Goal: Information Seeking & Learning: Learn about a topic

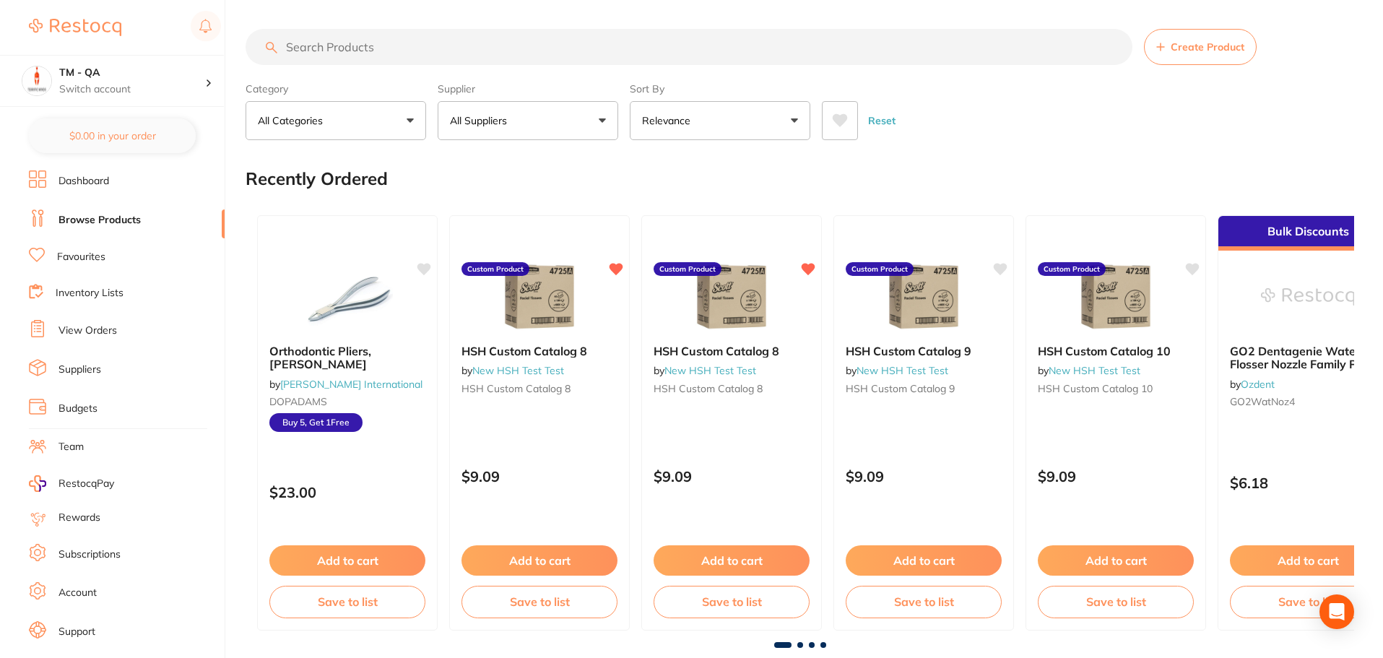
click at [835, 126] on icon at bounding box center [840, 120] width 16 height 14
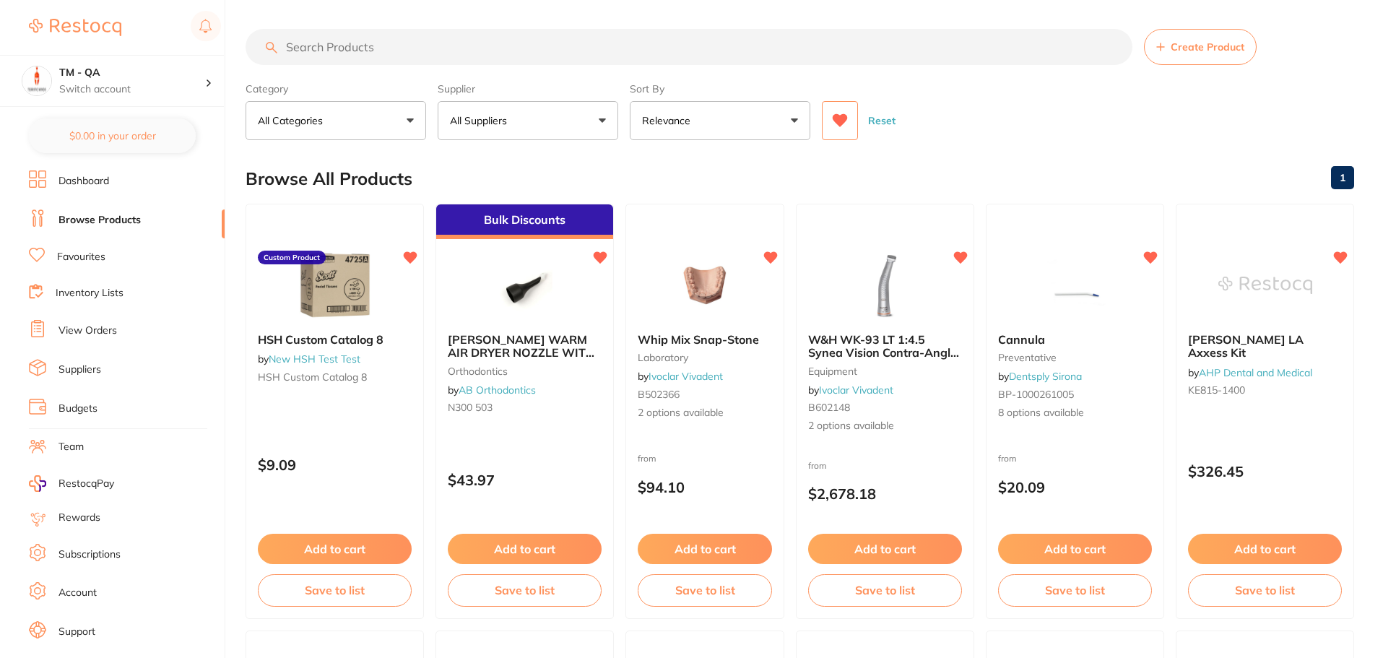
click at [458, 128] on p "All Suppliers" at bounding box center [481, 120] width 63 height 14
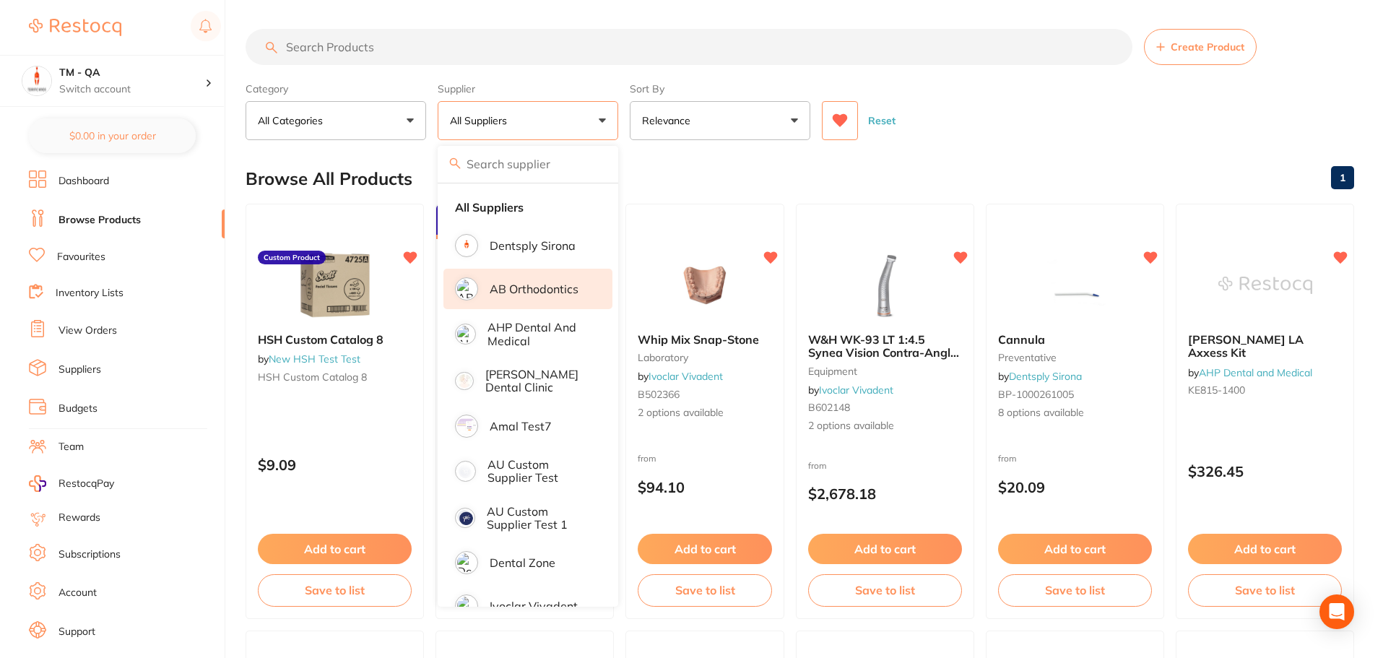
click at [512, 298] on li "AB Orthodontics" at bounding box center [527, 289] width 169 height 40
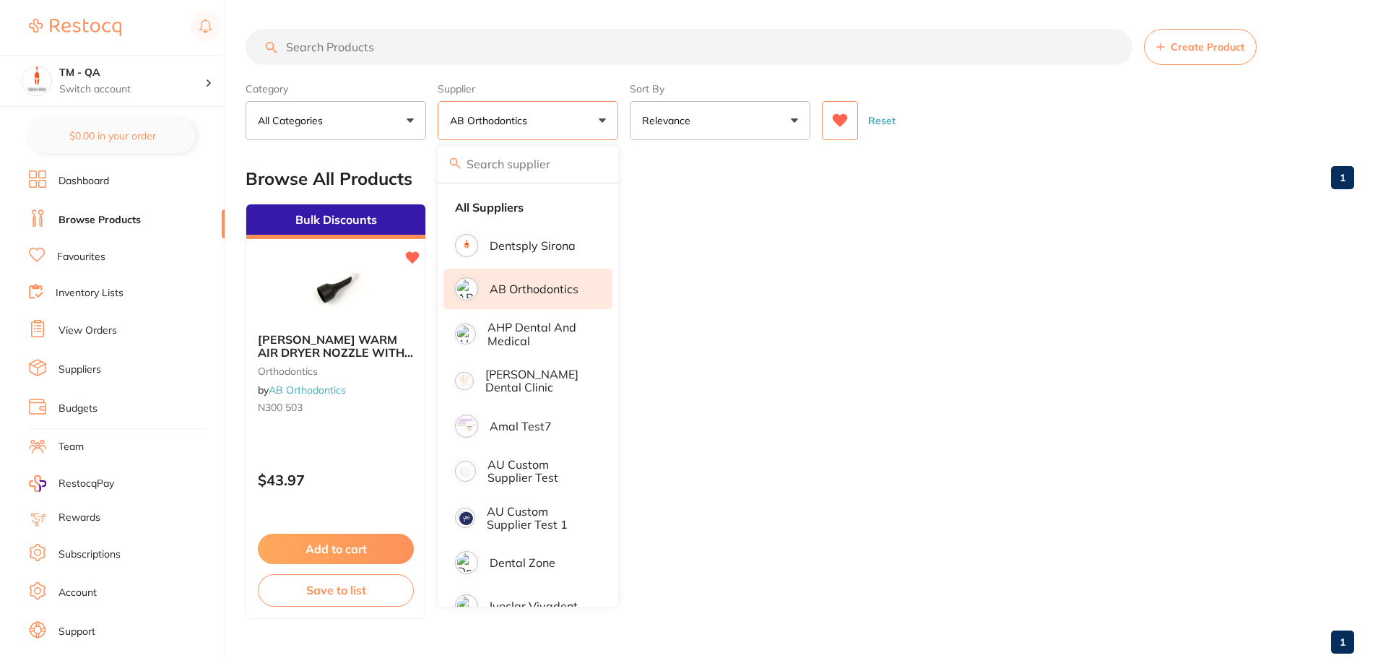
click at [1018, 99] on div "Reset" at bounding box center [1082, 115] width 521 height 51
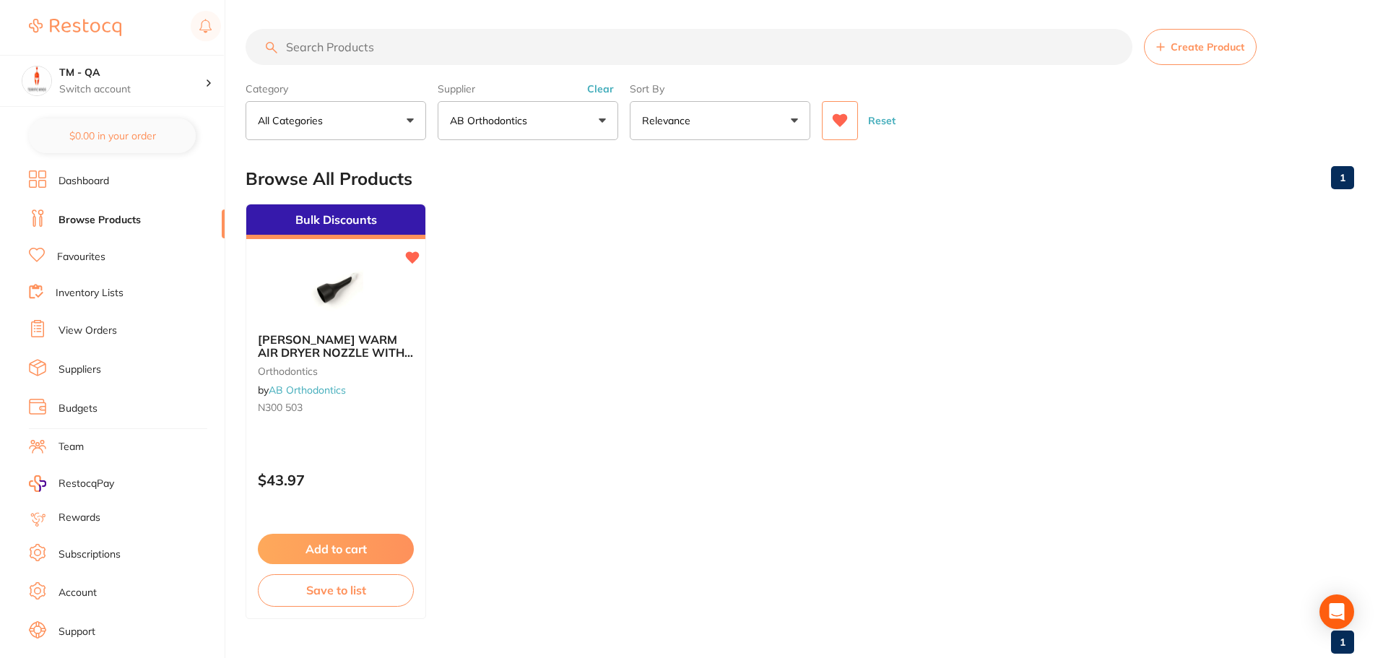
click at [529, 122] on p "AB Orthodontics" at bounding box center [491, 120] width 83 height 14
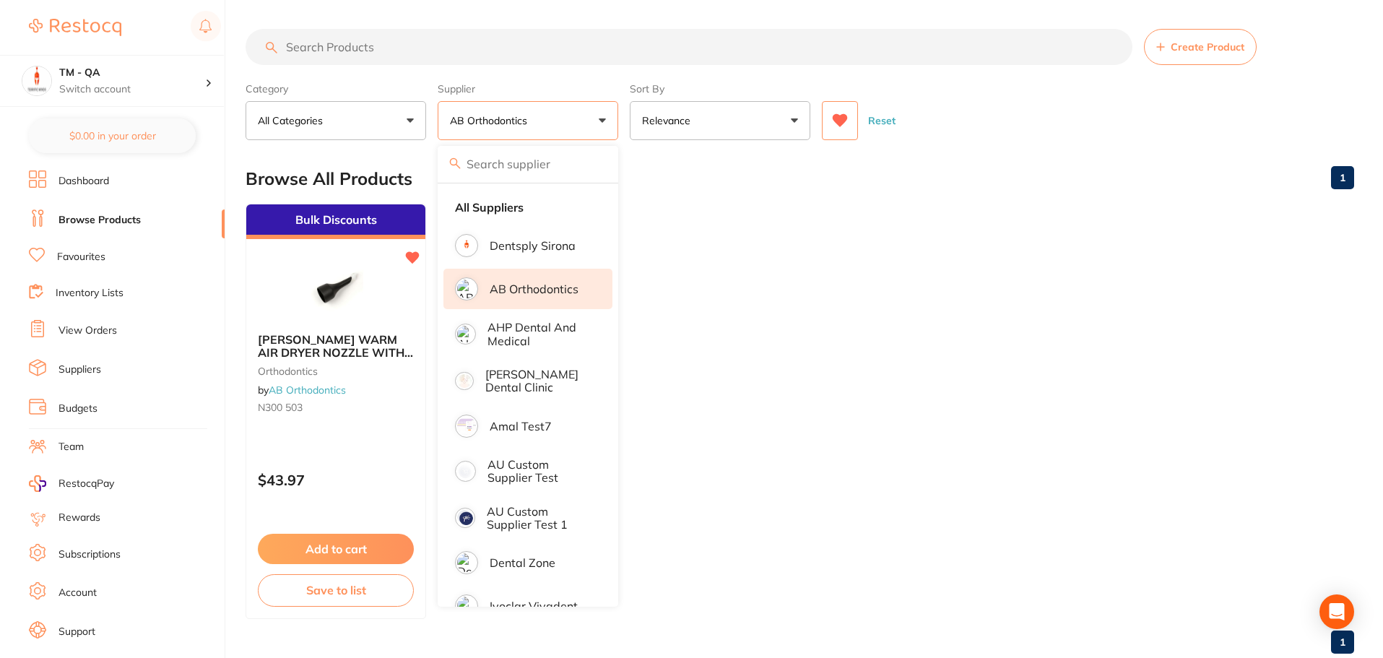
click at [550, 293] on p "AB Orthodontics" at bounding box center [534, 288] width 89 height 13
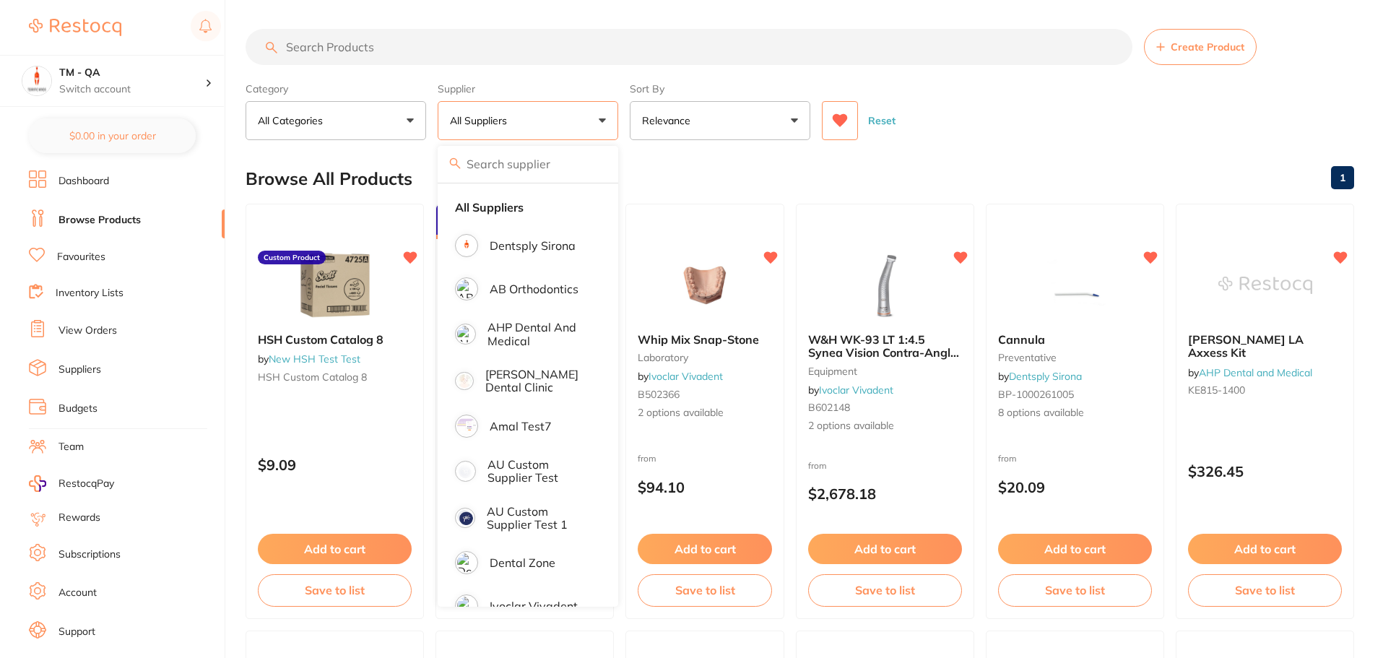
click at [944, 100] on div "Reset" at bounding box center [1082, 115] width 521 height 51
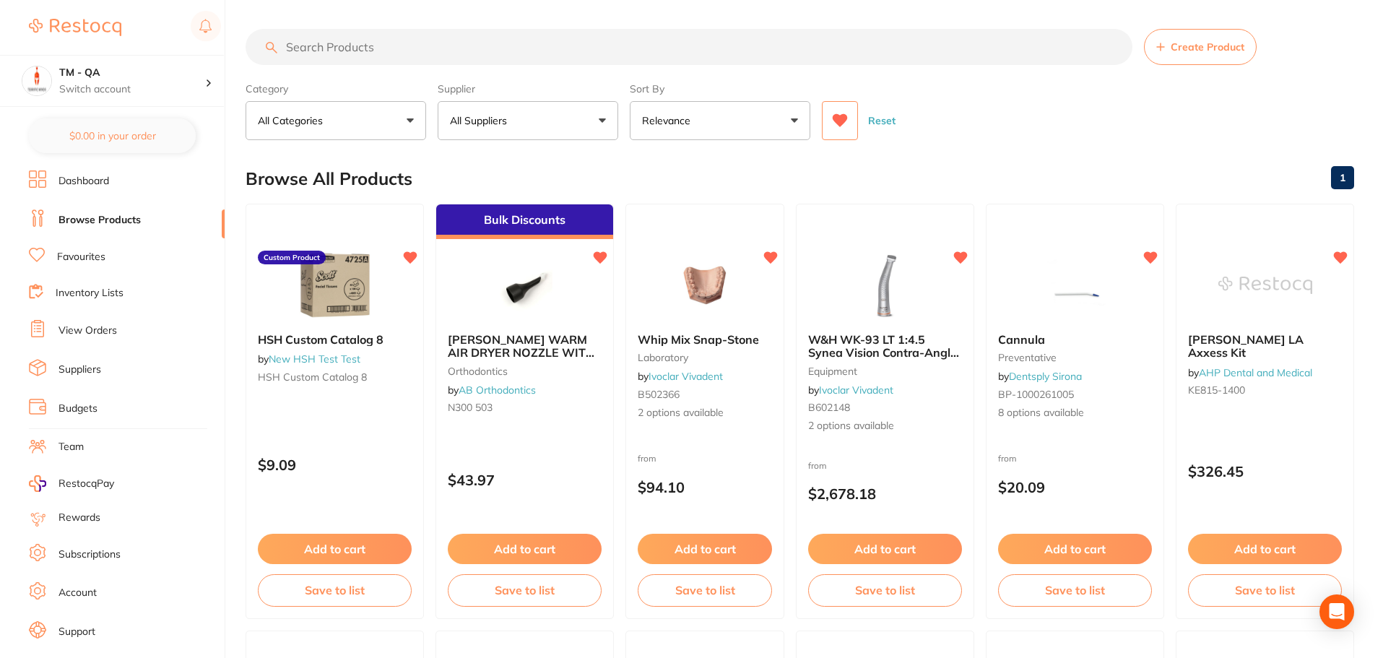
click at [840, 132] on button at bounding box center [840, 120] width 36 height 39
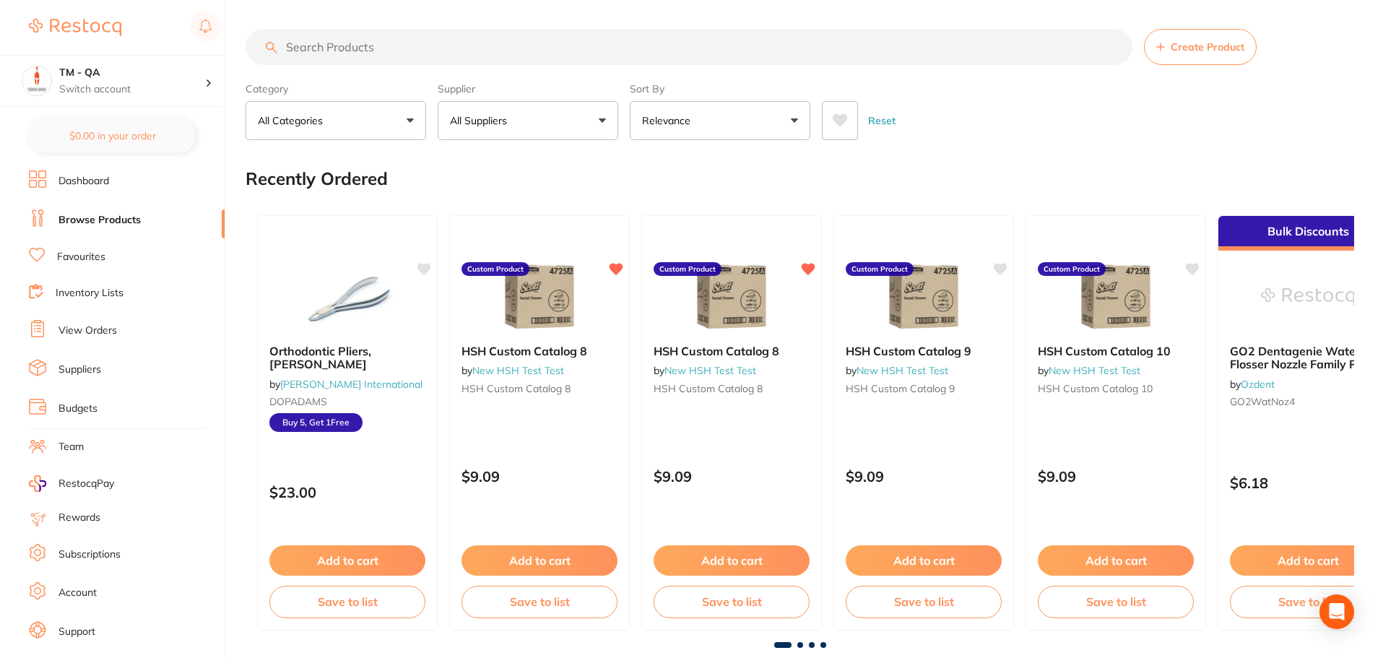
click at [549, 129] on button "All Suppliers" at bounding box center [528, 120] width 181 height 39
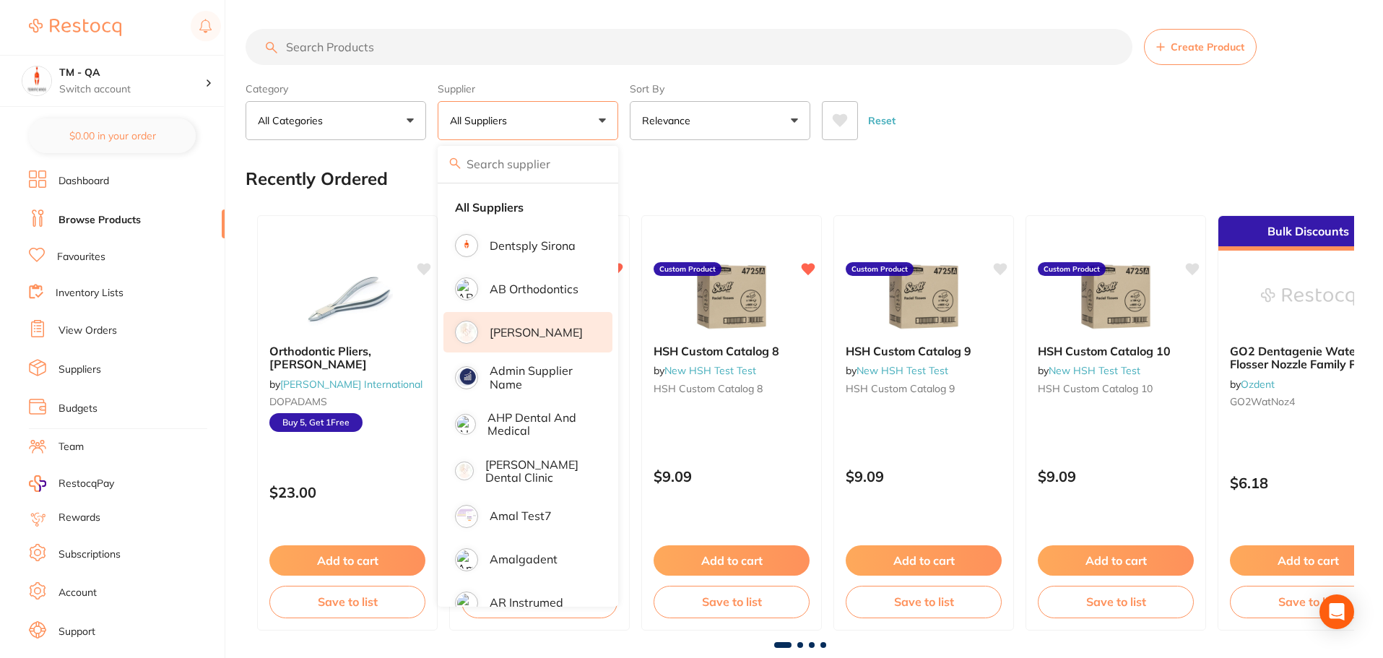
click at [538, 337] on p "[PERSON_NAME]" at bounding box center [536, 332] width 93 height 13
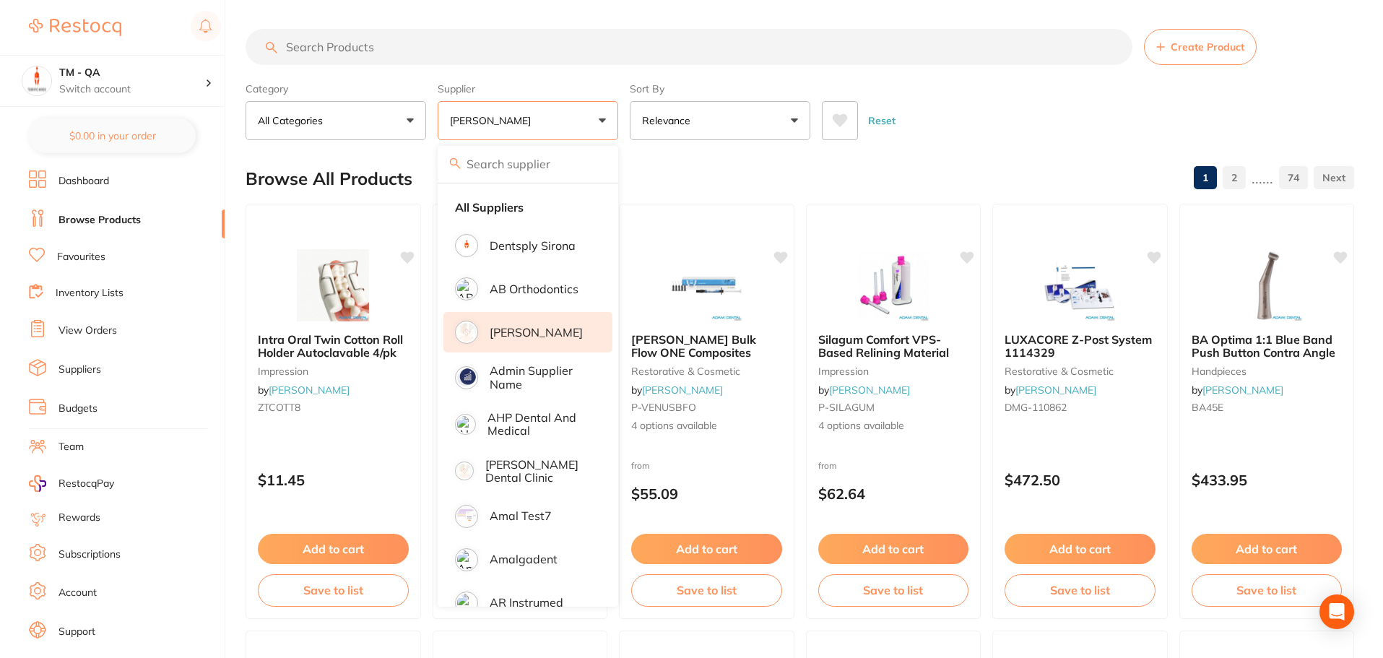
click at [915, 82] on div "Category All Categories All Categories anaesthetic articulating burs crown & br…" at bounding box center [800, 109] width 1109 height 64
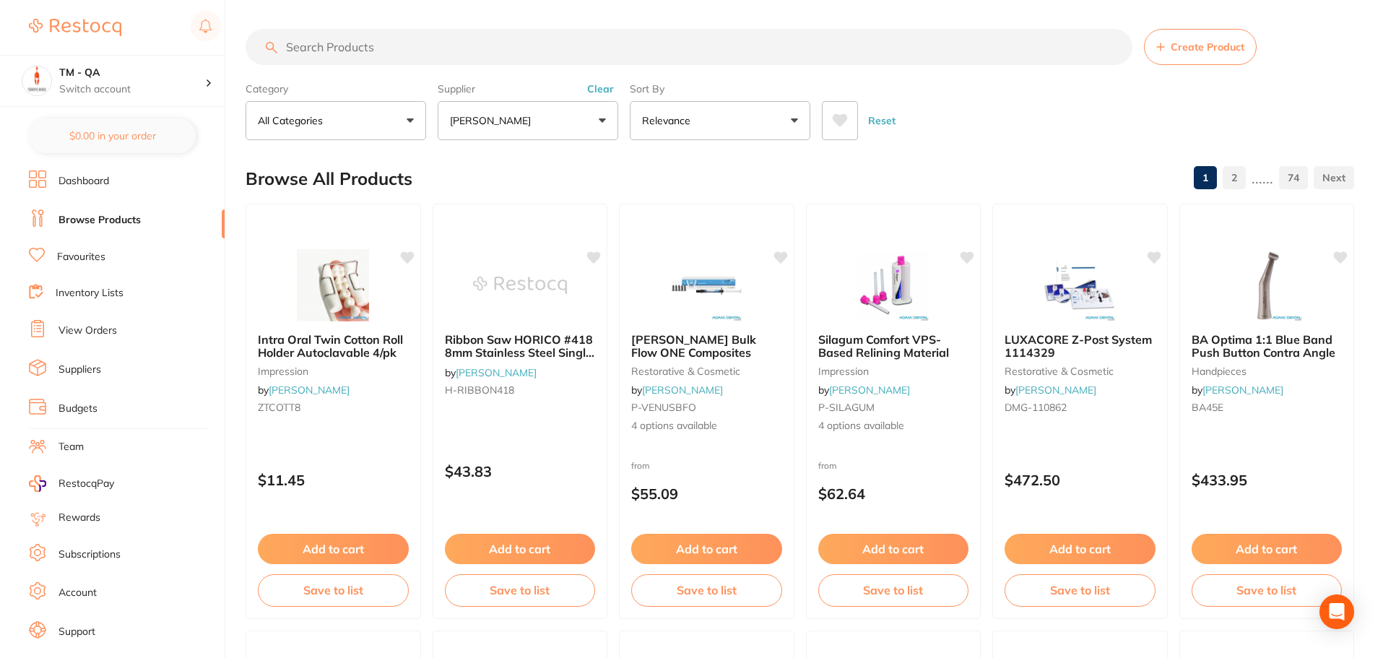
click at [532, 120] on button "[PERSON_NAME]" at bounding box center [528, 120] width 181 height 39
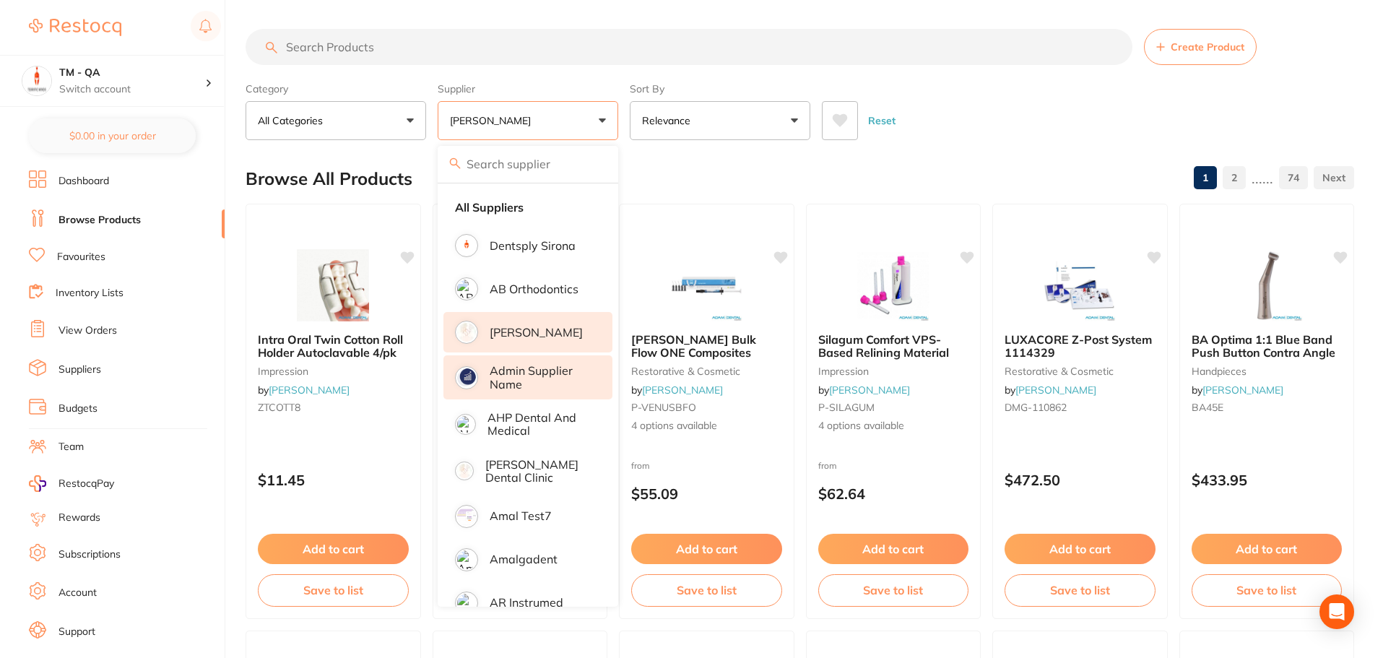
click at [537, 379] on p "Admin supplier name" at bounding box center [541, 377] width 103 height 27
click at [568, 124] on button "Adam Dental +1" at bounding box center [528, 120] width 181 height 39
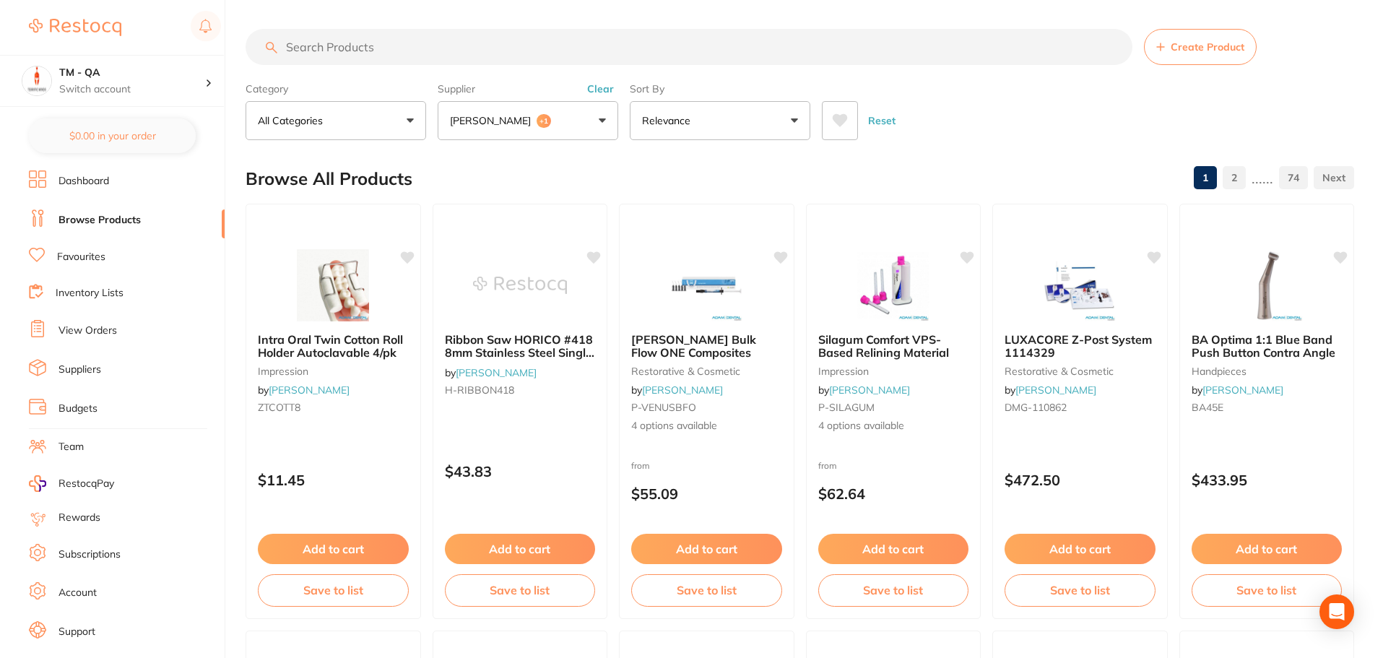
click at [559, 126] on button "Adam Dental +1" at bounding box center [528, 120] width 181 height 39
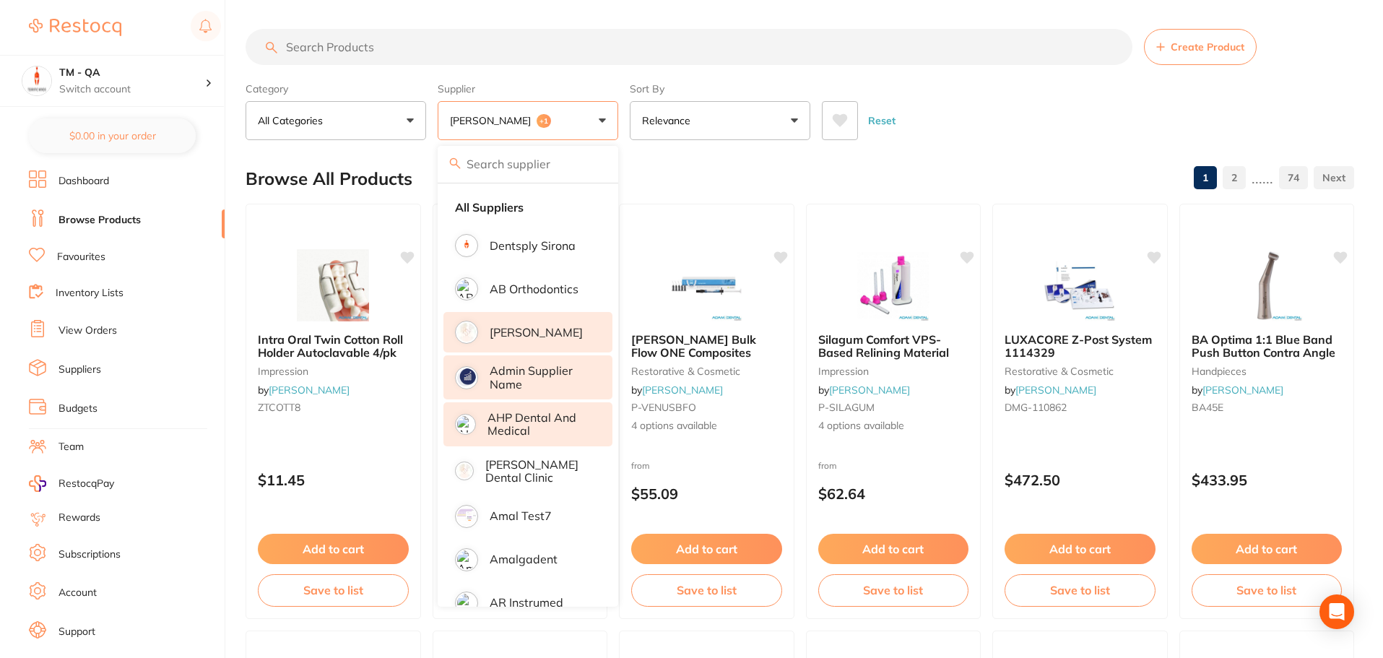
click at [544, 418] on p "AHP Dental and Medical" at bounding box center [540, 424] width 105 height 27
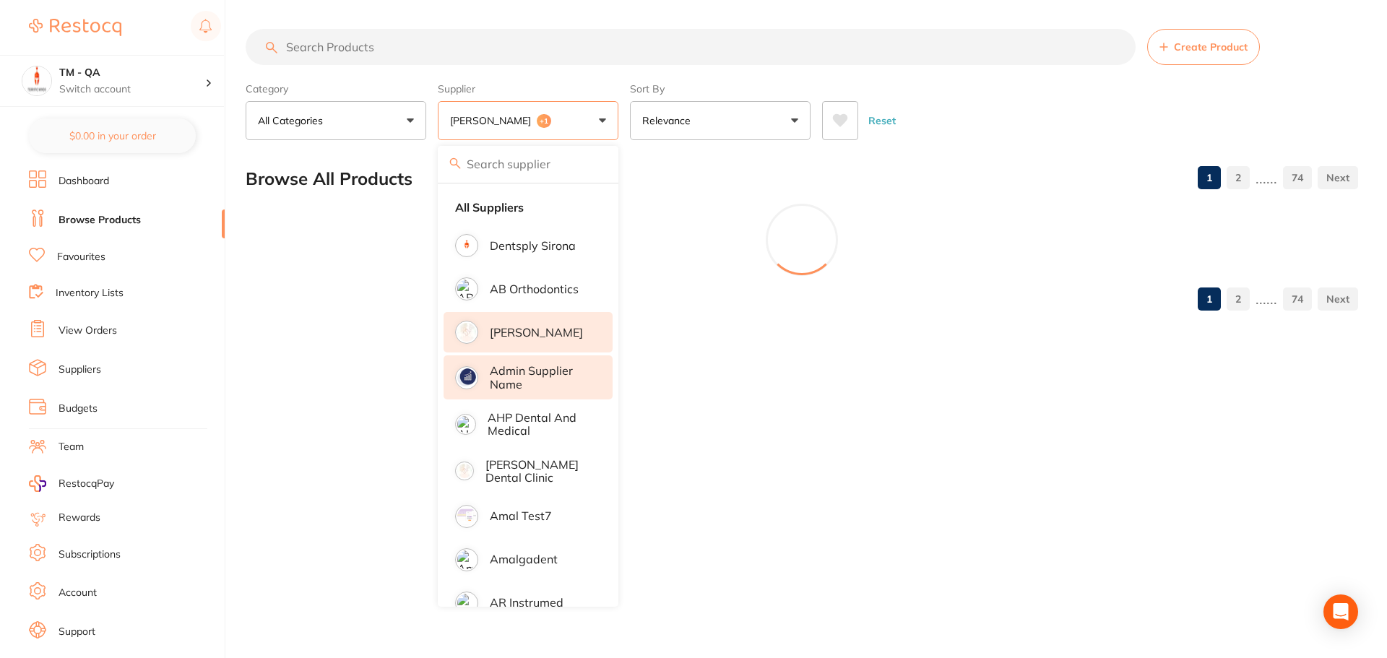
click at [951, 87] on div "Category All Categories All Categories anaesthetic articulating burs crown & br…" at bounding box center [802, 109] width 1112 height 64
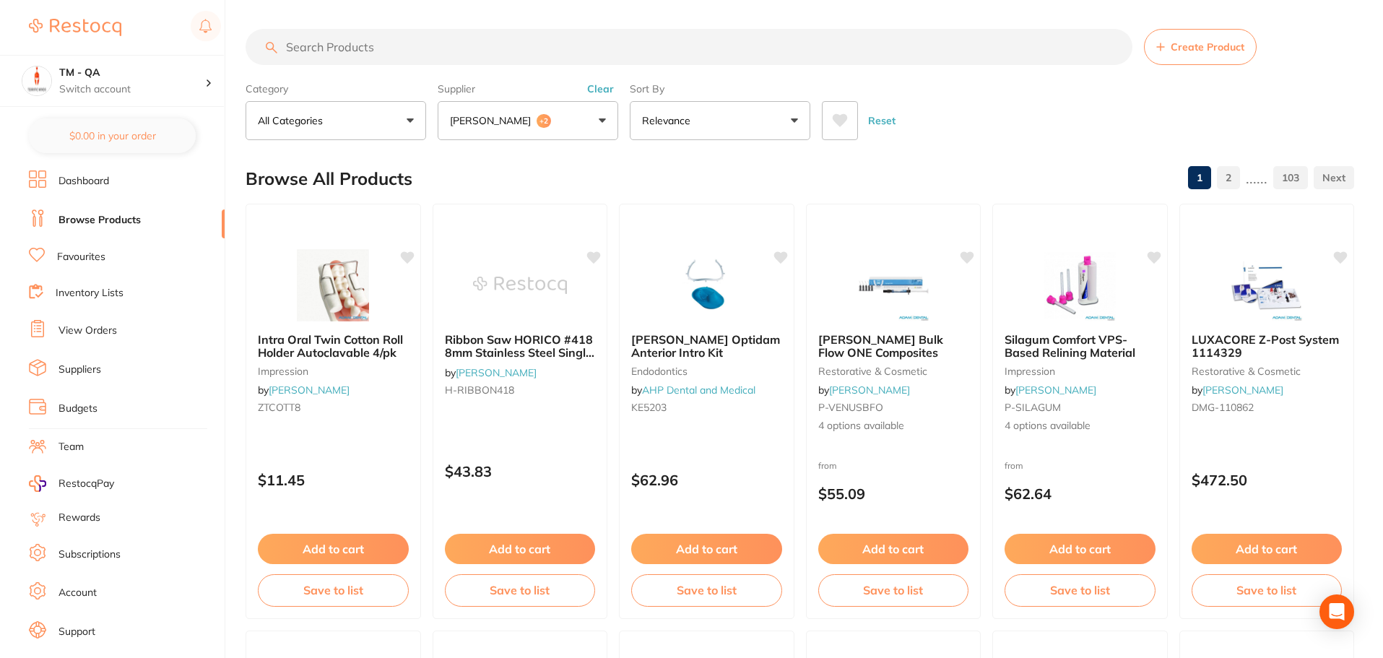
click at [837, 123] on icon at bounding box center [840, 120] width 15 height 13
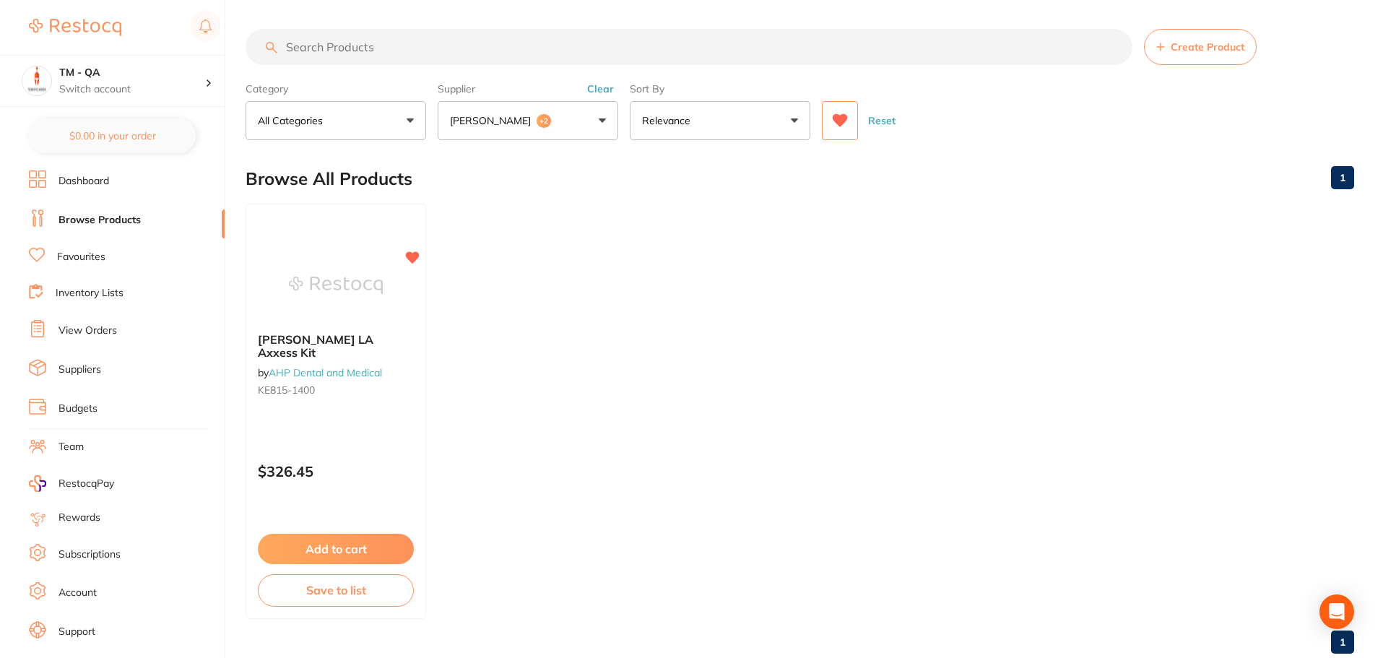
click at [537, 116] on span "+2" at bounding box center [544, 121] width 14 height 14
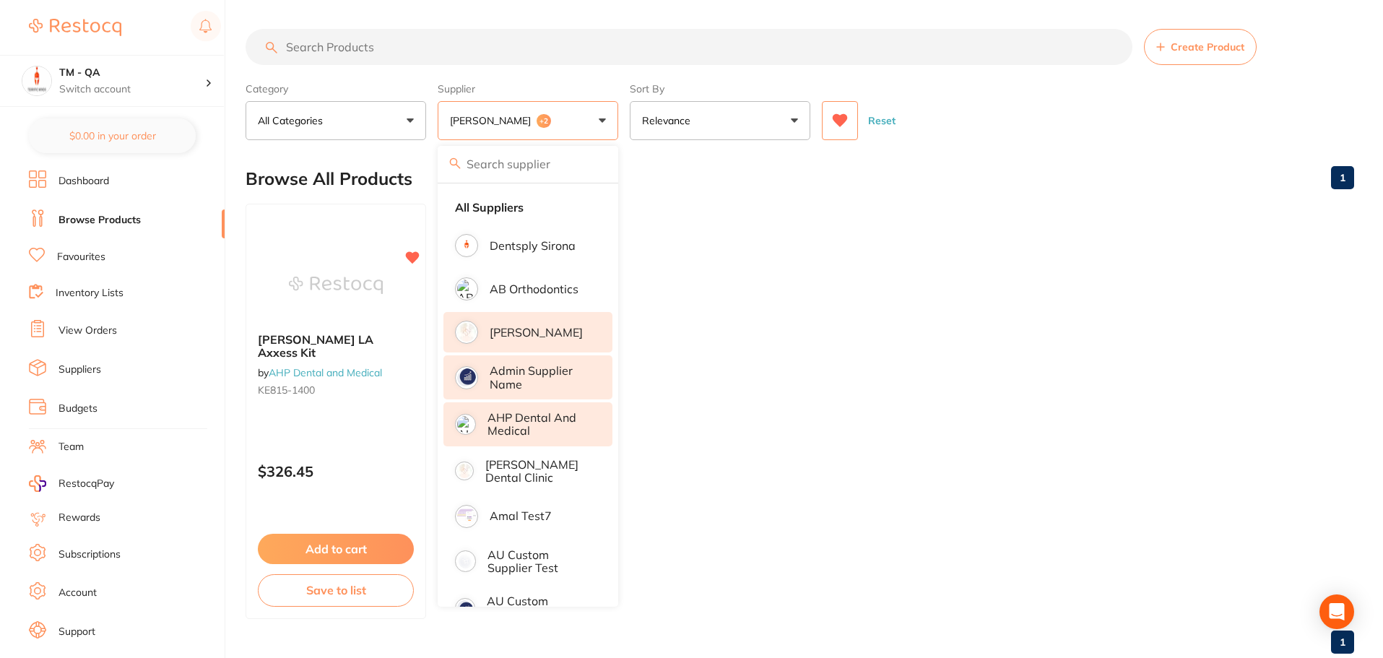
click at [849, 111] on button at bounding box center [840, 120] width 36 height 39
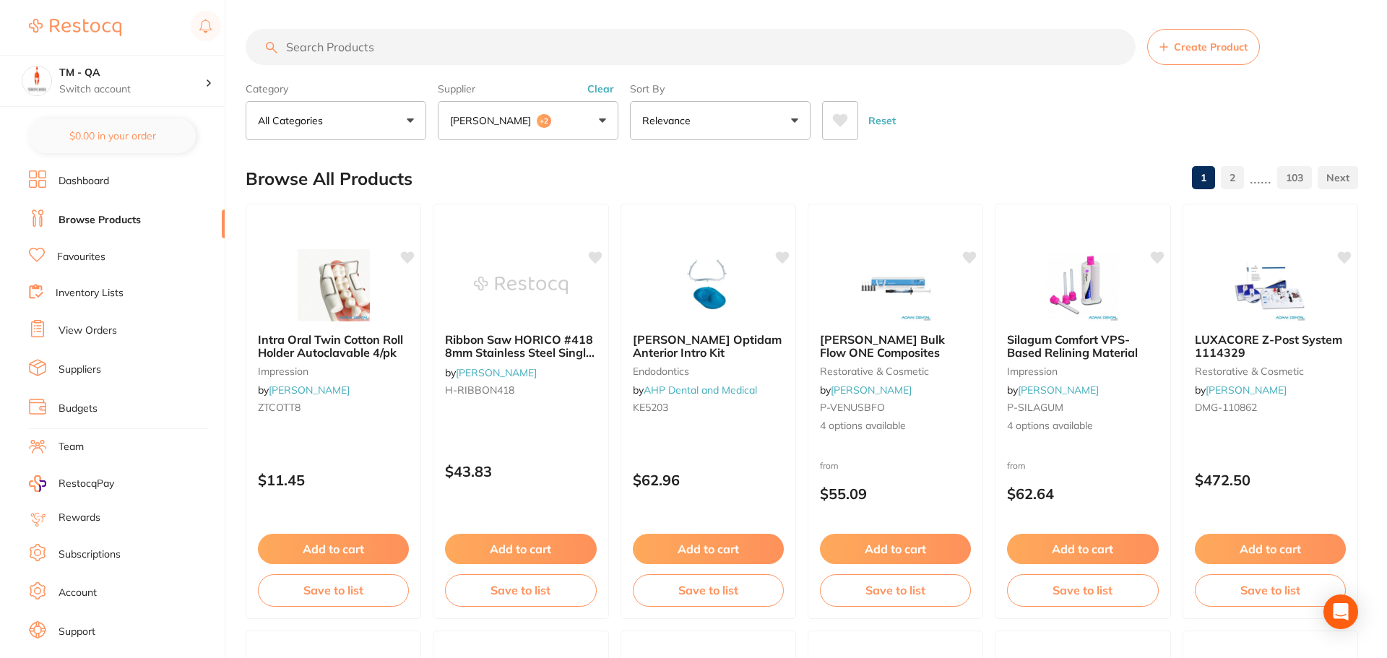
click at [563, 125] on button "Adam Dental +2" at bounding box center [528, 120] width 181 height 39
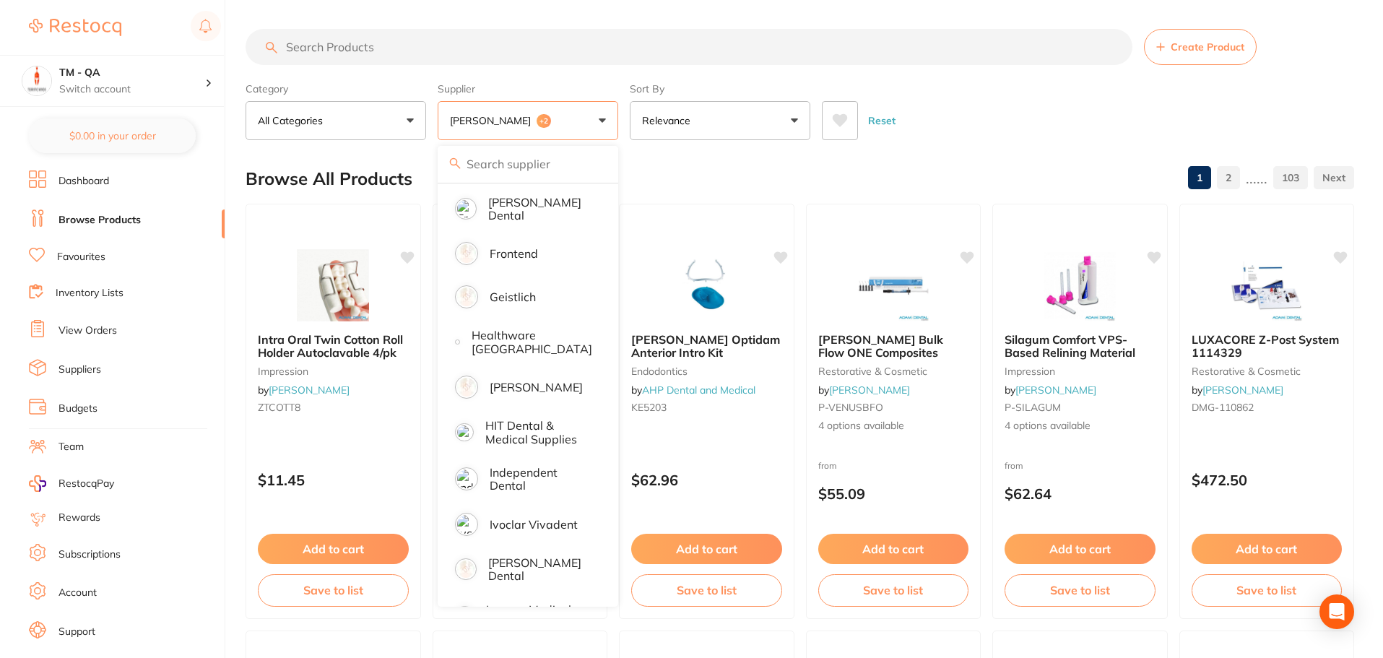
scroll to position [939, 0]
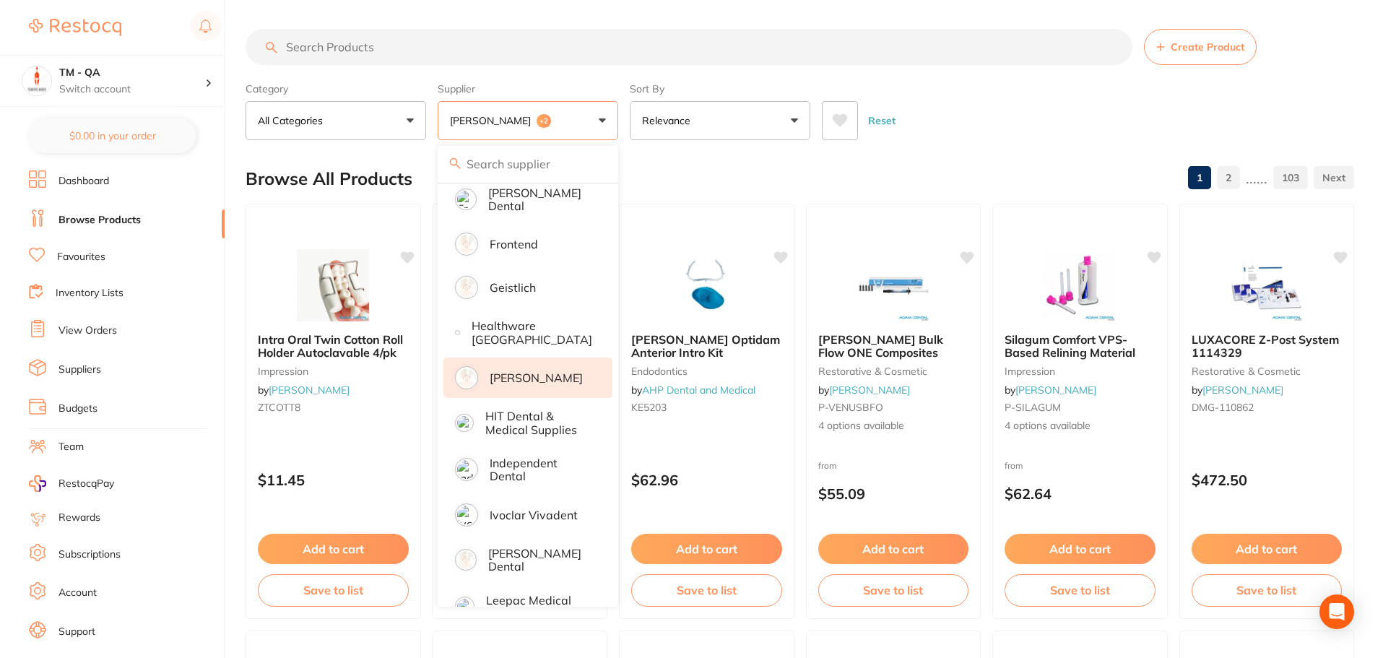
click at [555, 380] on p "[PERSON_NAME]" at bounding box center [536, 377] width 93 height 13
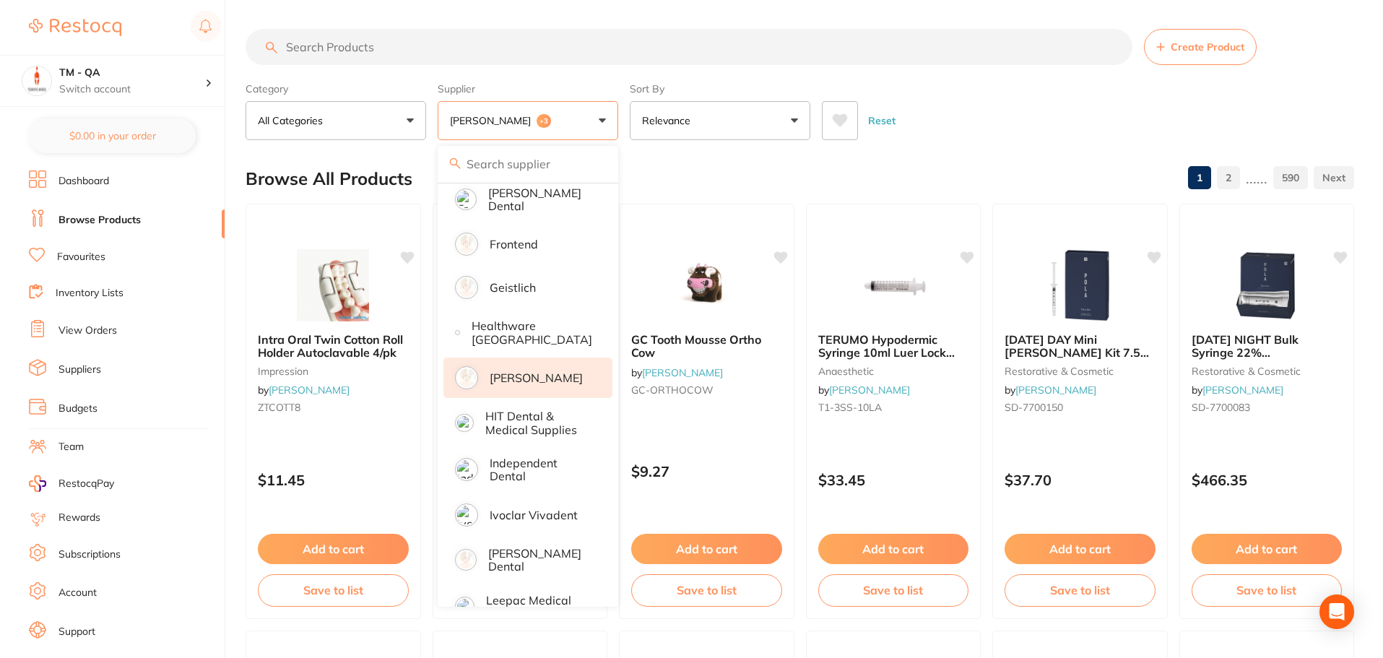
click at [978, 95] on div "Reset" at bounding box center [1082, 115] width 521 height 51
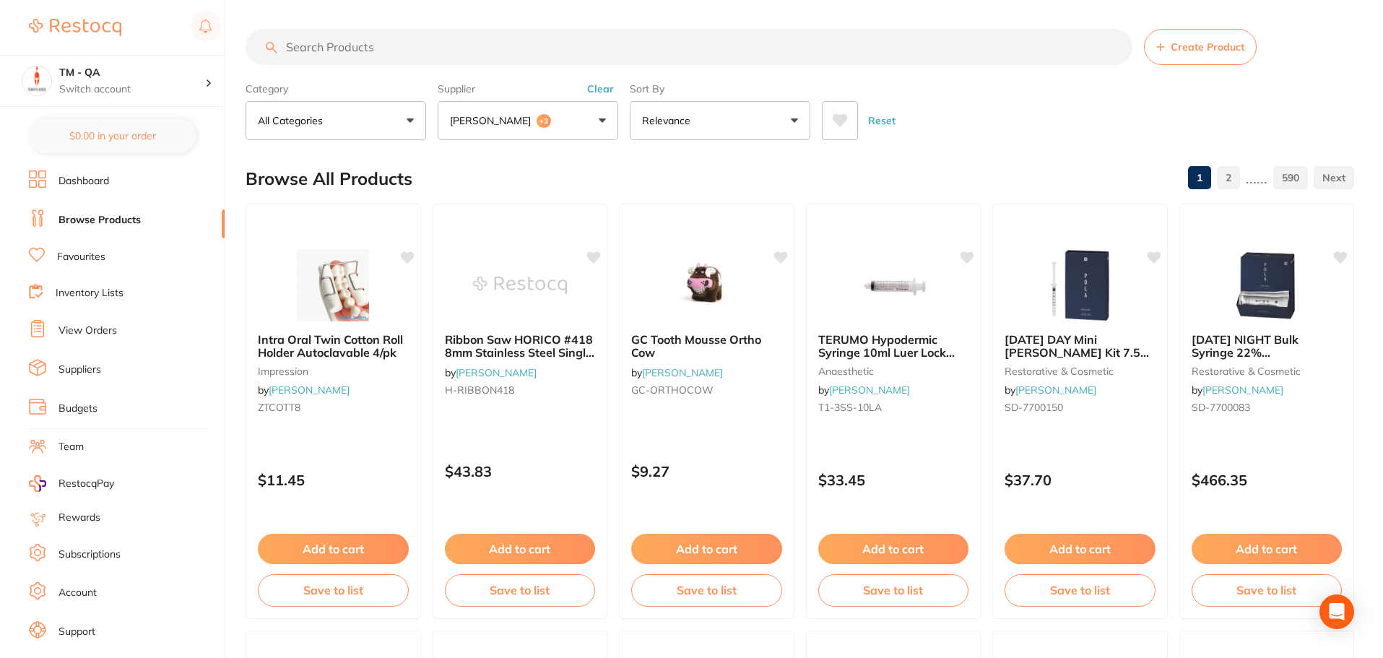
click at [837, 121] on icon at bounding box center [840, 120] width 15 height 13
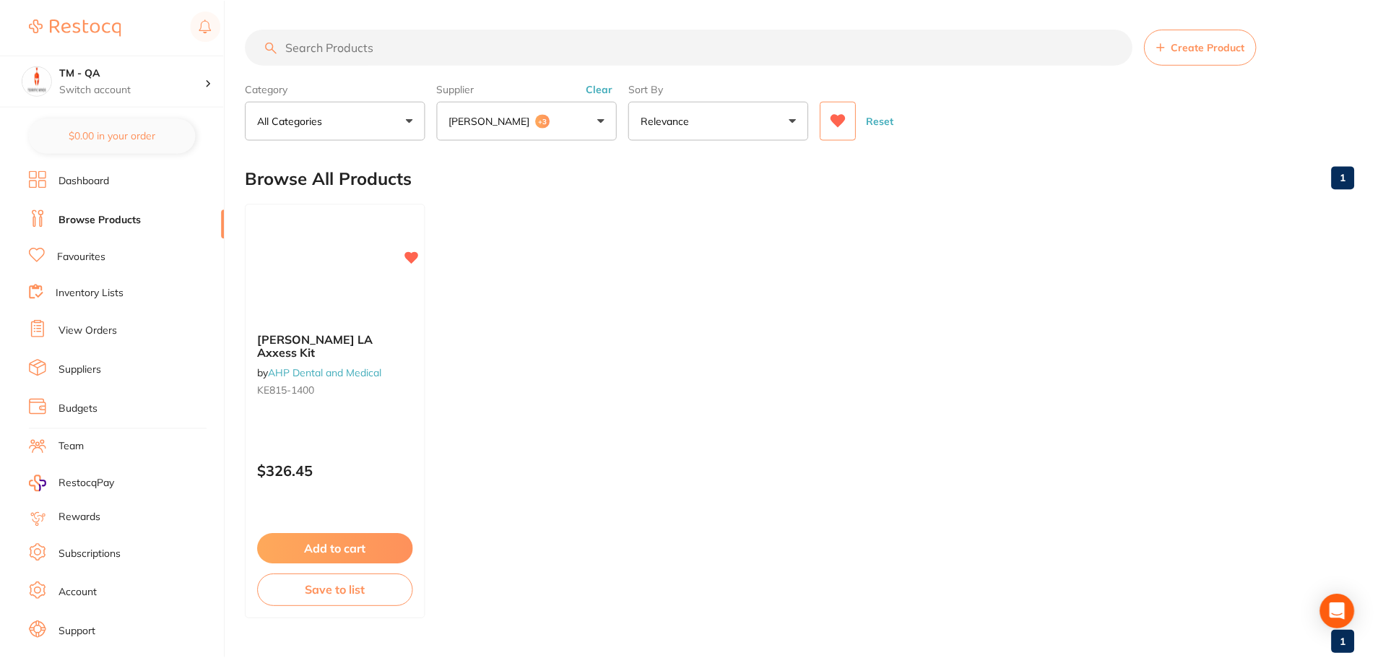
scroll to position [326, 0]
click at [568, 116] on button "Adam Dental +3" at bounding box center [528, 120] width 181 height 39
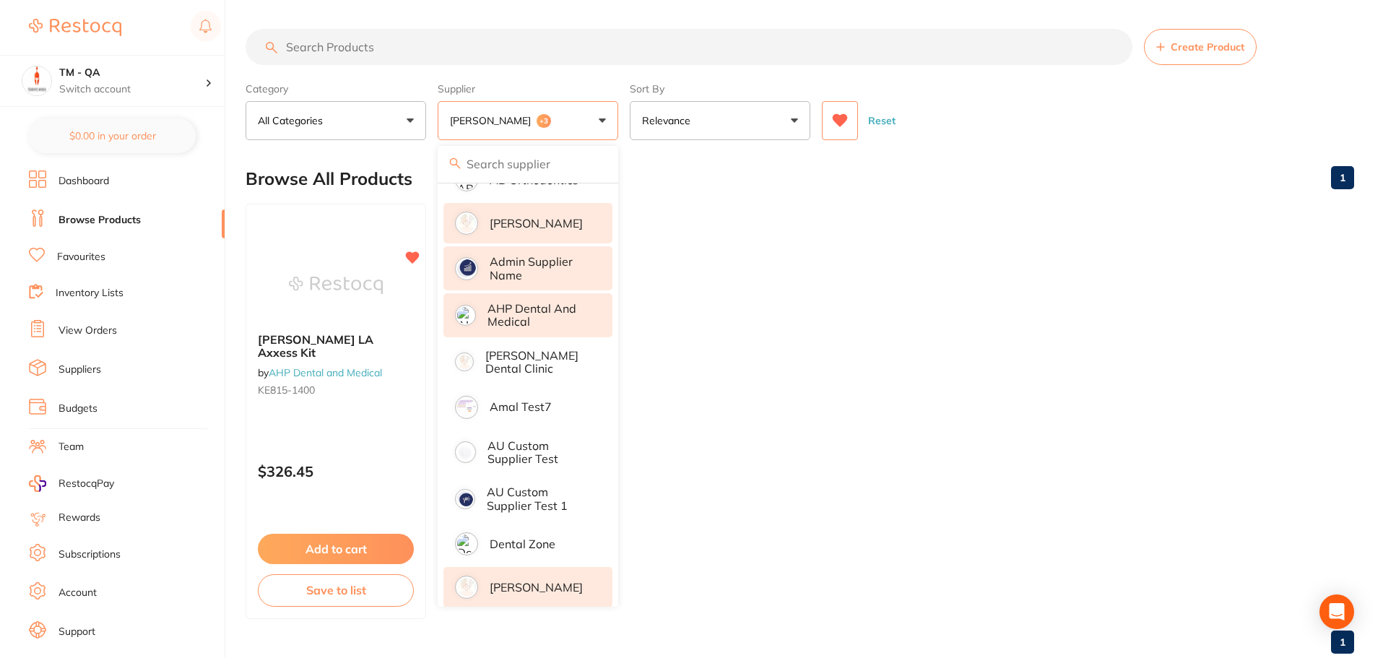
scroll to position [0, 0]
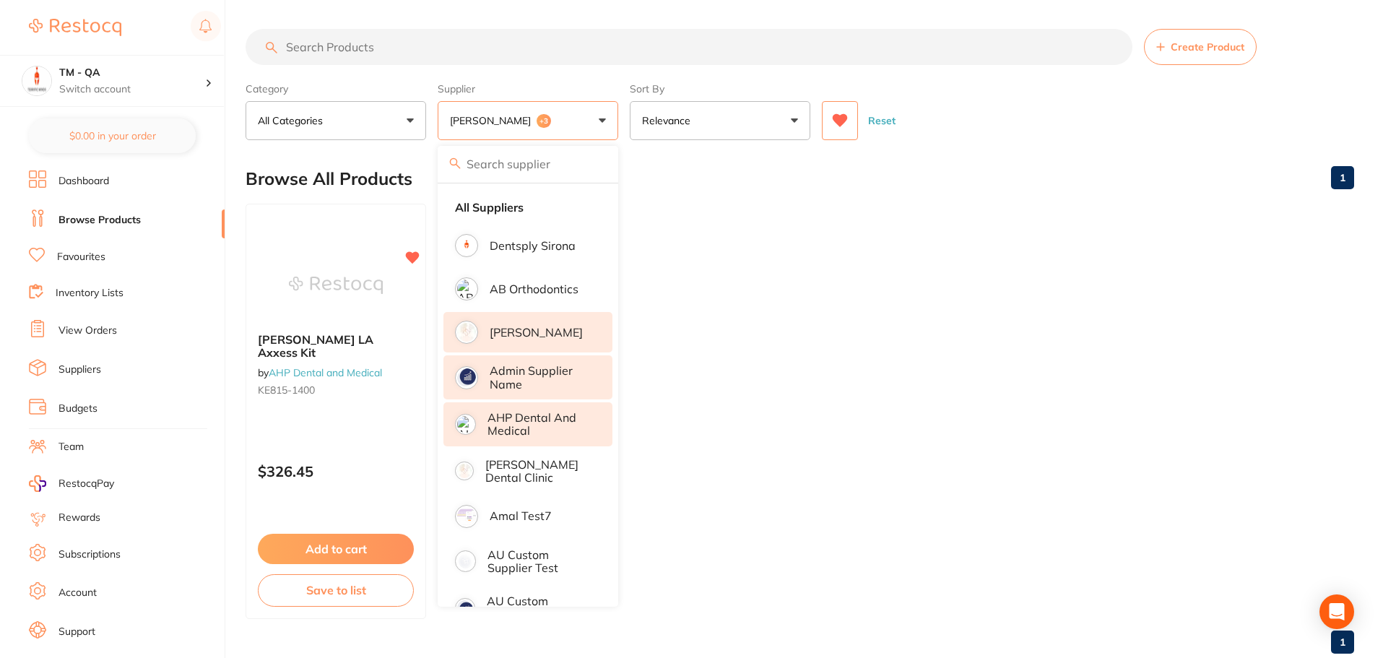
drag, startPoint x: 555, startPoint y: 327, endPoint x: 555, endPoint y: 342, distance: 14.4
click at [555, 326] on p "[PERSON_NAME]" at bounding box center [536, 332] width 93 height 13
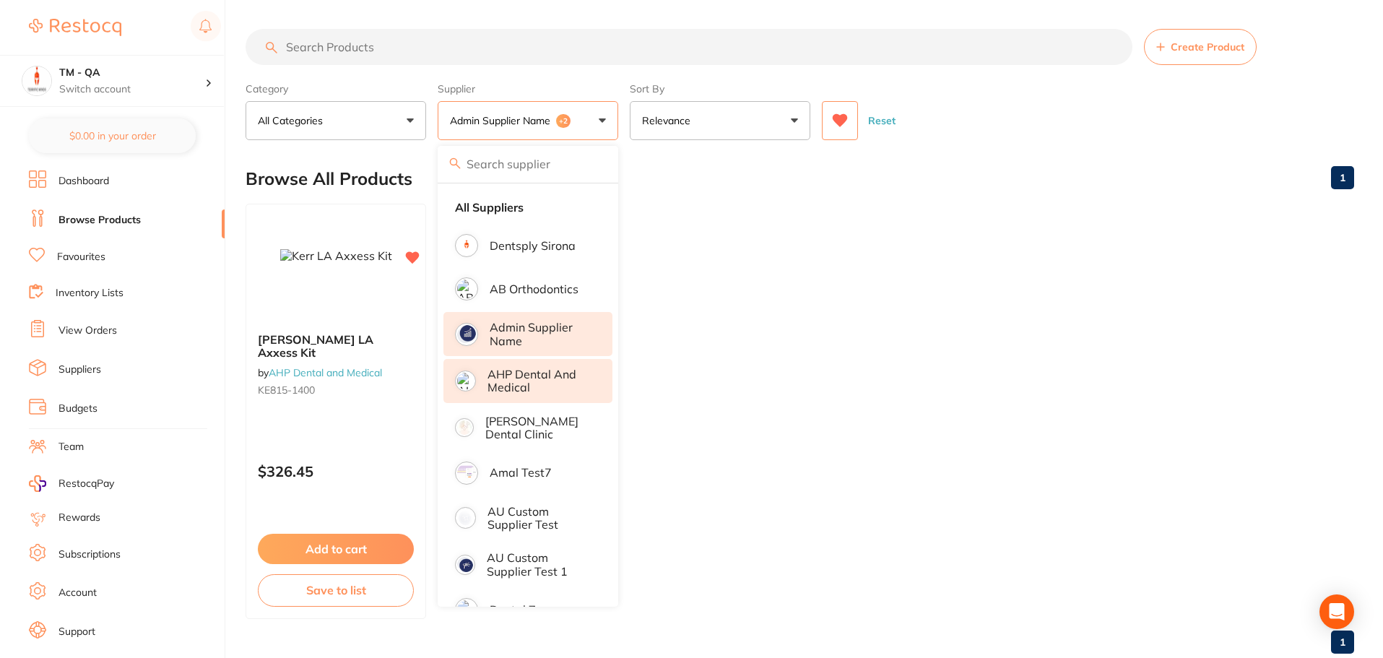
click at [553, 368] on p "AHP Dental and Medical" at bounding box center [540, 381] width 105 height 27
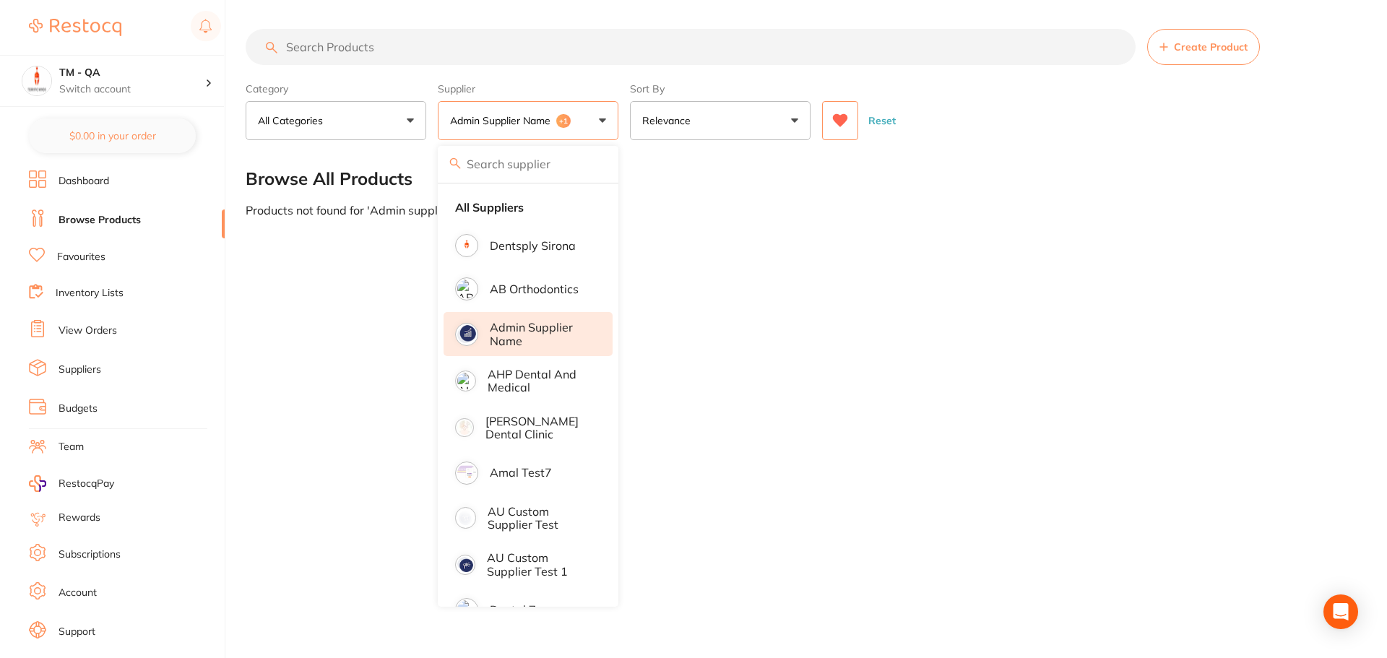
click at [555, 333] on p "Admin supplier name" at bounding box center [541, 334] width 103 height 27
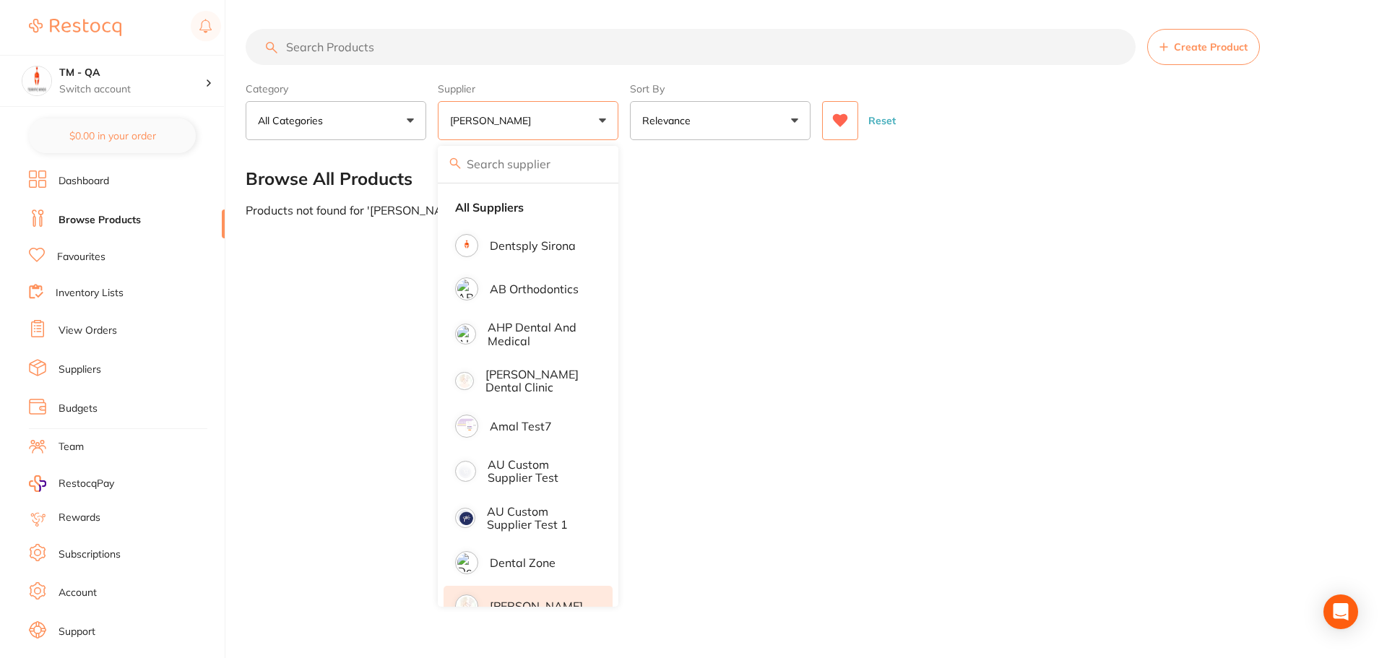
click at [965, 100] on div "Reset" at bounding box center [1084, 115] width 524 height 51
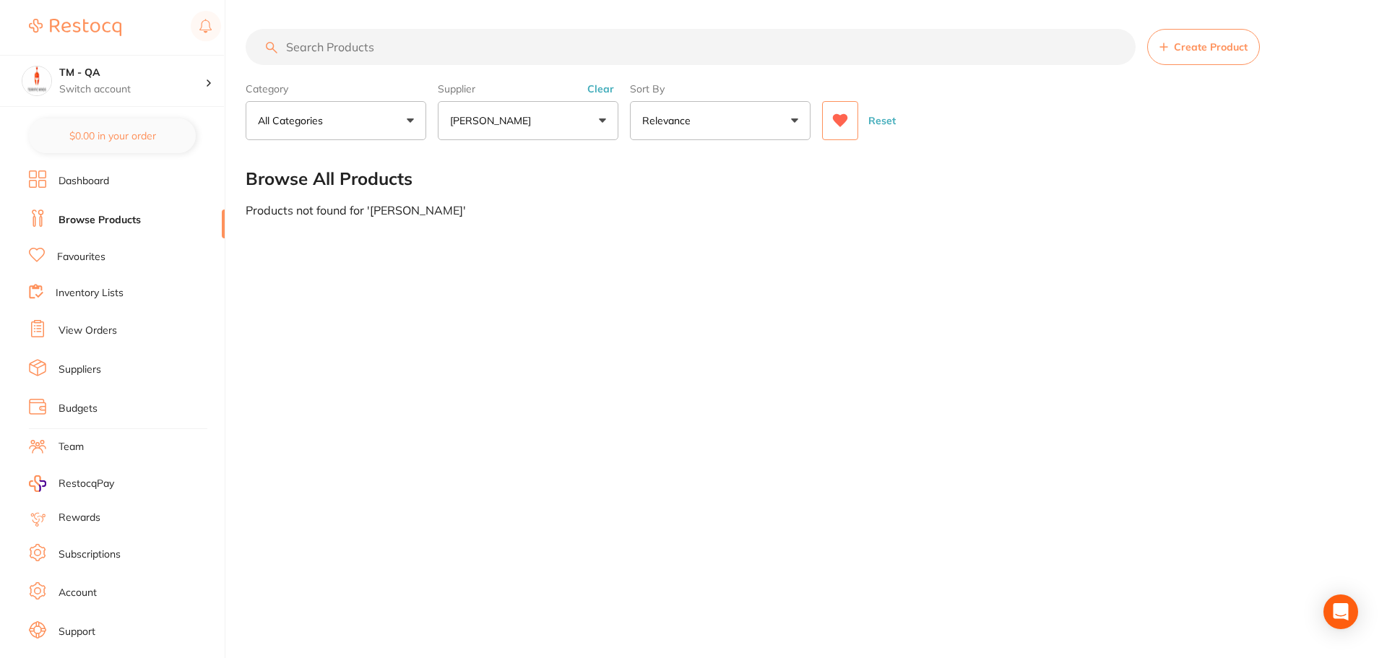
click at [529, 123] on p "[PERSON_NAME]" at bounding box center [493, 120] width 87 height 14
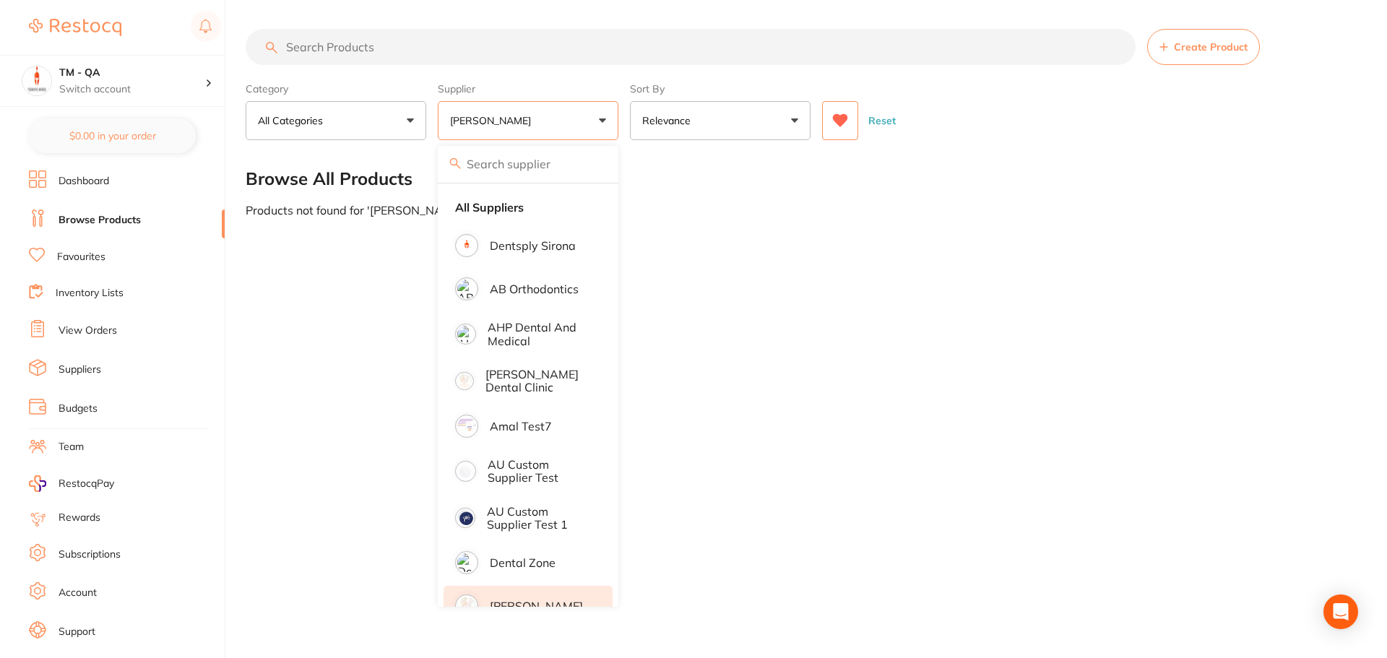
click at [841, 125] on icon at bounding box center [840, 120] width 15 height 13
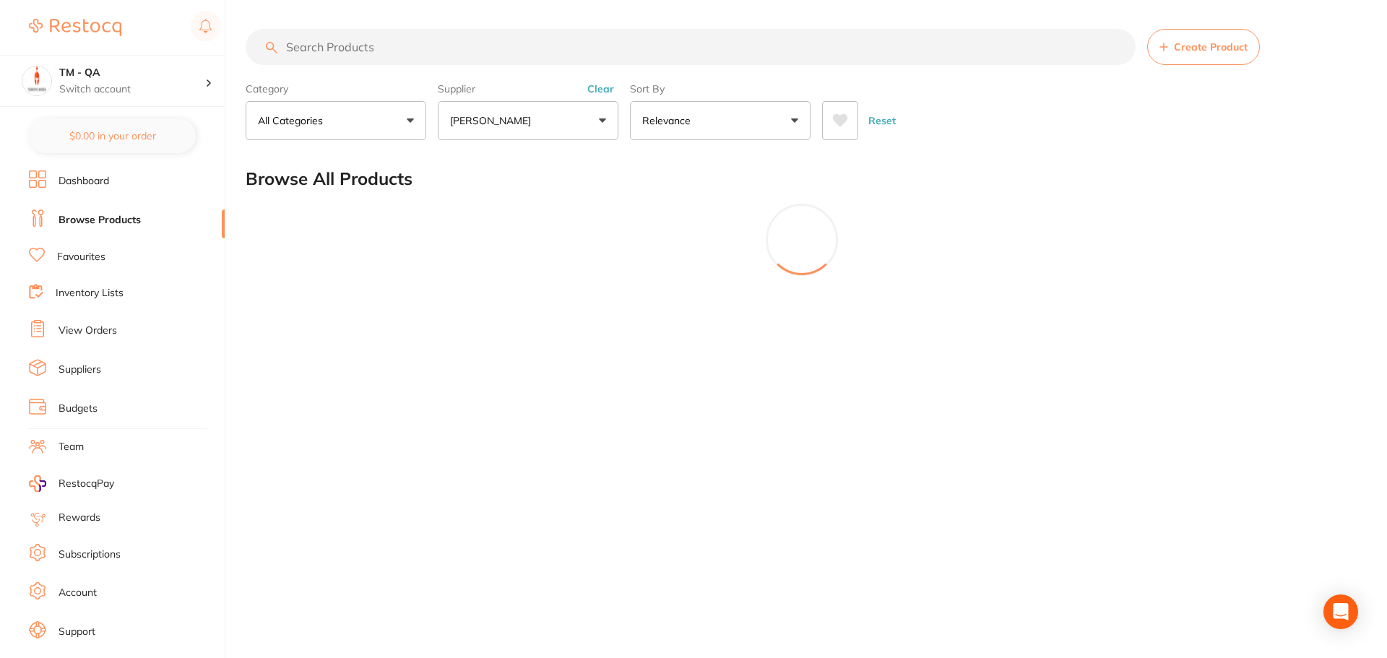
click at [919, 89] on div "Category All Categories All Categories No categories found Clear Category false…" at bounding box center [802, 109] width 1112 height 64
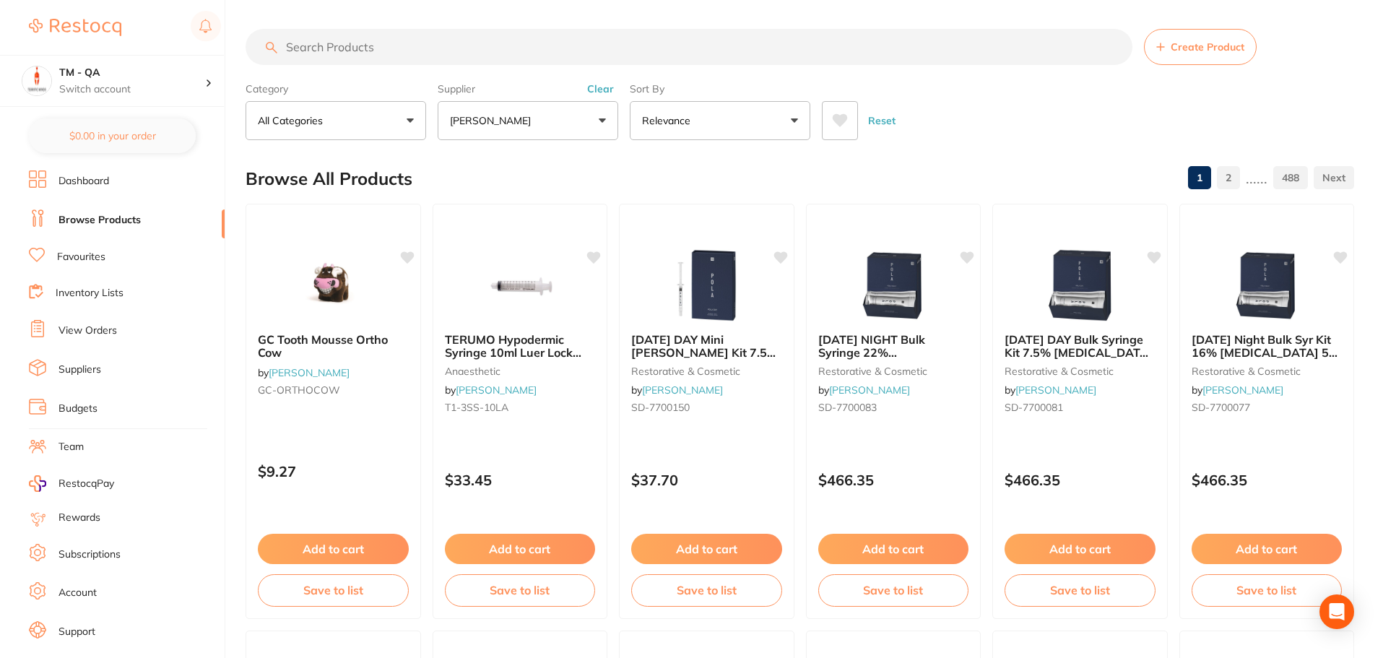
click at [89, 254] on link "Favourites" at bounding box center [81, 257] width 48 height 14
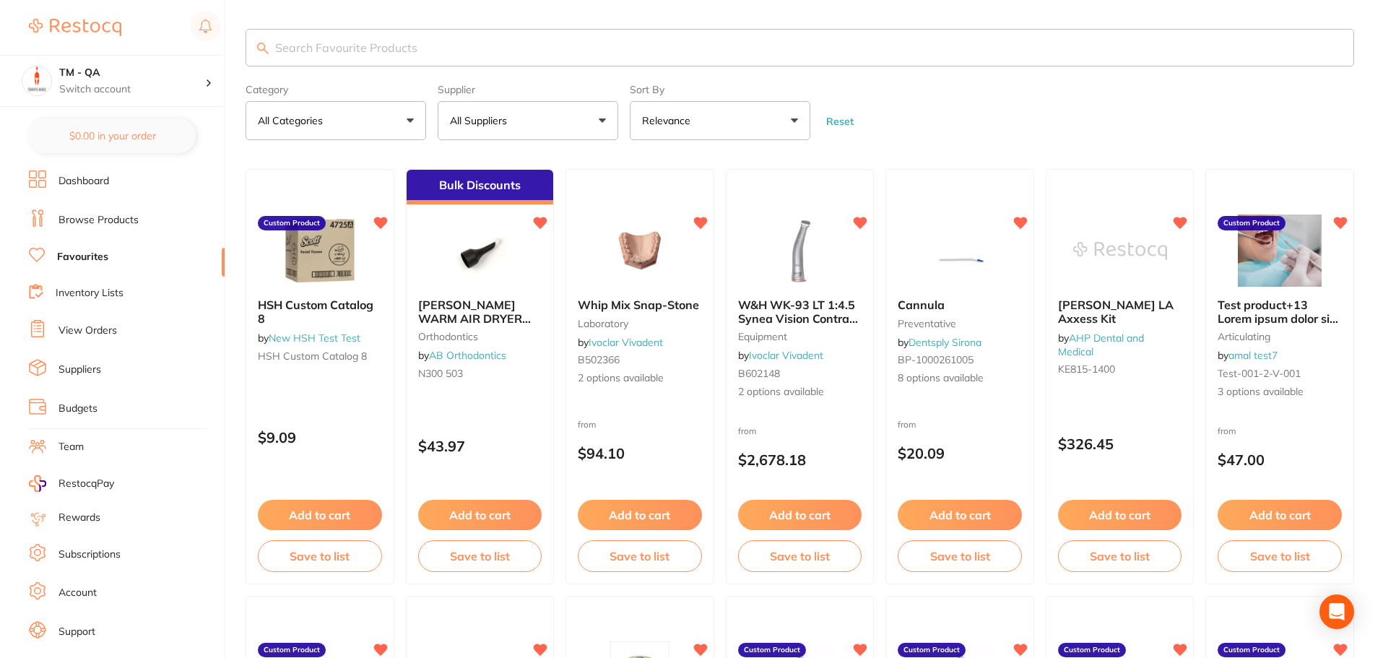
click at [141, 216] on li "Browse Products" at bounding box center [127, 220] width 196 height 22
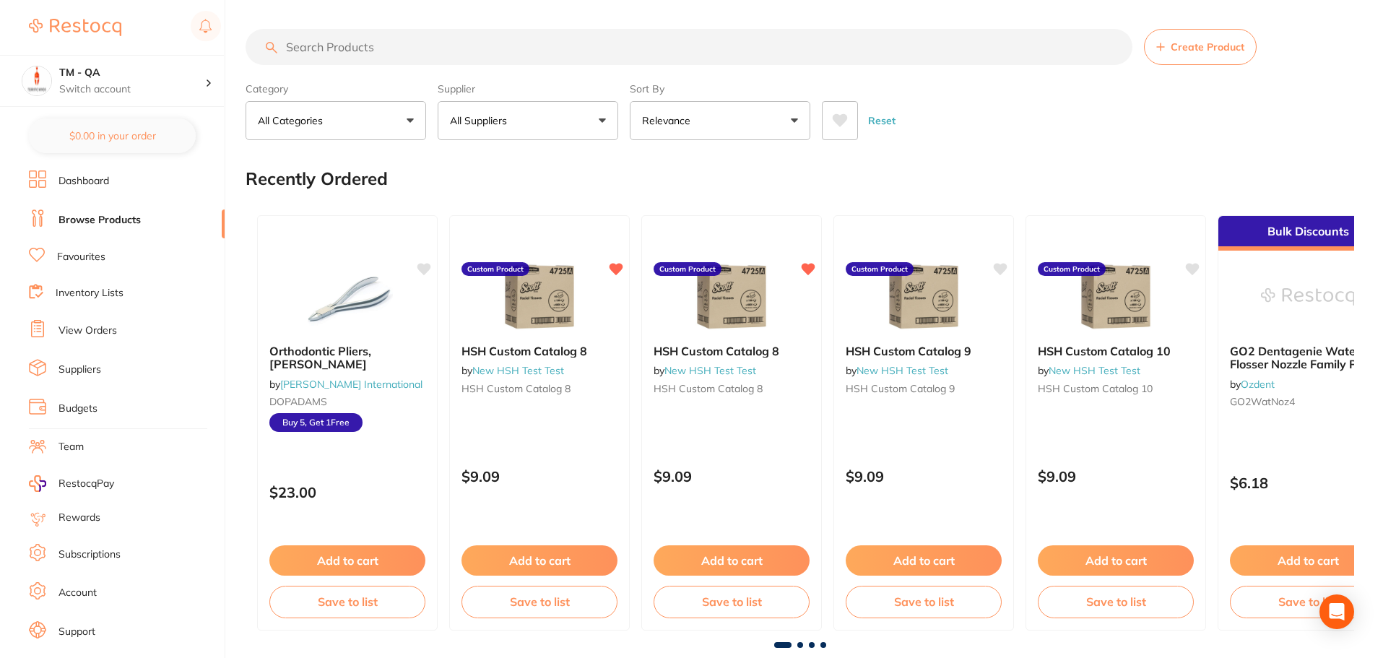
click at [561, 101] on button "All Suppliers" at bounding box center [528, 120] width 181 height 39
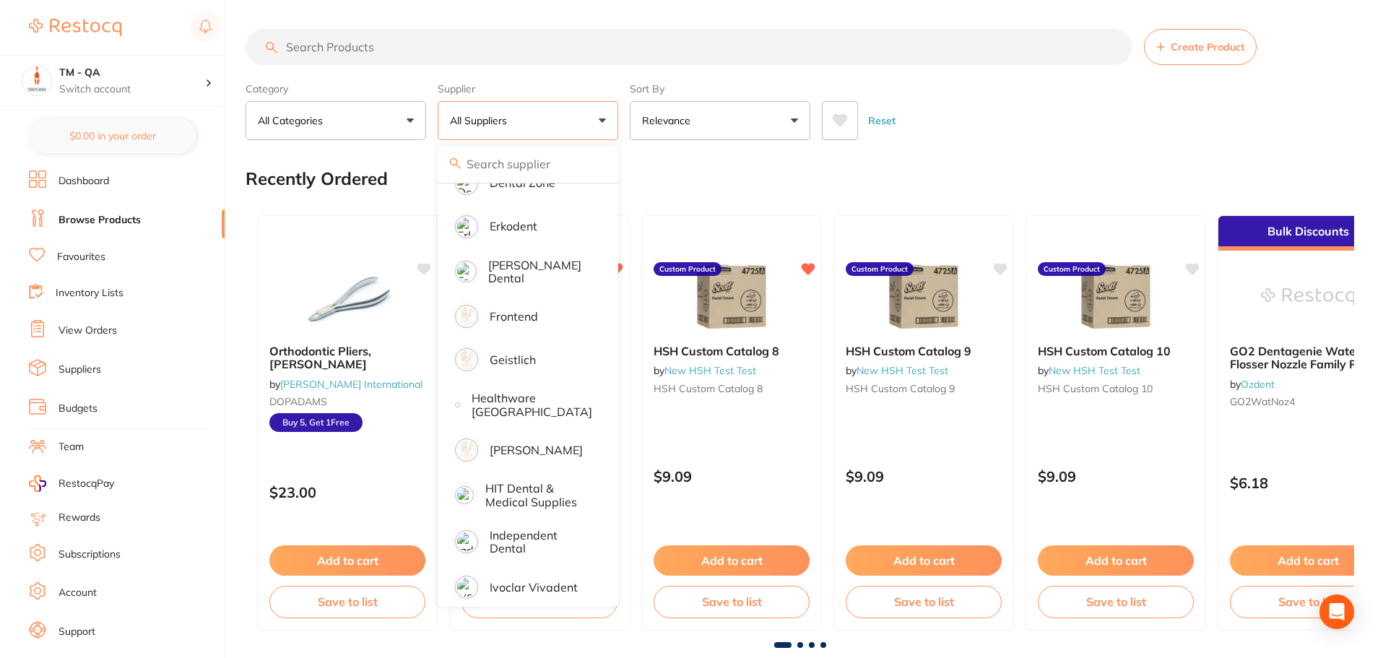
scroll to position [25, 0]
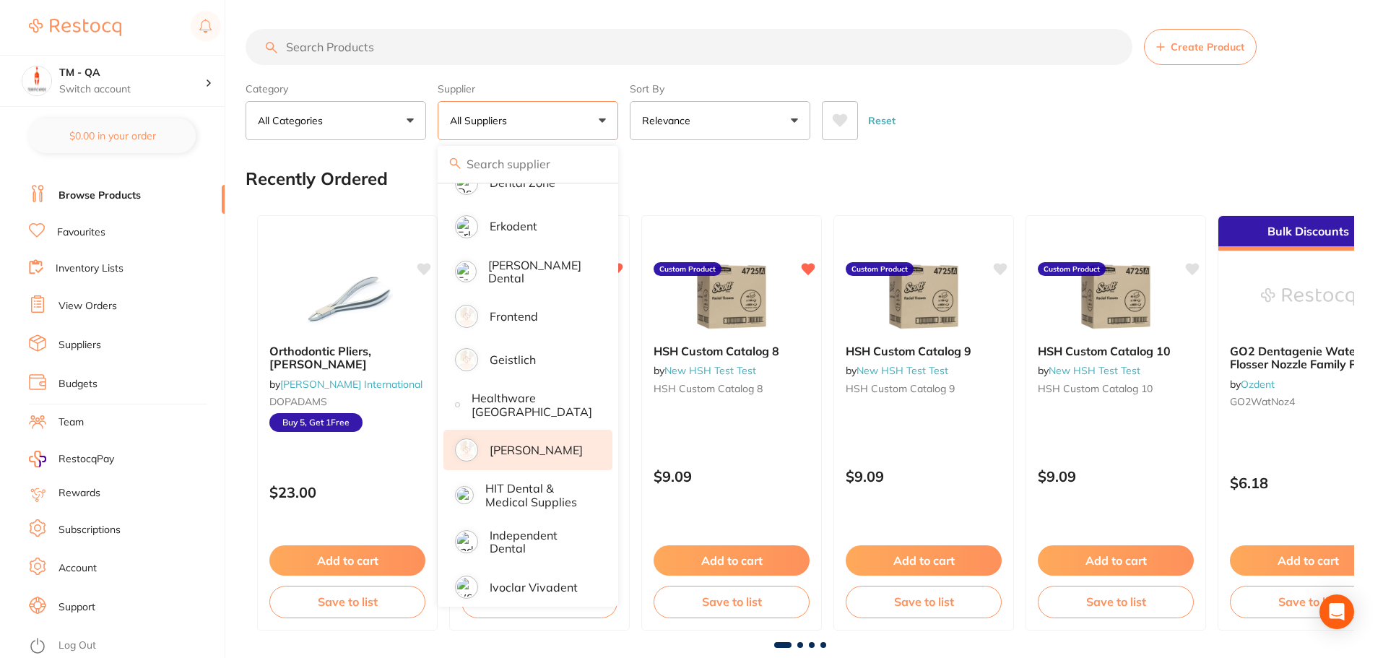
click at [541, 443] on p "[PERSON_NAME]" at bounding box center [536, 449] width 93 height 13
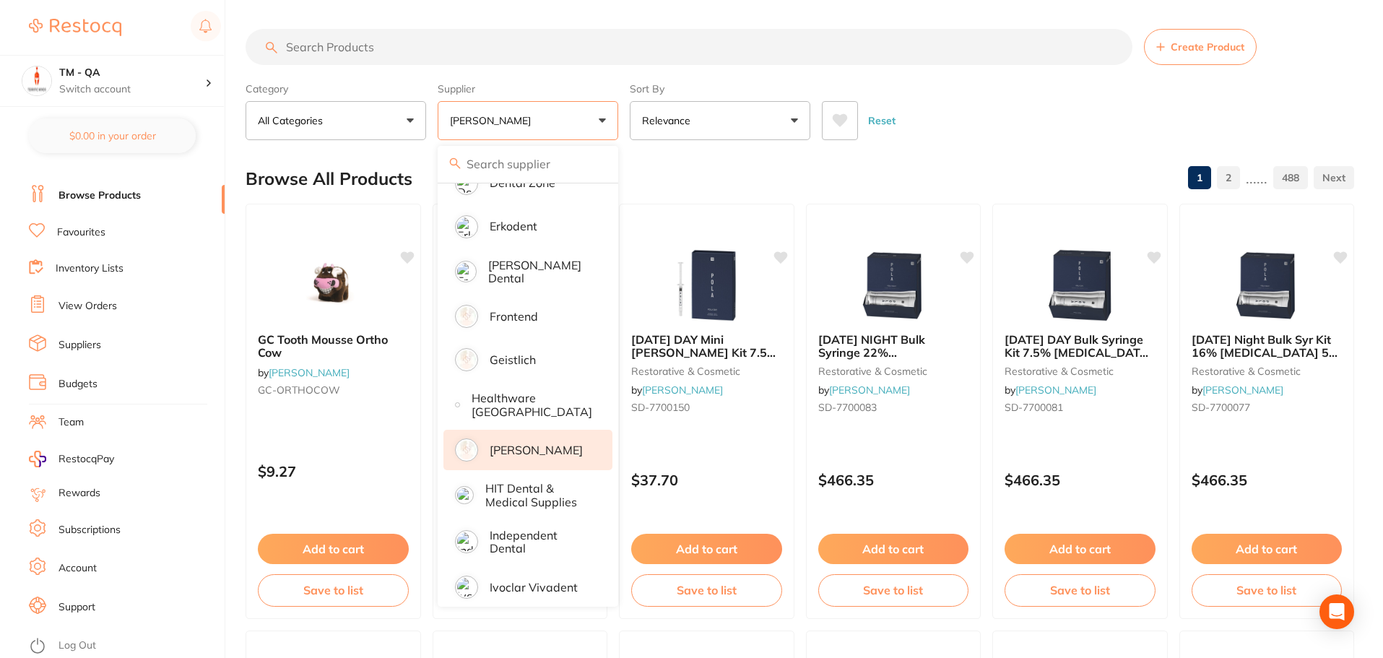
click at [627, 123] on div "Category All Categories All Categories 3D Printing anaesthetic articulating bur…" at bounding box center [800, 109] width 1109 height 64
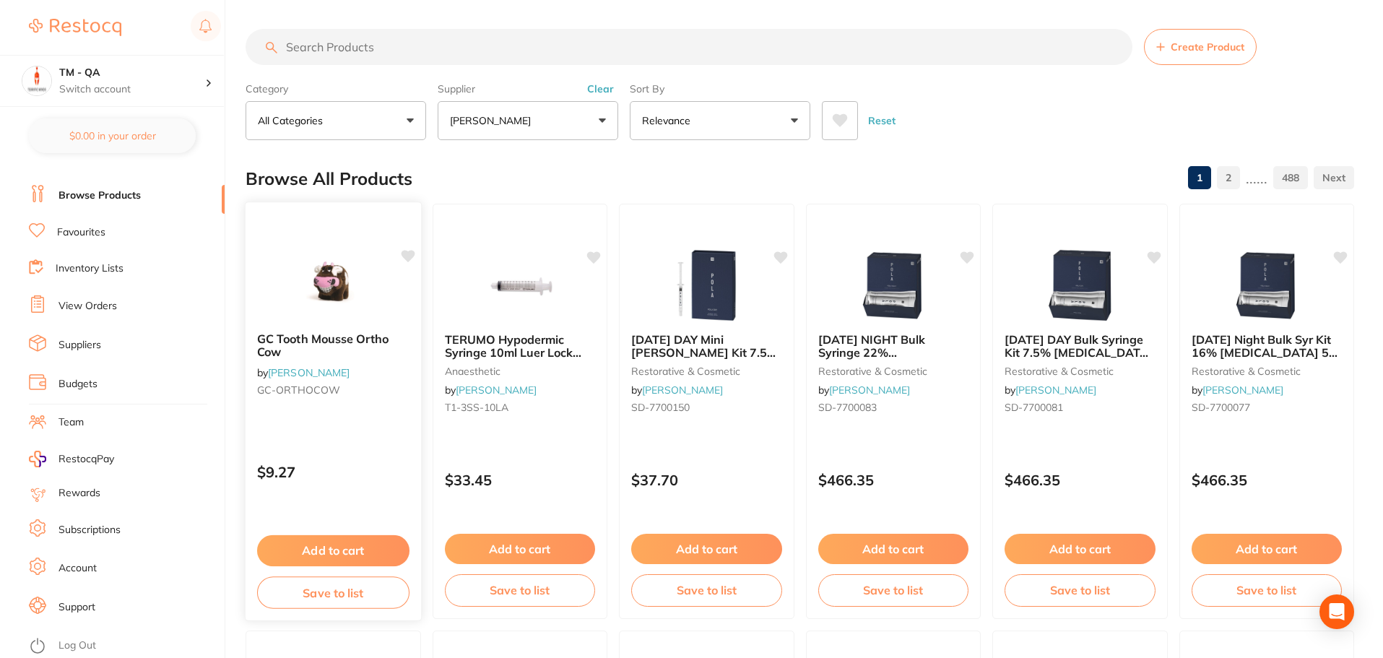
click at [409, 260] on icon at bounding box center [408, 256] width 14 height 12
click at [598, 254] on icon at bounding box center [595, 256] width 14 height 12
click at [782, 252] on icon at bounding box center [781, 256] width 14 height 12
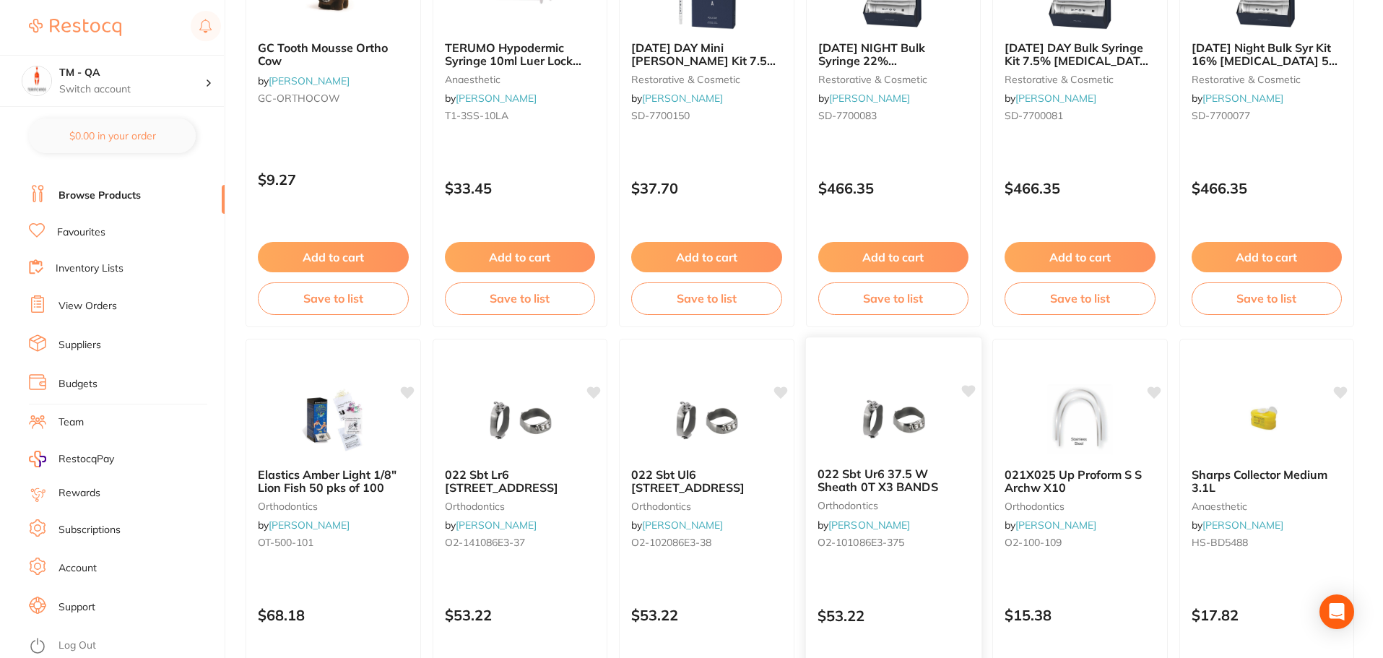
scroll to position [433, 0]
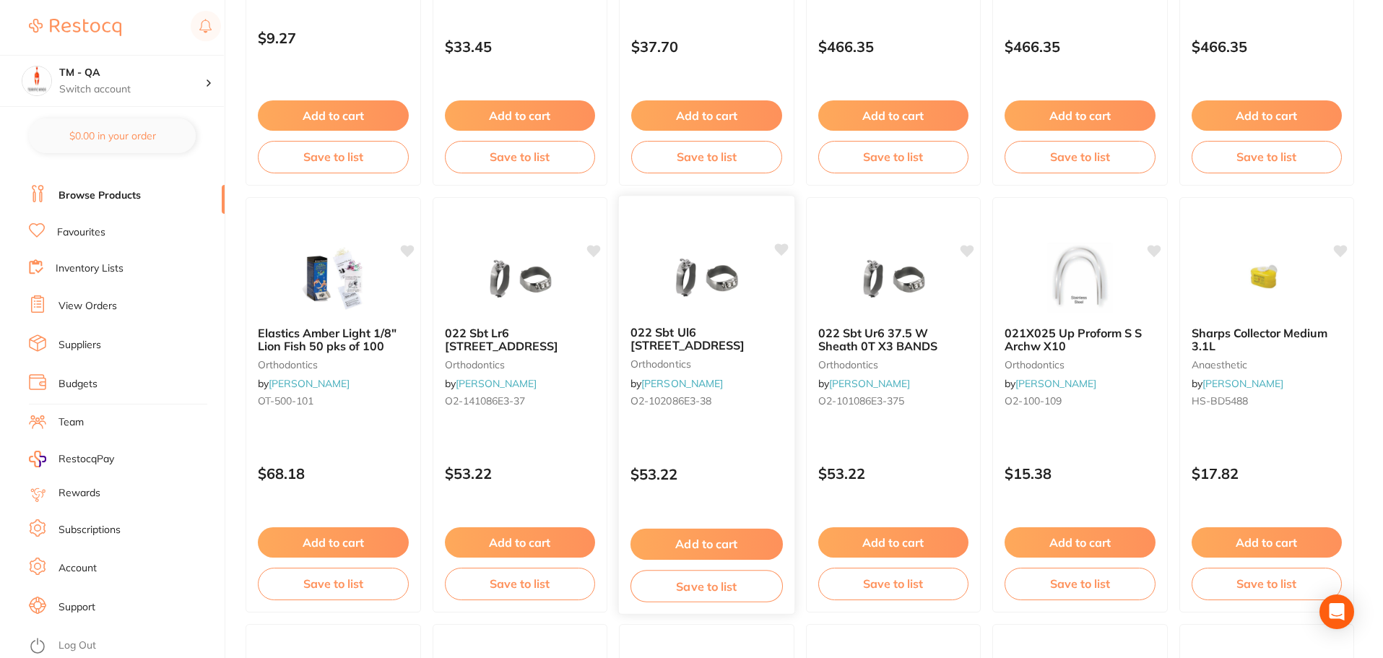
click at [786, 250] on icon at bounding box center [781, 249] width 14 height 12
click at [1157, 248] on icon at bounding box center [1155, 249] width 14 height 12
click at [1345, 250] on icon at bounding box center [1342, 249] width 14 height 12
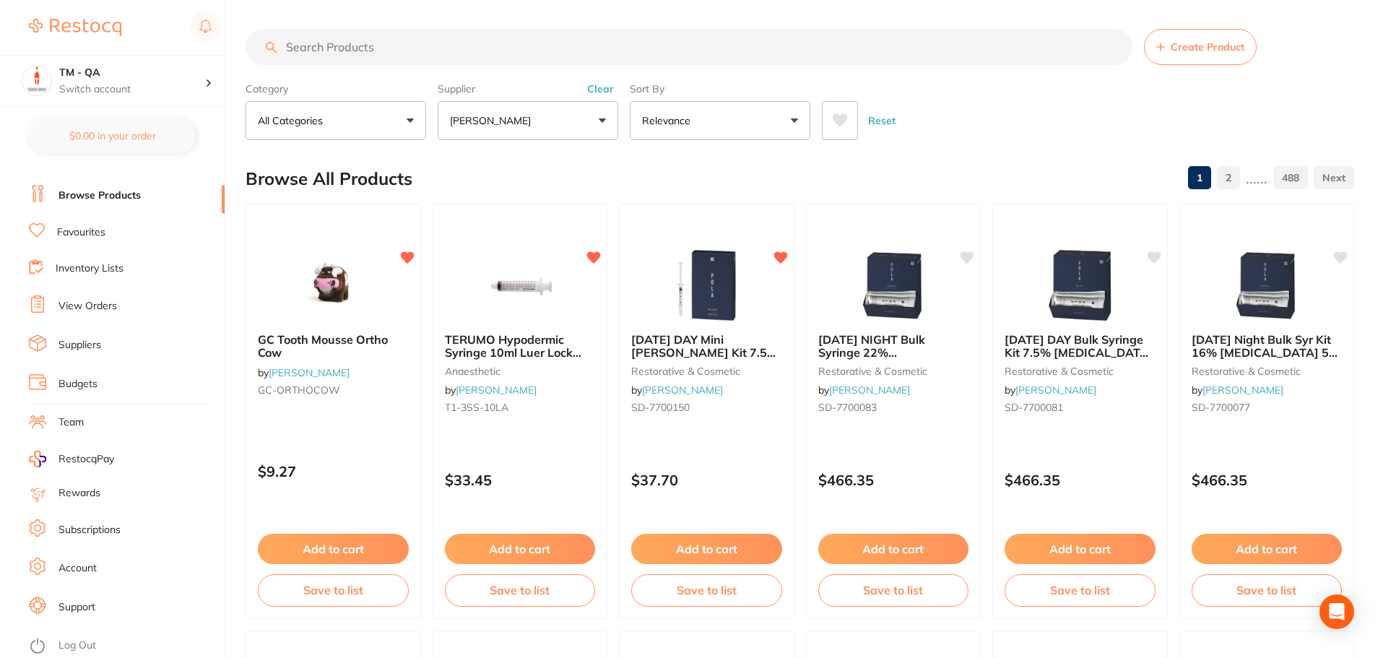
click at [880, 118] on button "Reset" at bounding box center [882, 120] width 36 height 39
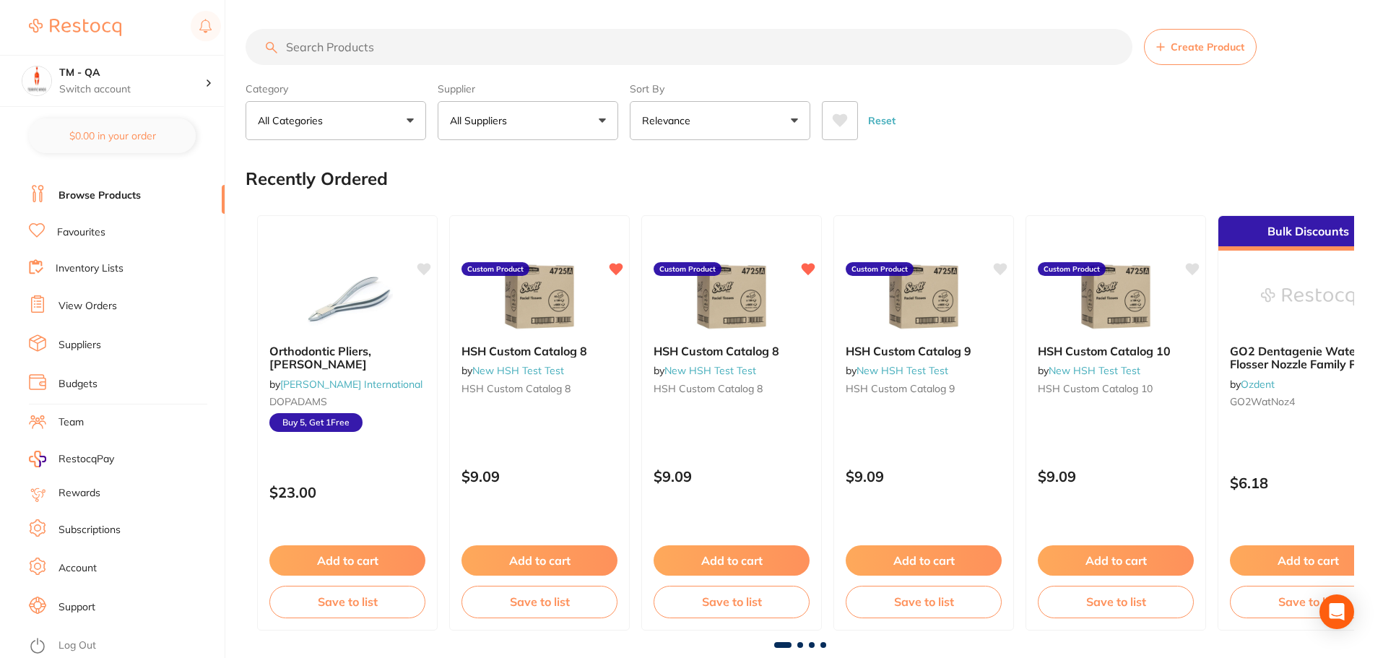
click at [523, 129] on button "All Suppliers" at bounding box center [528, 120] width 181 height 39
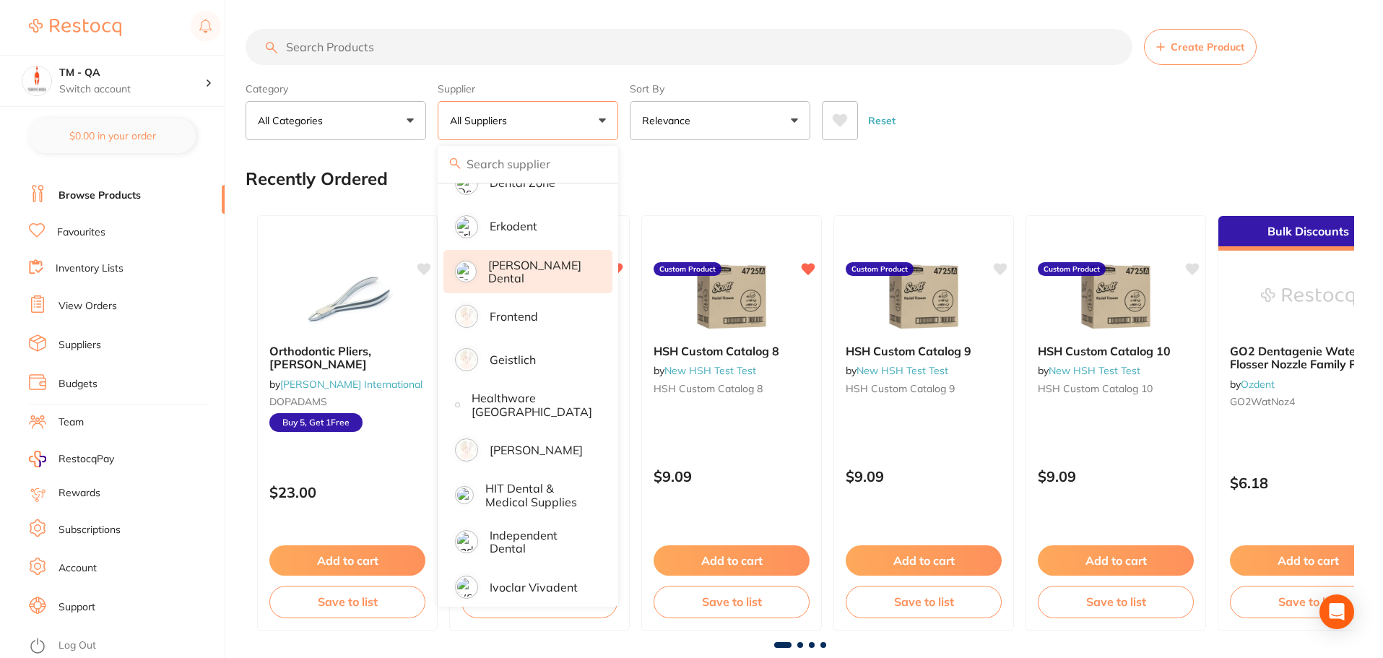
click at [535, 250] on li "[PERSON_NAME] Dental" at bounding box center [527, 272] width 169 height 44
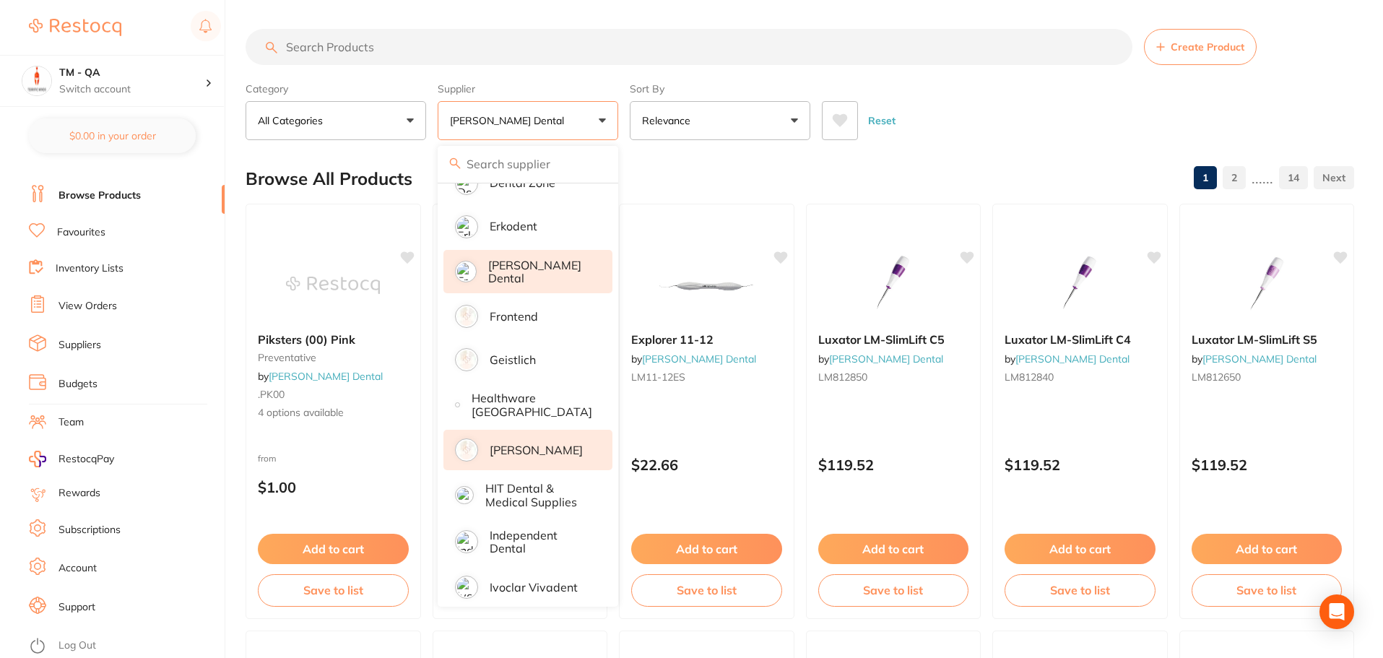
click at [535, 448] on p "[PERSON_NAME]" at bounding box center [536, 449] width 93 height 13
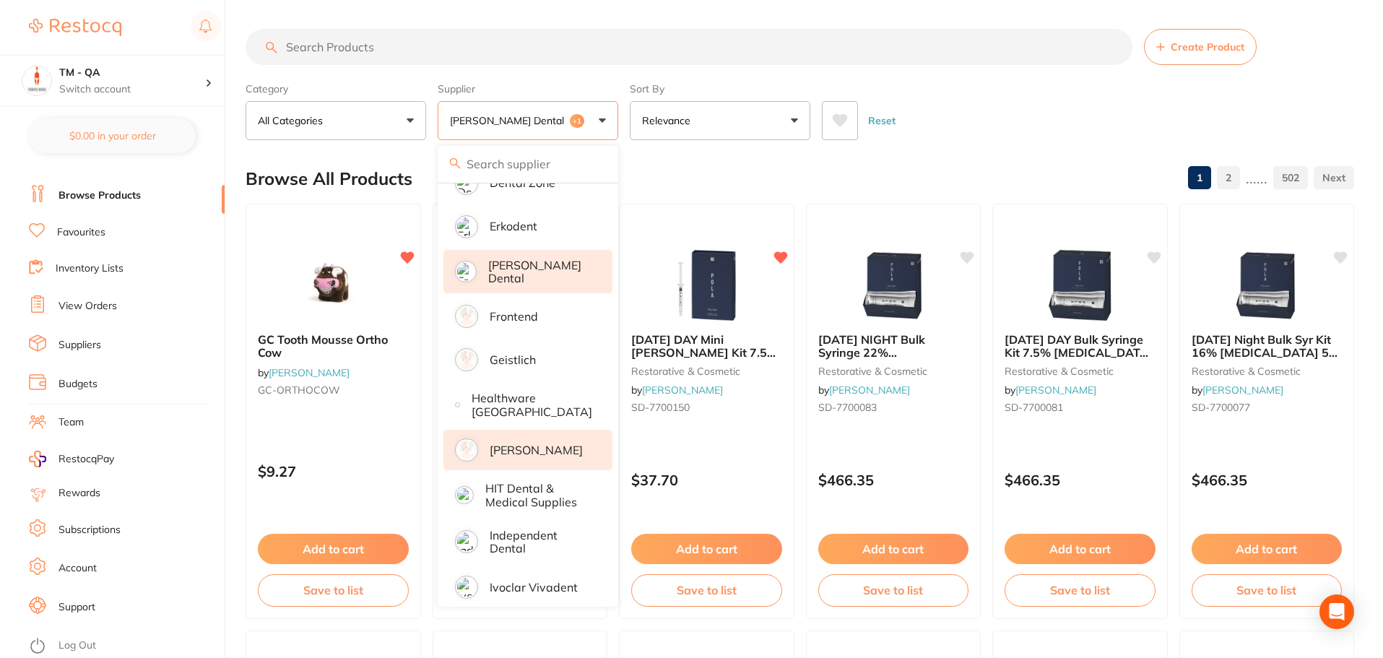
click at [625, 111] on div "Category All Categories All Categories 3D Printing anaesthetic articulating bur…" at bounding box center [800, 109] width 1109 height 64
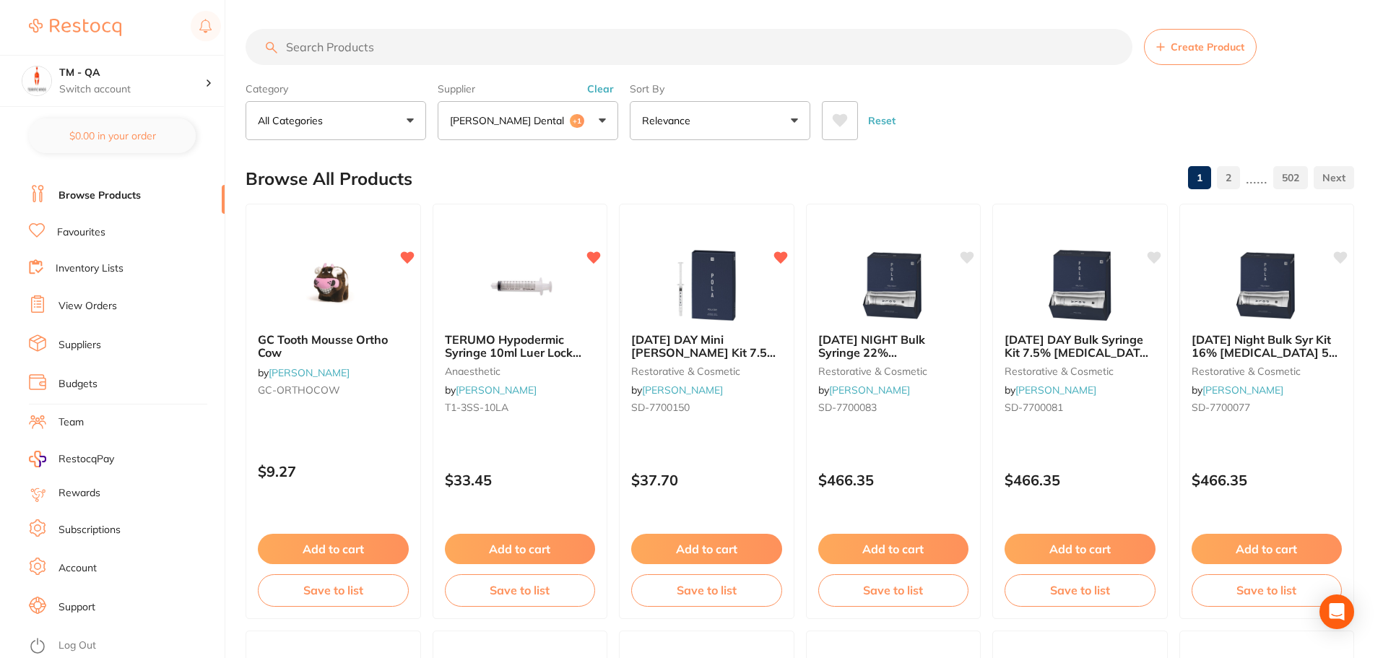
click at [847, 121] on icon at bounding box center [840, 120] width 16 height 14
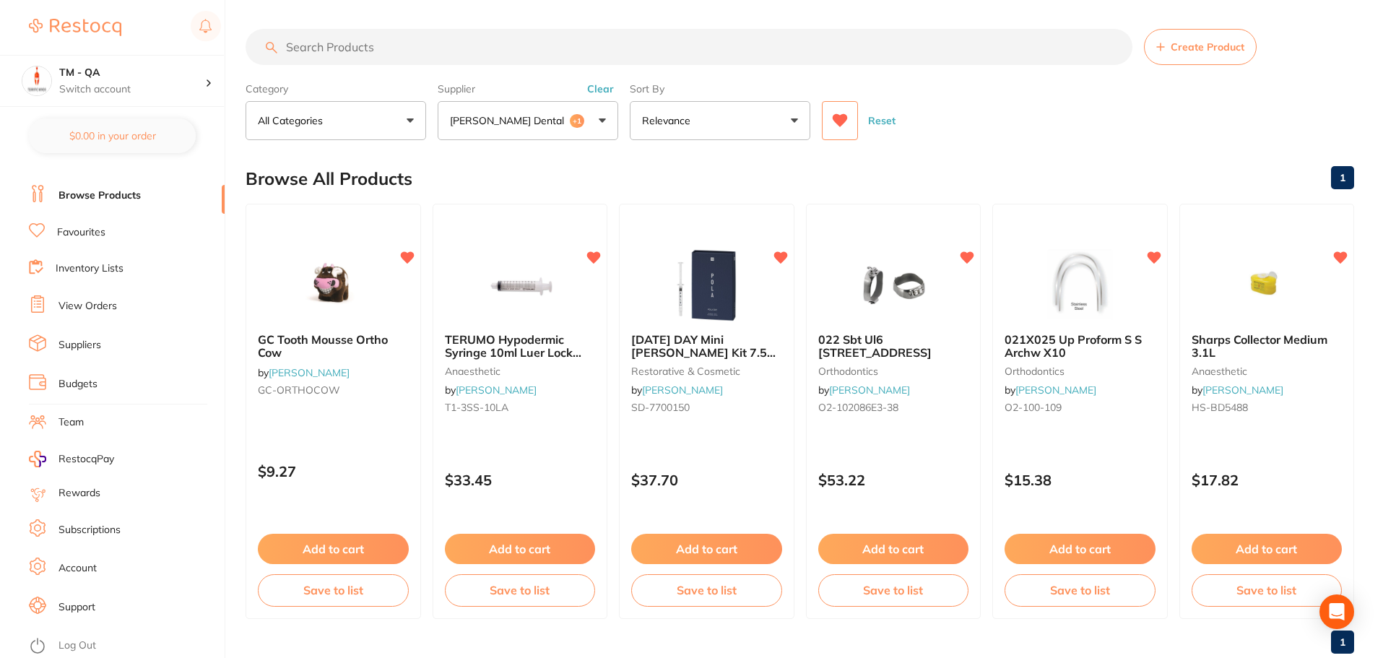
click at [873, 124] on button "Reset" at bounding box center [882, 120] width 36 height 39
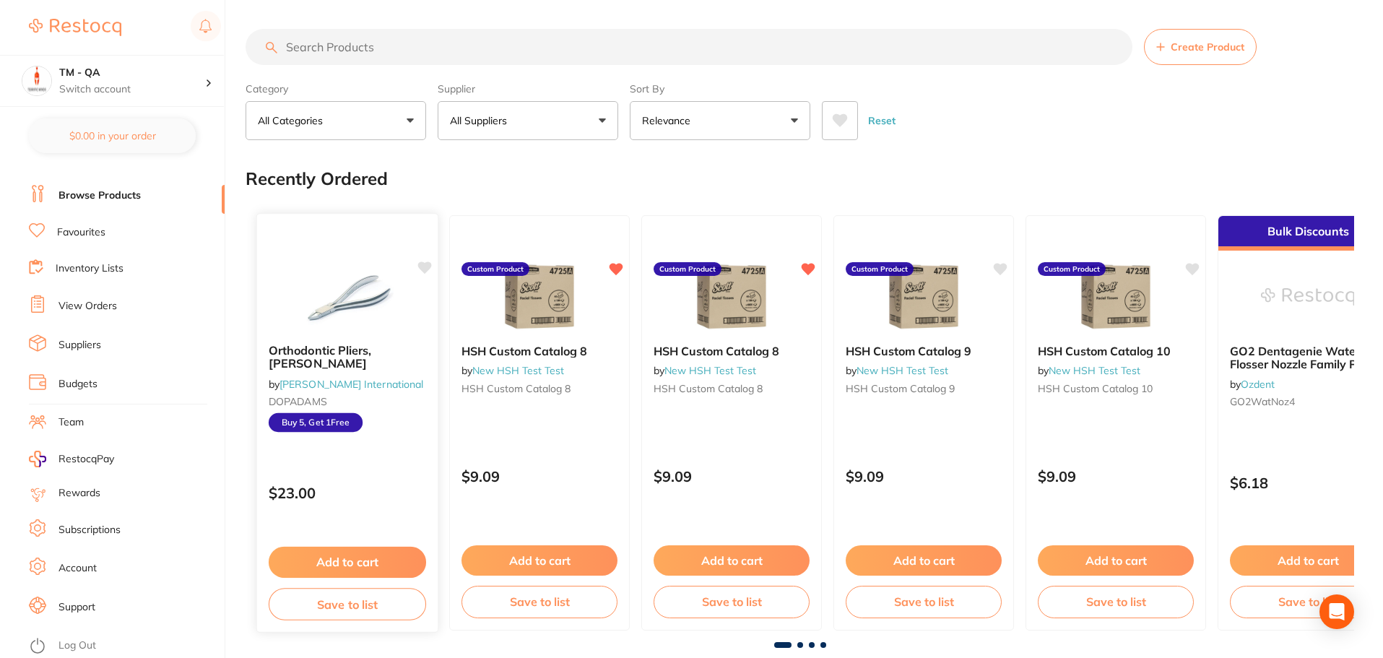
scroll to position [867, 0]
click at [517, 129] on button "All Suppliers" at bounding box center [528, 120] width 181 height 39
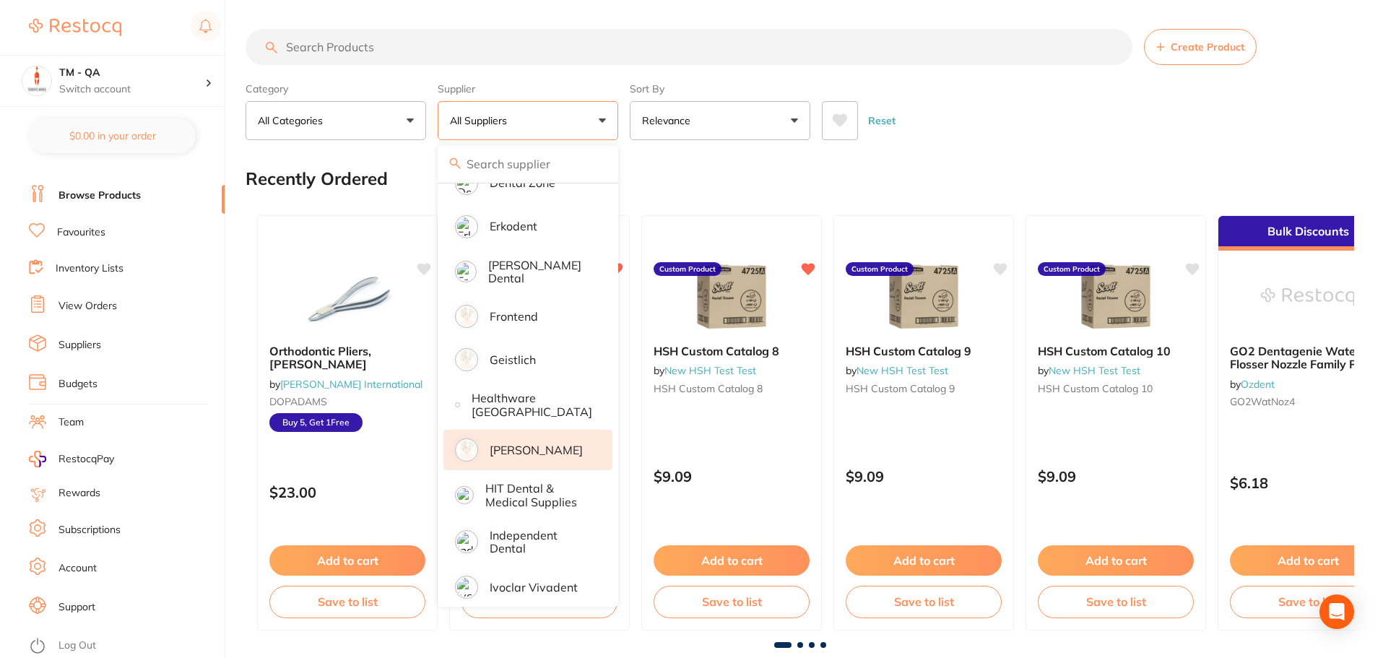
click at [526, 446] on p "[PERSON_NAME]" at bounding box center [536, 449] width 93 height 13
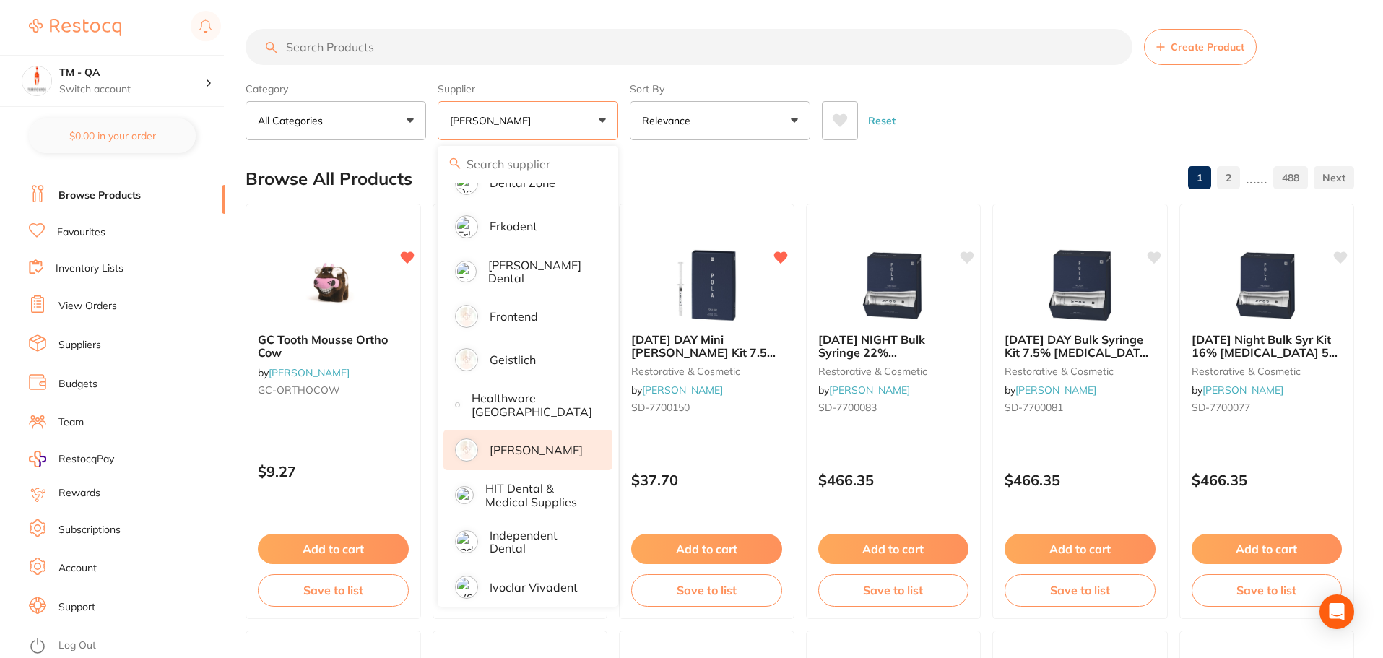
click at [624, 113] on div "Category All Categories All Categories 3D Printing anaesthetic articulating bur…" at bounding box center [800, 109] width 1109 height 64
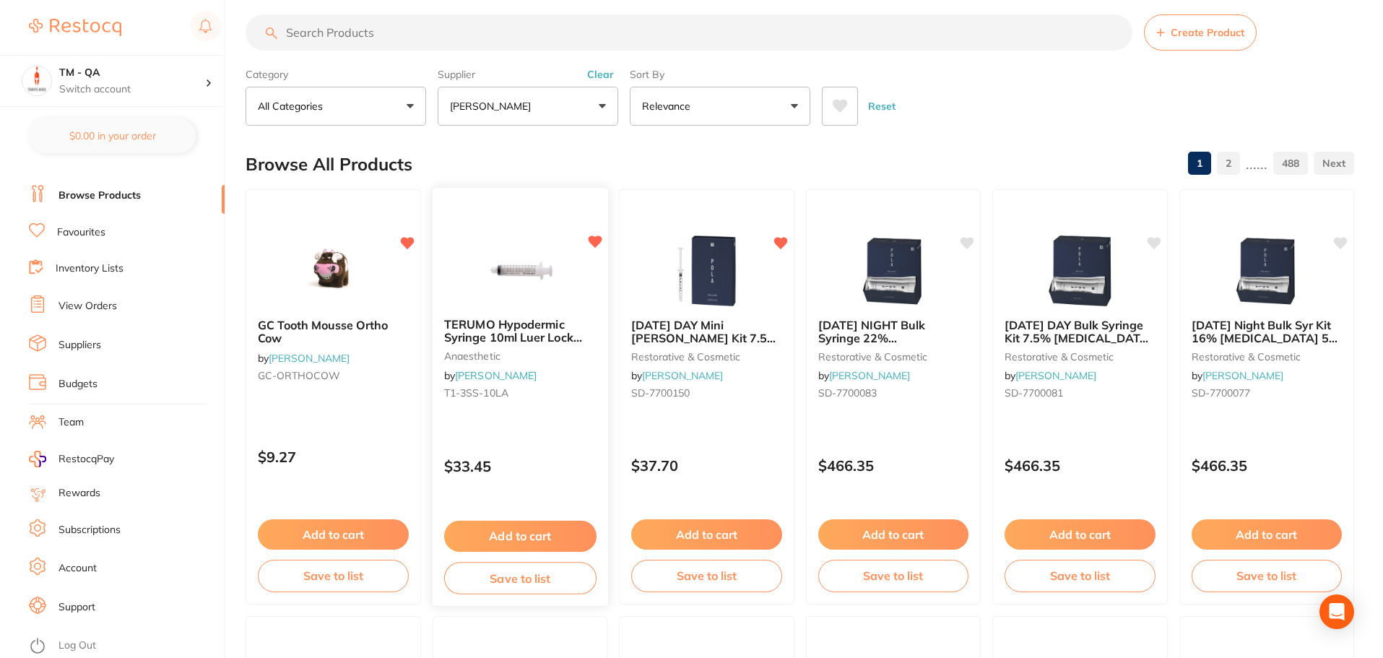
scroll to position [0, 0]
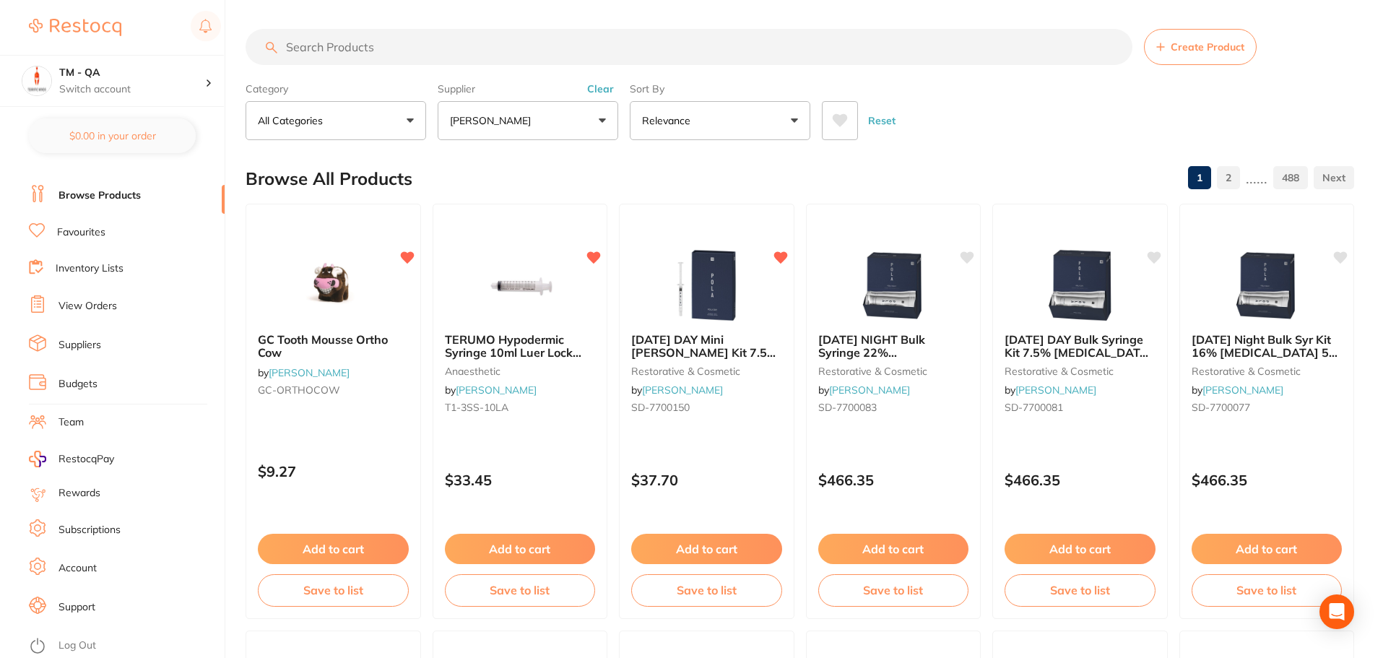
click at [871, 118] on button "Reset" at bounding box center [882, 120] width 36 height 39
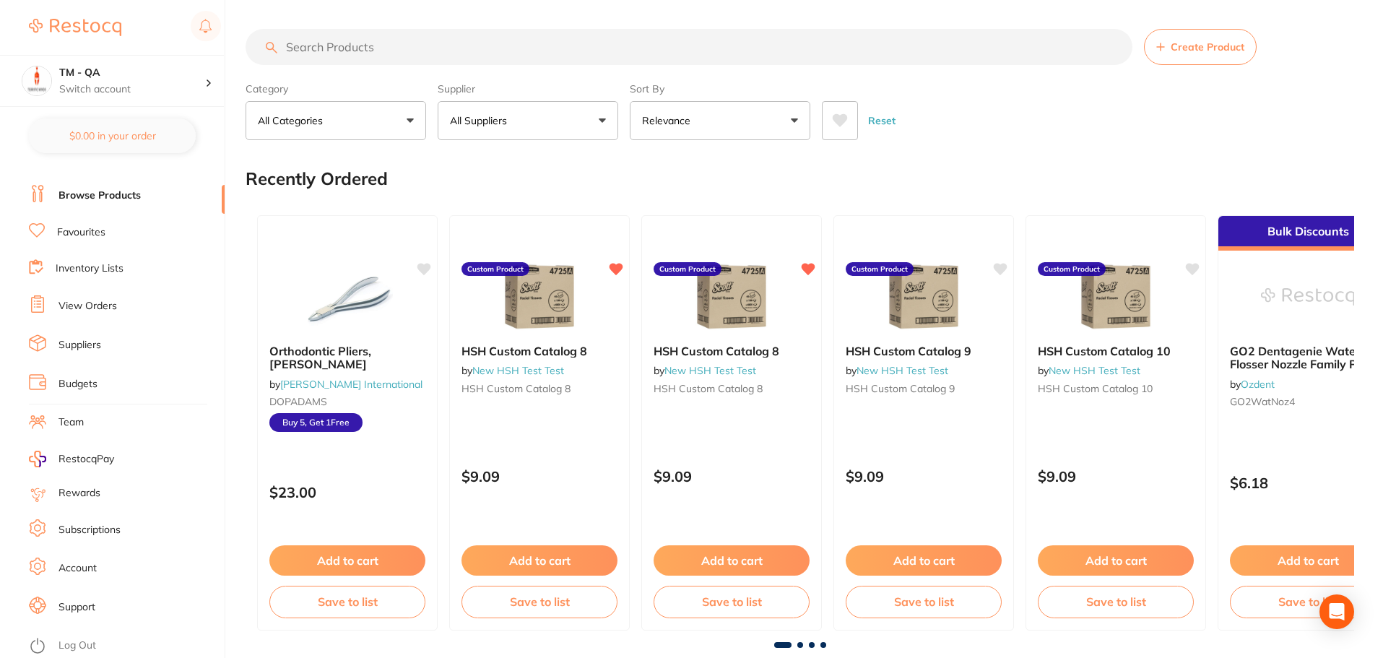
click at [564, 126] on button "All Suppliers" at bounding box center [528, 120] width 181 height 39
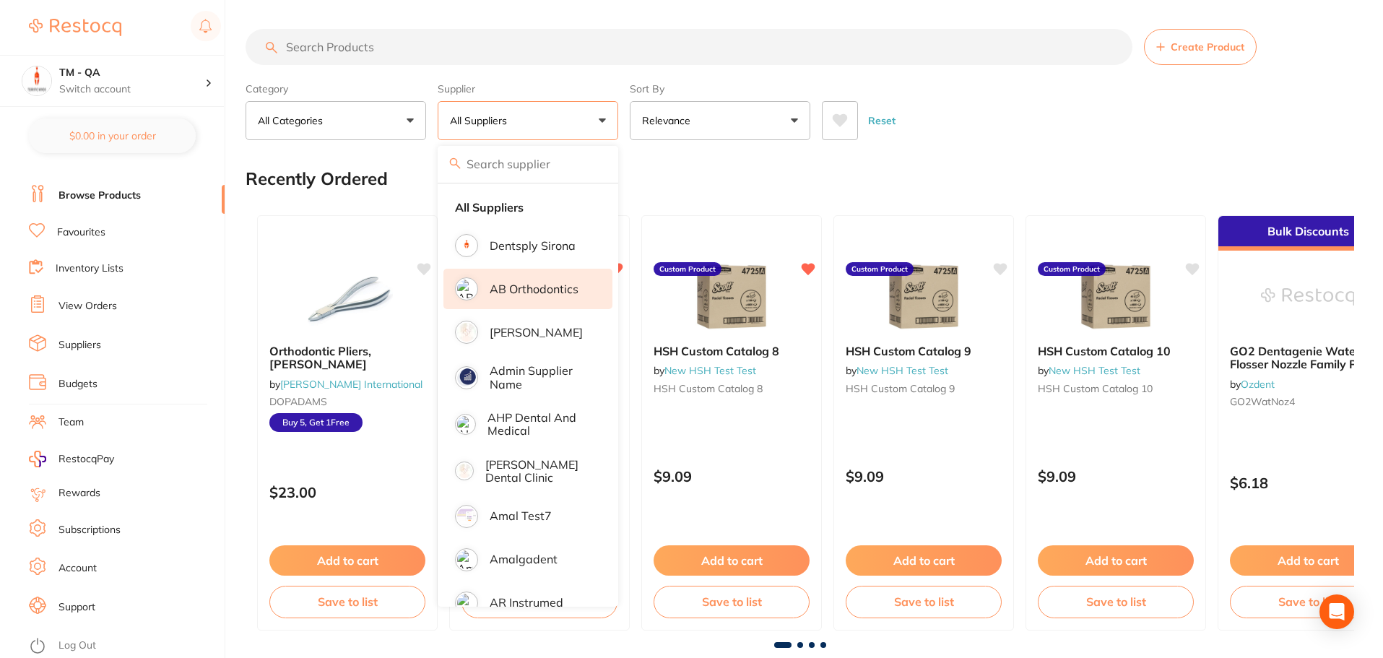
click at [536, 286] on p "AB Orthodontics" at bounding box center [534, 288] width 89 height 13
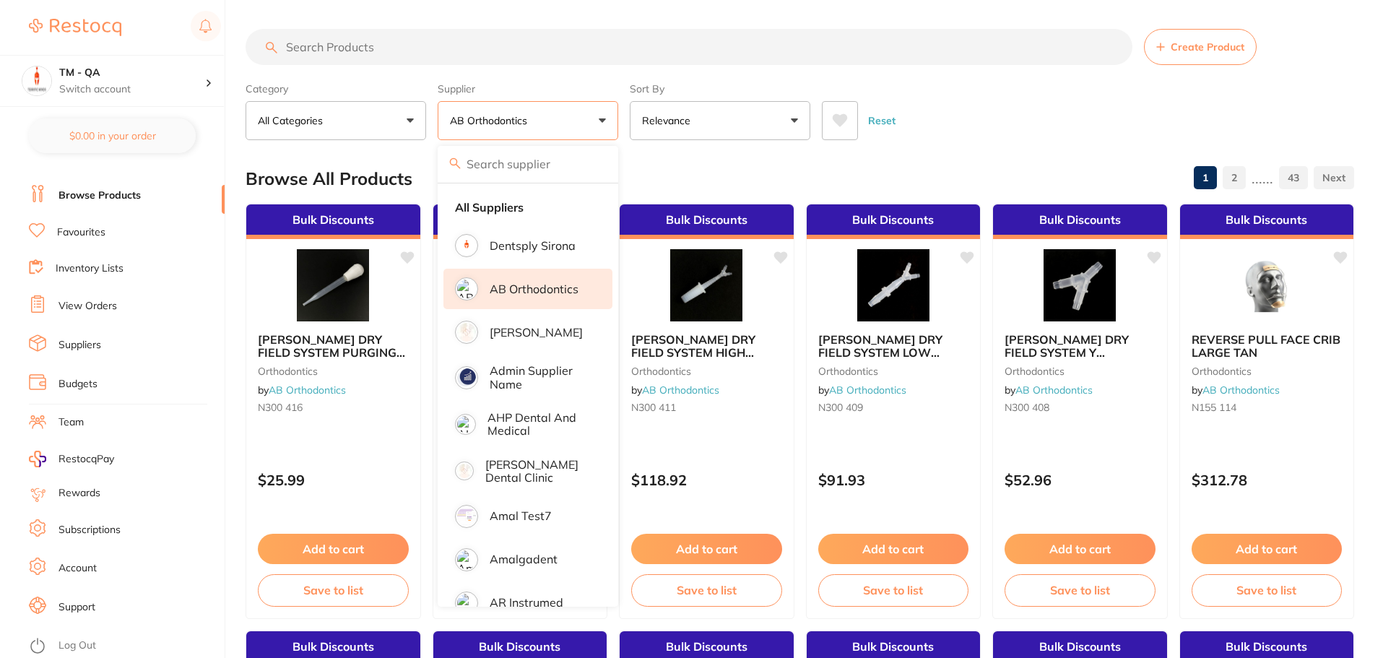
click at [623, 108] on div "Category All Categories All Categories orthodontics Clear Category false All Ca…" at bounding box center [800, 109] width 1109 height 64
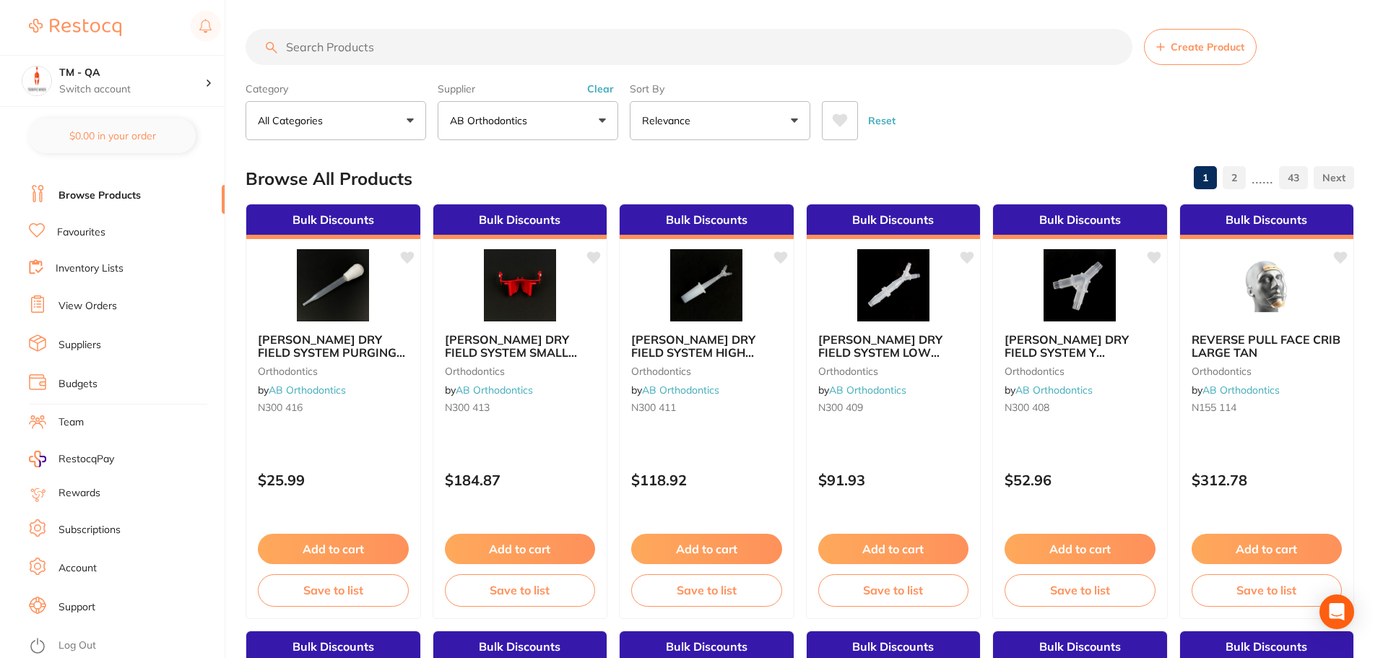
click at [579, 119] on button "AB Orthodontics" at bounding box center [528, 120] width 181 height 39
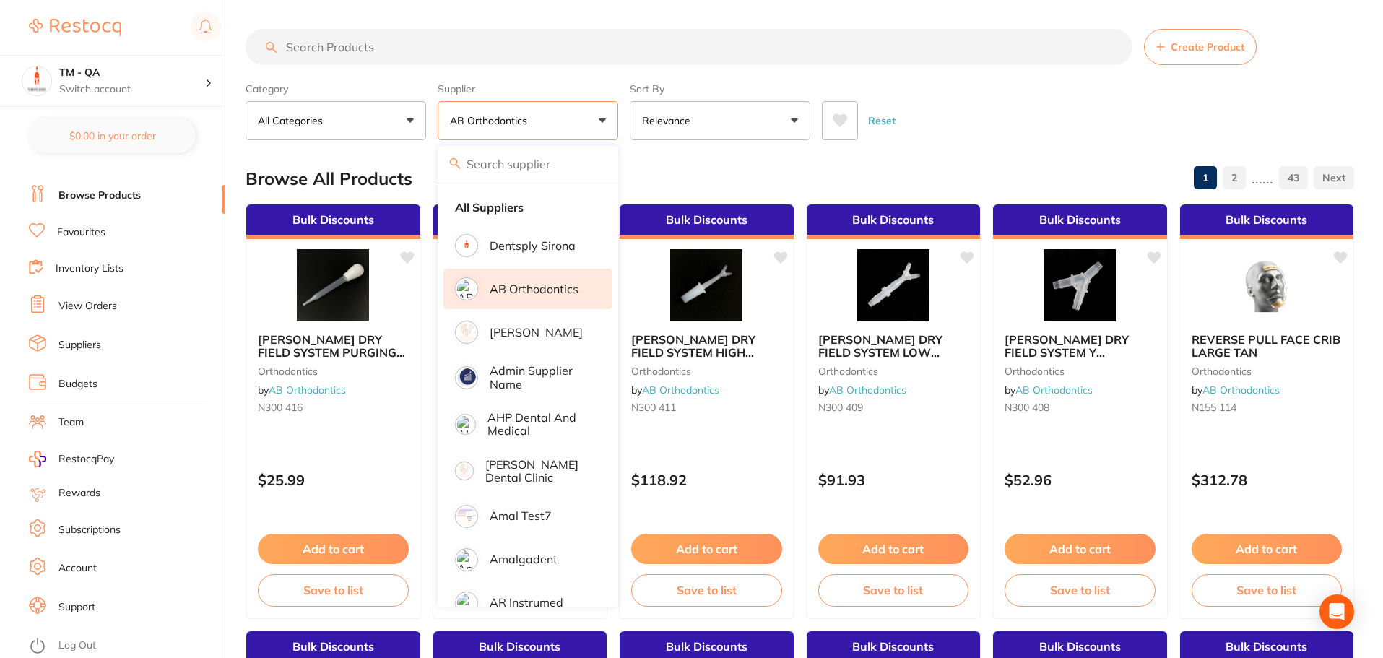
click at [553, 284] on p "AB Orthodontics" at bounding box center [534, 288] width 89 height 13
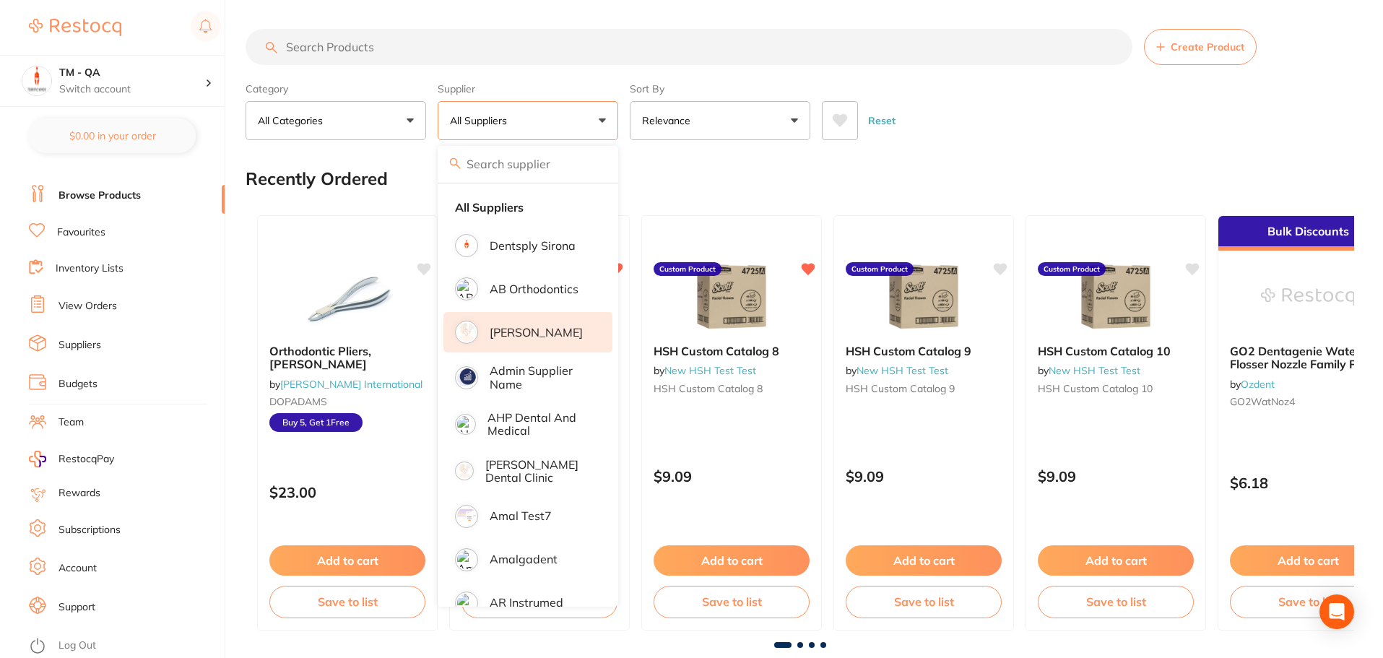
click at [547, 337] on p "[PERSON_NAME]" at bounding box center [536, 332] width 93 height 13
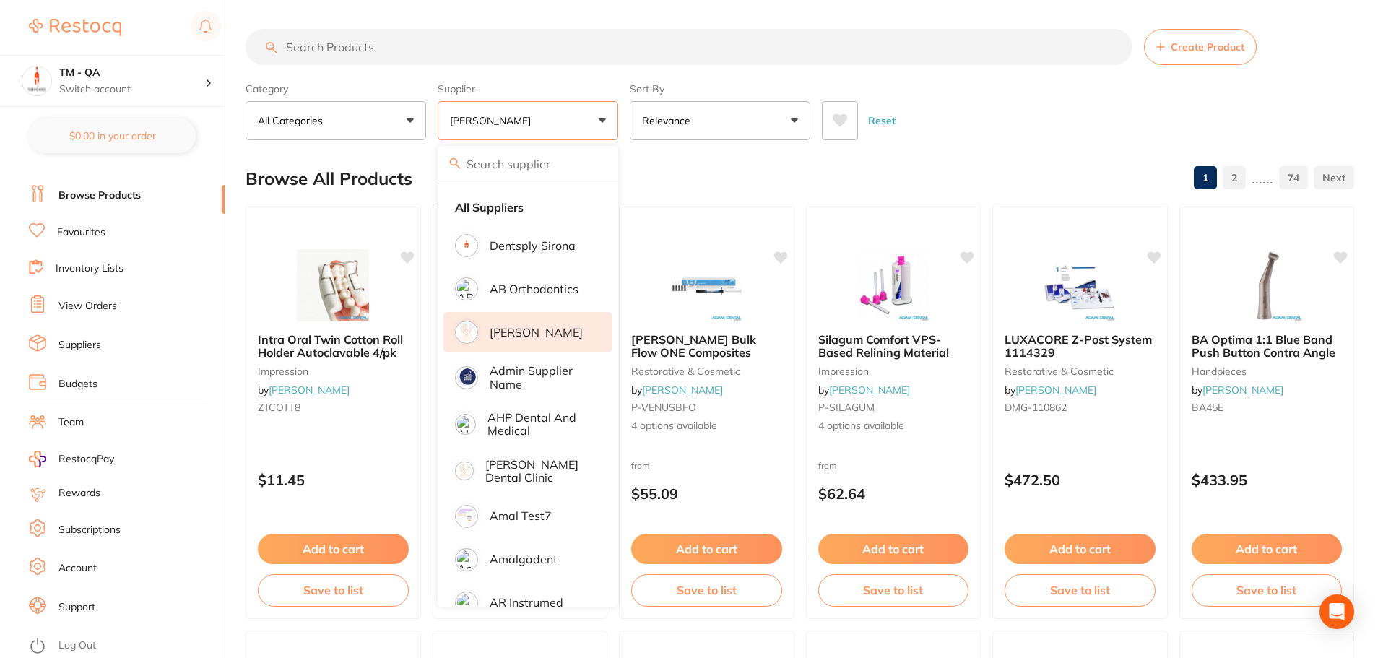
click at [626, 121] on div "Category All Categories All Categories anaesthetic articulating burs crown & br…" at bounding box center [800, 109] width 1109 height 64
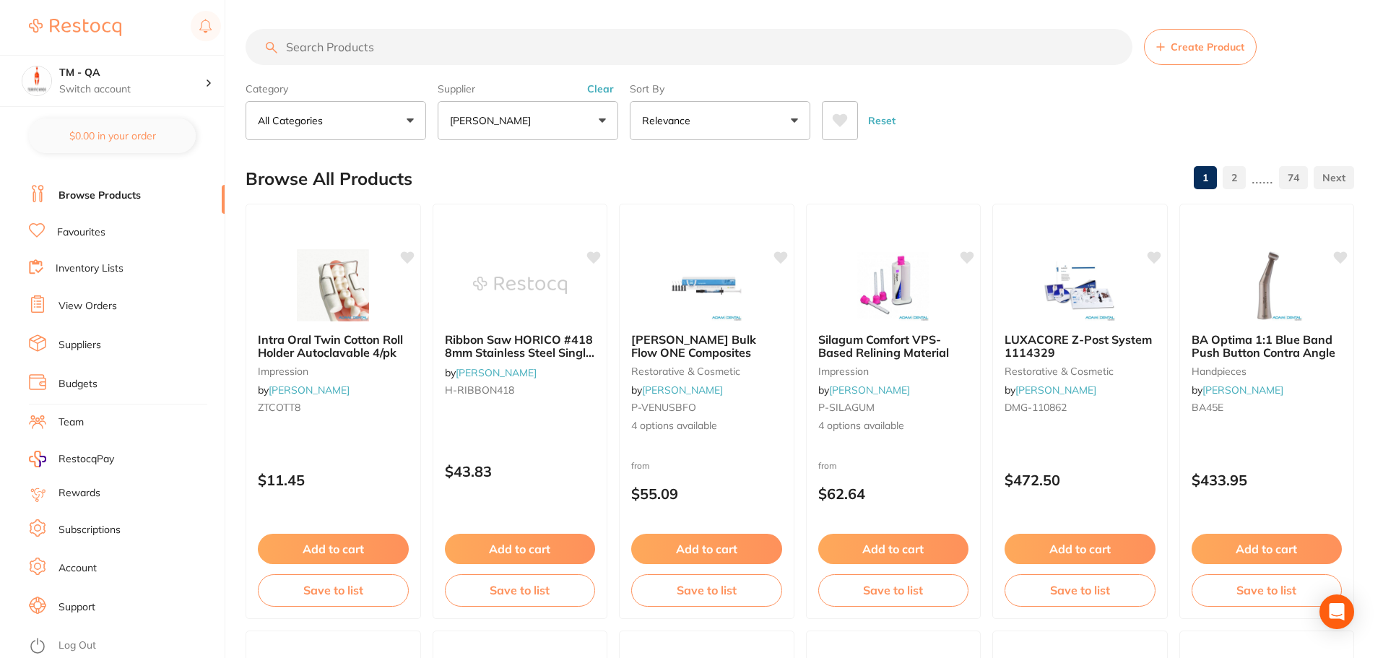
click at [749, 398] on div "Kulzer Venus Bulk Flow ONE Composites restorative & cosmetic by Adam Dental P-V…" at bounding box center [707, 383] width 174 height 124
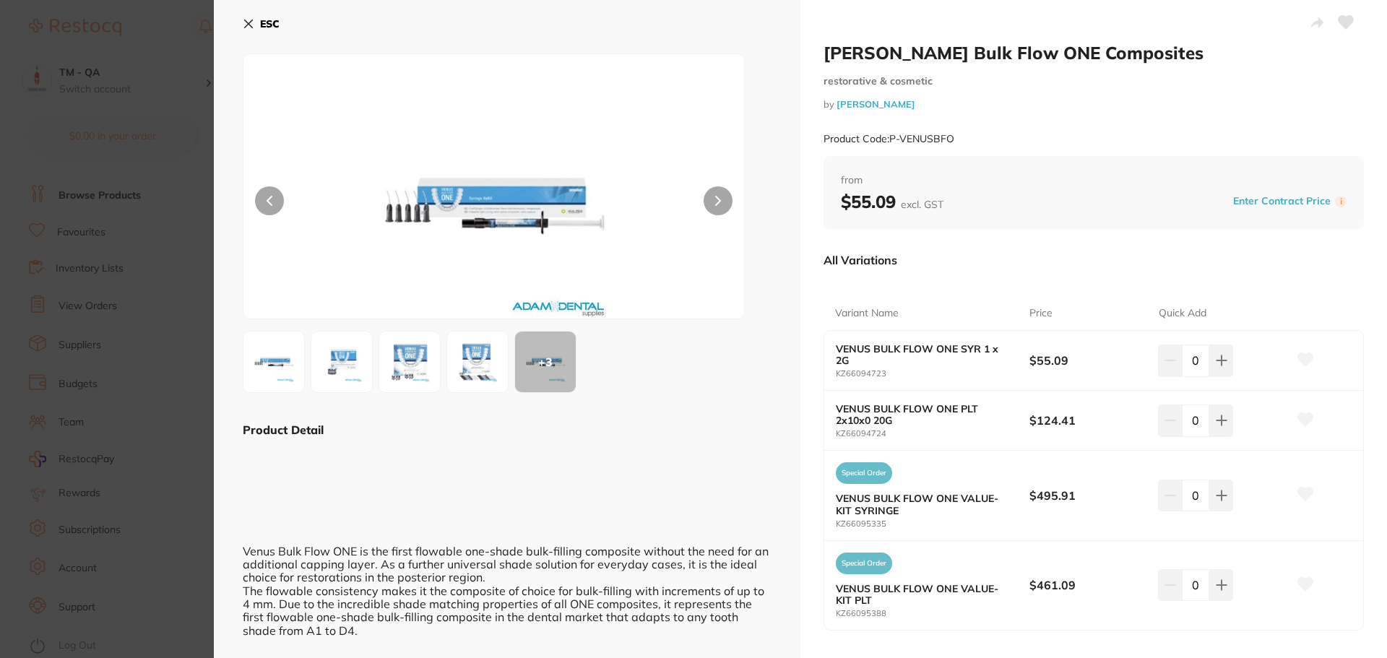
click at [1302, 357] on icon at bounding box center [1305, 359] width 15 height 13
click at [1302, 417] on icon at bounding box center [1305, 419] width 15 height 13
click at [1304, 493] on icon at bounding box center [1305, 494] width 15 height 13
click at [1302, 357] on icon at bounding box center [1305, 359] width 15 height 13
click at [1304, 416] on icon at bounding box center [1305, 419] width 15 height 13
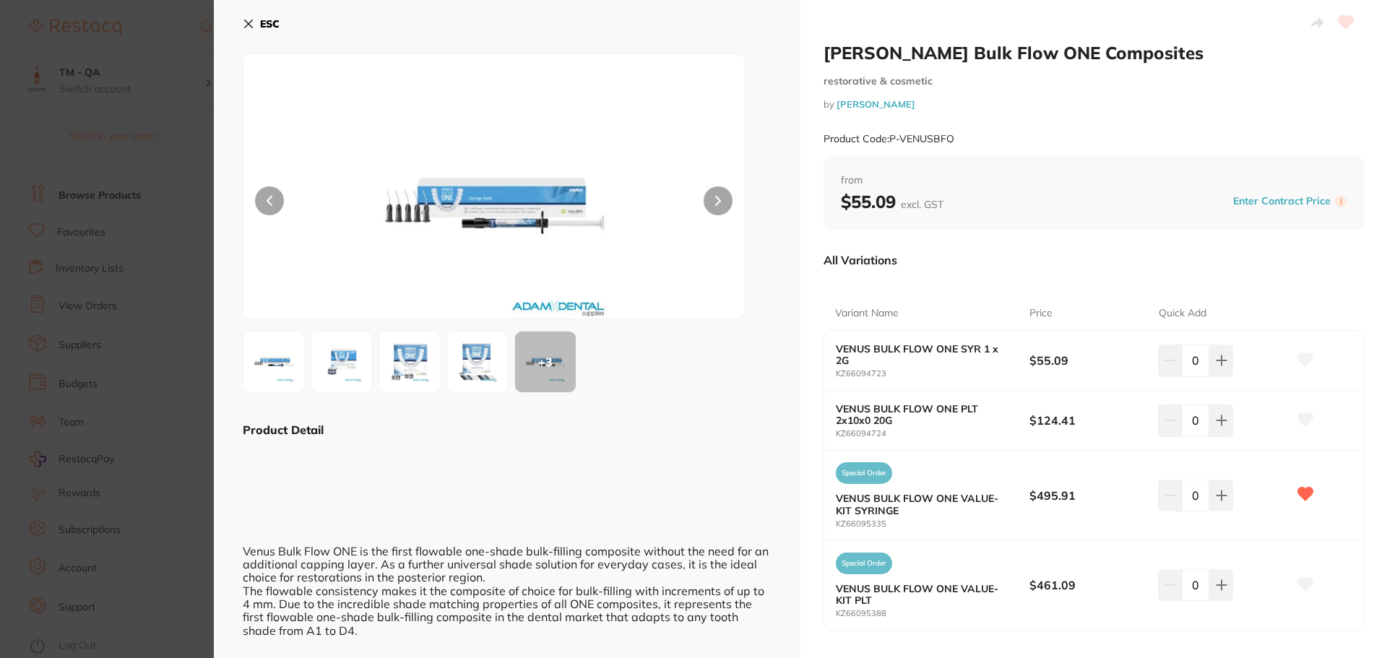
click at [1302, 495] on icon at bounding box center [1305, 494] width 15 height 13
click at [1343, 23] on icon at bounding box center [1345, 22] width 15 height 13
click at [247, 21] on icon at bounding box center [249, 24] width 12 height 12
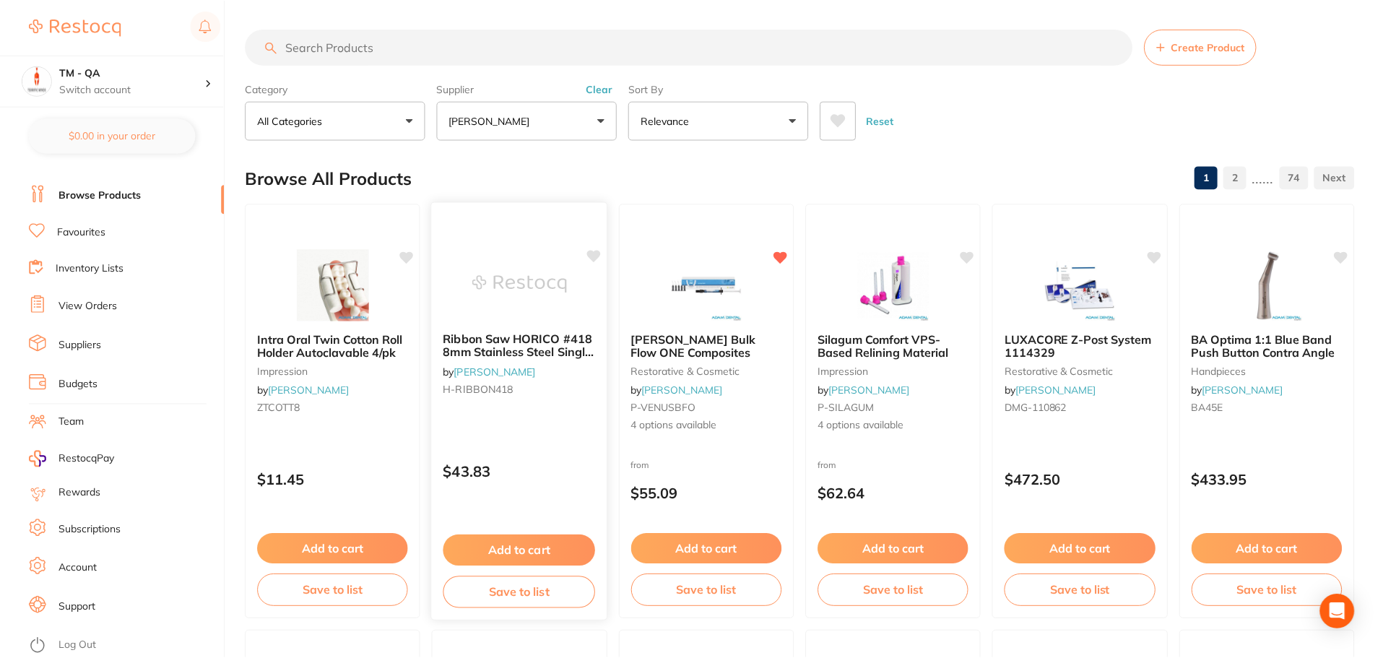
scroll to position [1, 0]
click at [783, 255] on icon at bounding box center [781, 255] width 14 height 12
click at [731, 468] on div "from $55.09" at bounding box center [707, 483] width 176 height 52
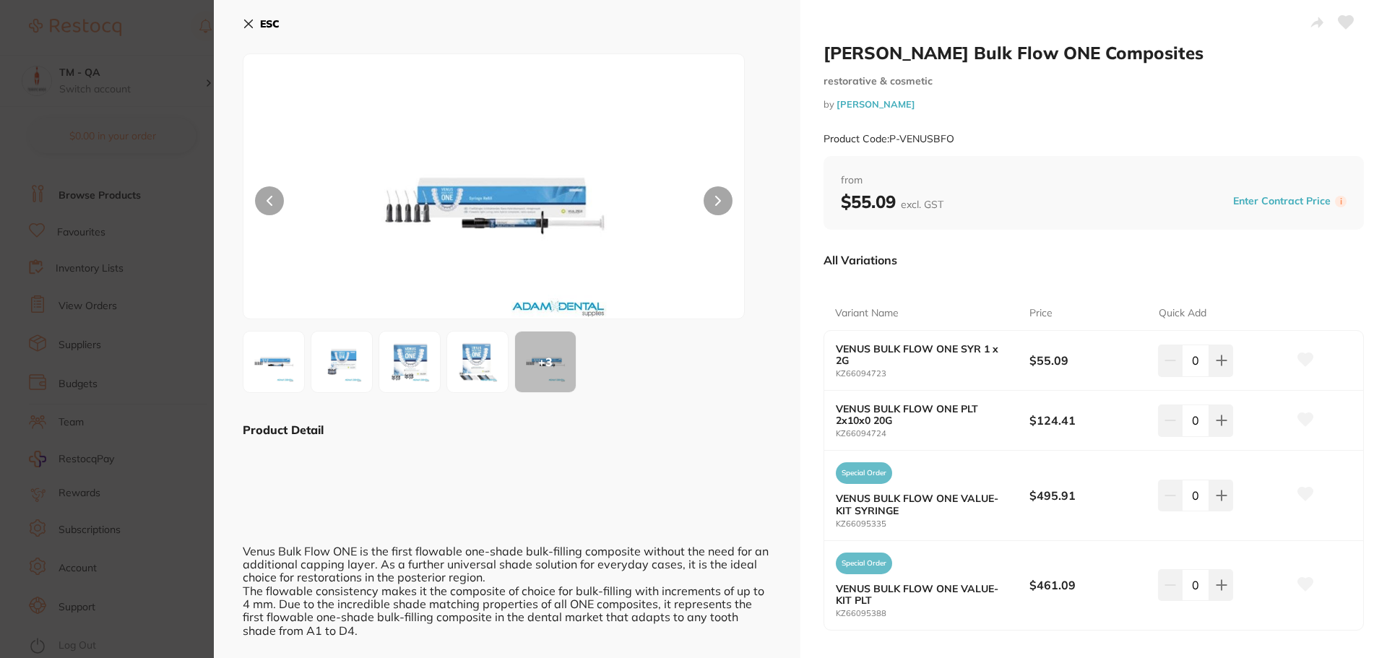
click at [1301, 363] on icon at bounding box center [1305, 359] width 15 height 13
click at [1300, 420] on icon at bounding box center [1305, 419] width 15 height 13
click at [139, 323] on section "Kulzer Venus Bulk Flow ONE Composites restorative & cosmetic by Adam Dental Pro…" at bounding box center [693, 329] width 1387 height 658
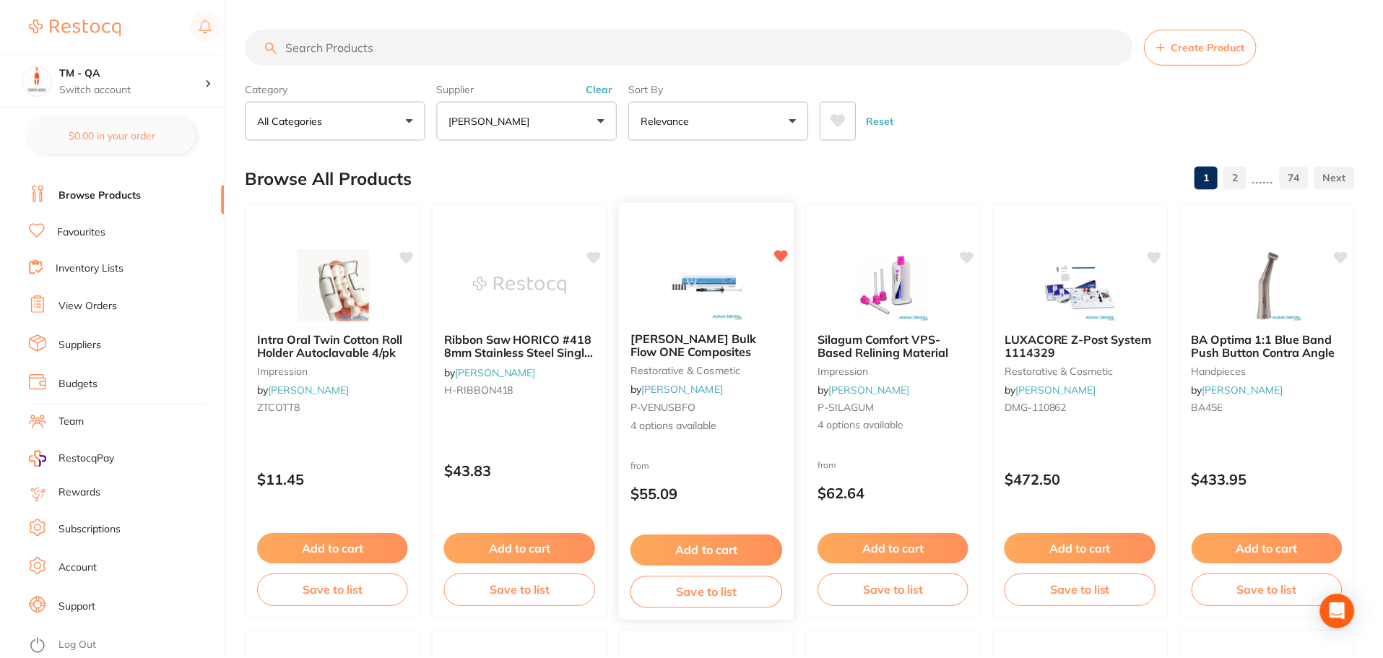
scroll to position [1, 0]
click at [773, 317] on div at bounding box center [707, 283] width 176 height 73
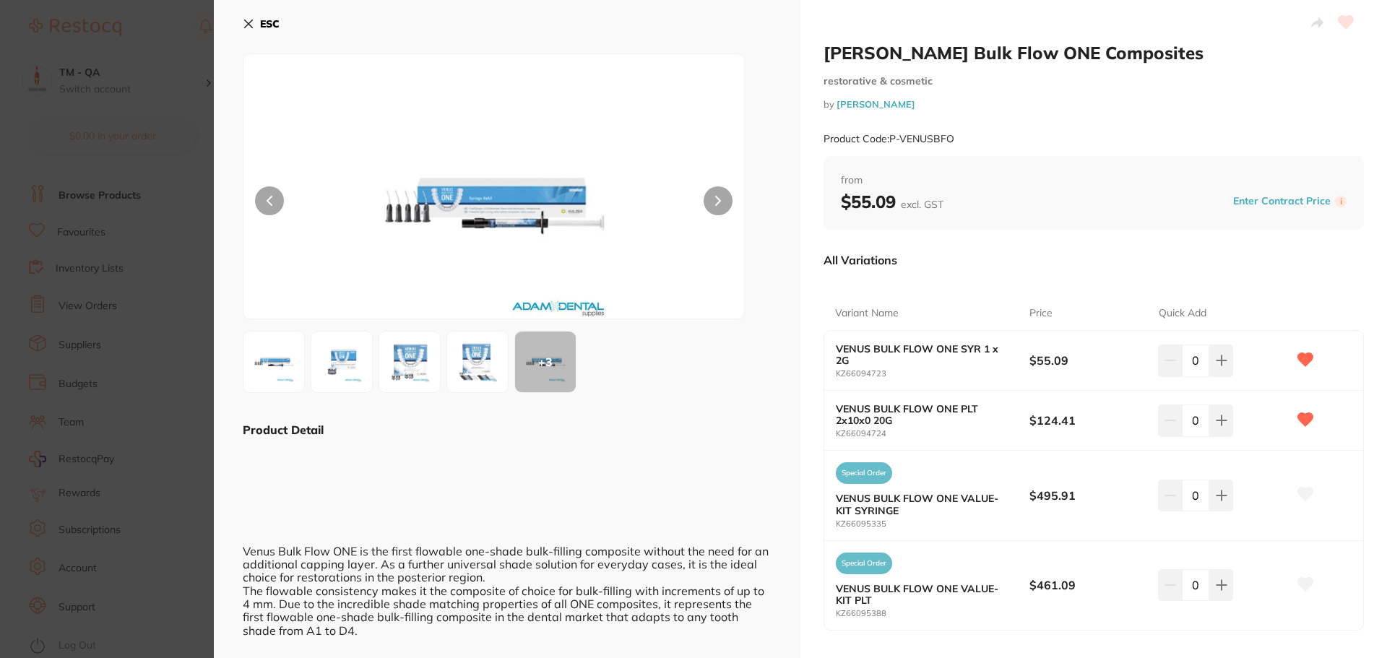
click at [1306, 358] on icon at bounding box center [1305, 359] width 15 height 13
click at [1305, 415] on icon at bounding box center [1305, 419] width 15 height 13
click at [246, 18] on icon at bounding box center [249, 24] width 12 height 12
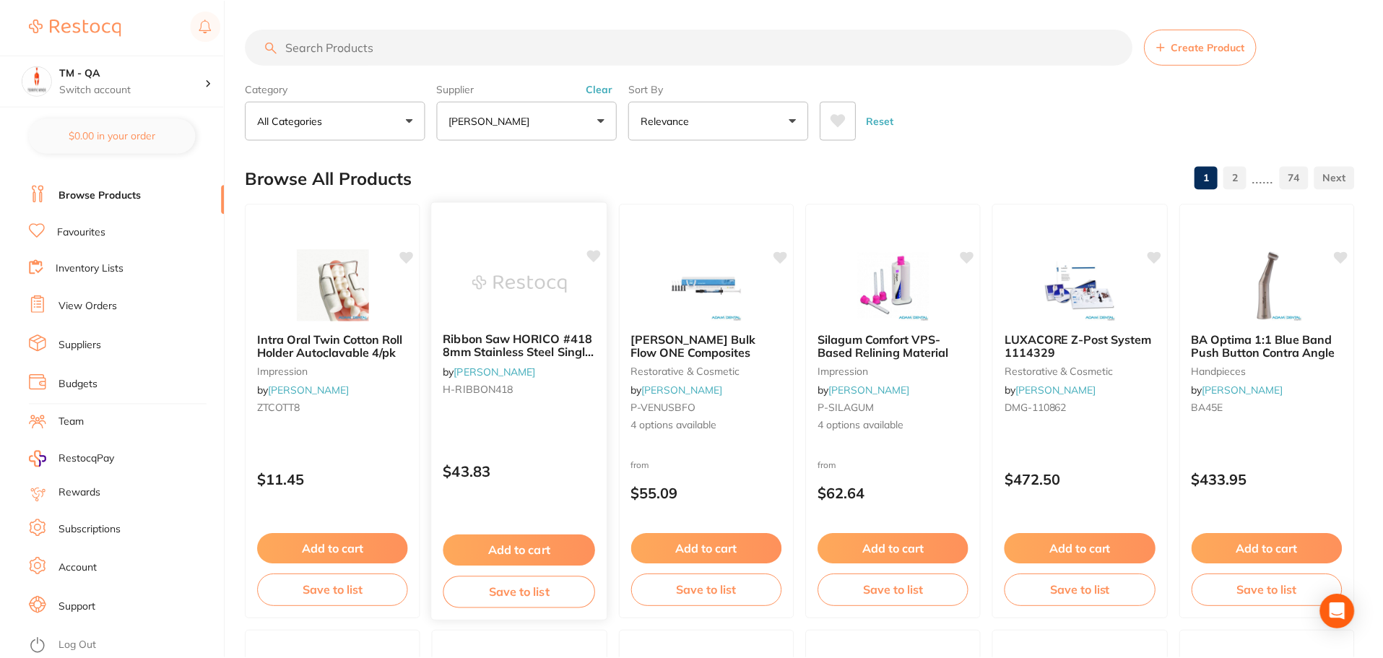
scroll to position [1, 0]
drag, startPoint x: 735, startPoint y: 315, endPoint x: 1278, endPoint y: 278, distance: 545.1
click at [735, 315] on img at bounding box center [706, 284] width 94 height 72
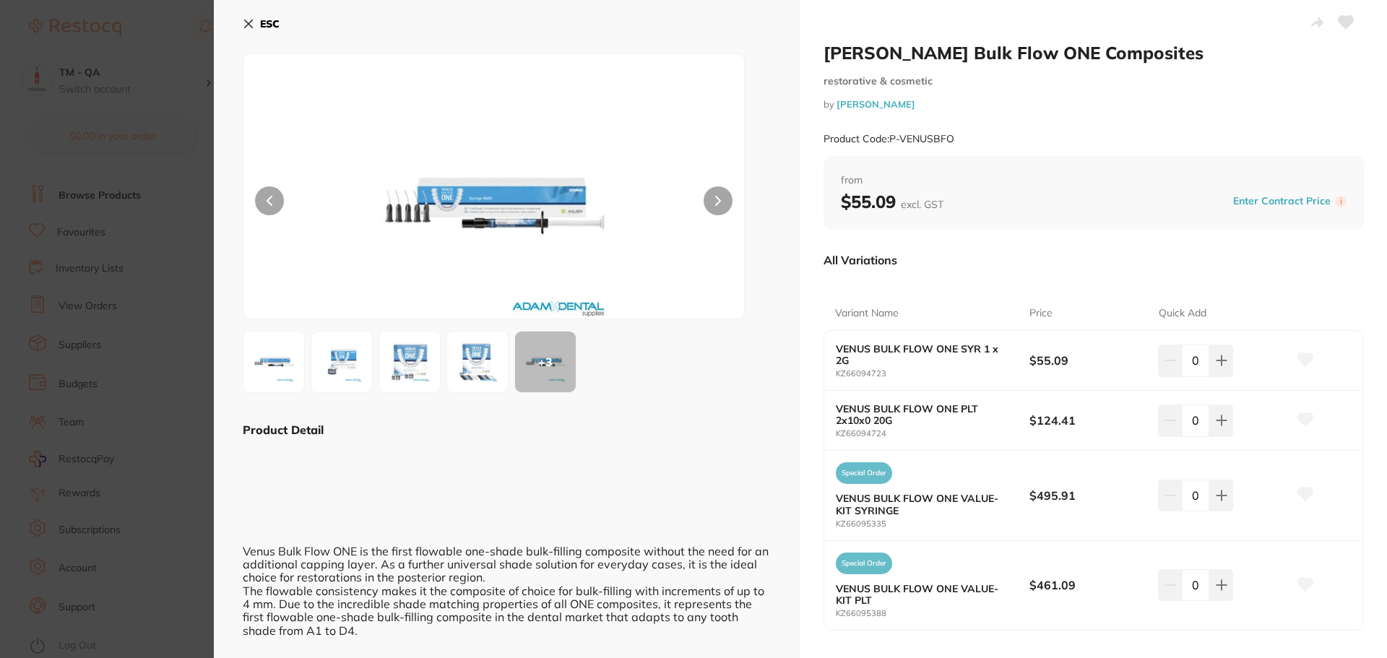
scroll to position [72, 0]
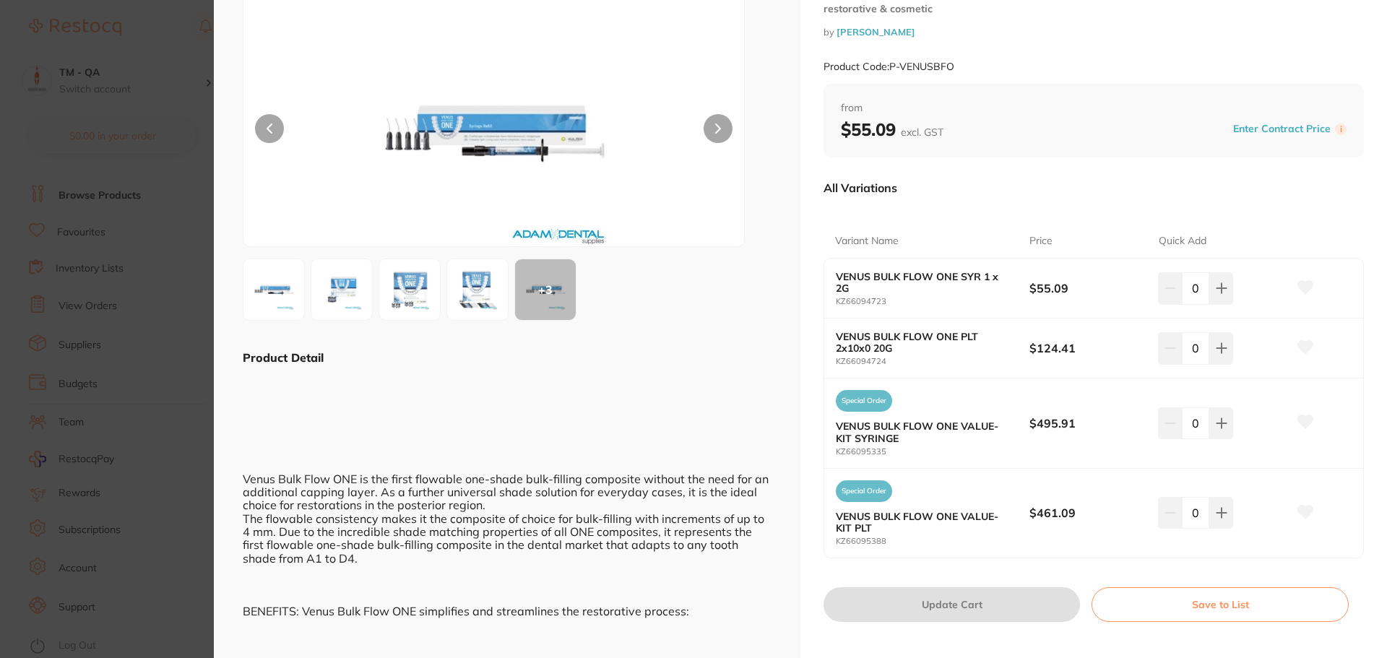
click at [1303, 342] on icon at bounding box center [1305, 347] width 15 height 13
click at [1303, 286] on icon at bounding box center [1305, 287] width 15 height 13
click at [1301, 422] on icon at bounding box center [1305, 421] width 15 height 13
click at [1301, 515] on icon at bounding box center [1305, 511] width 15 height 13
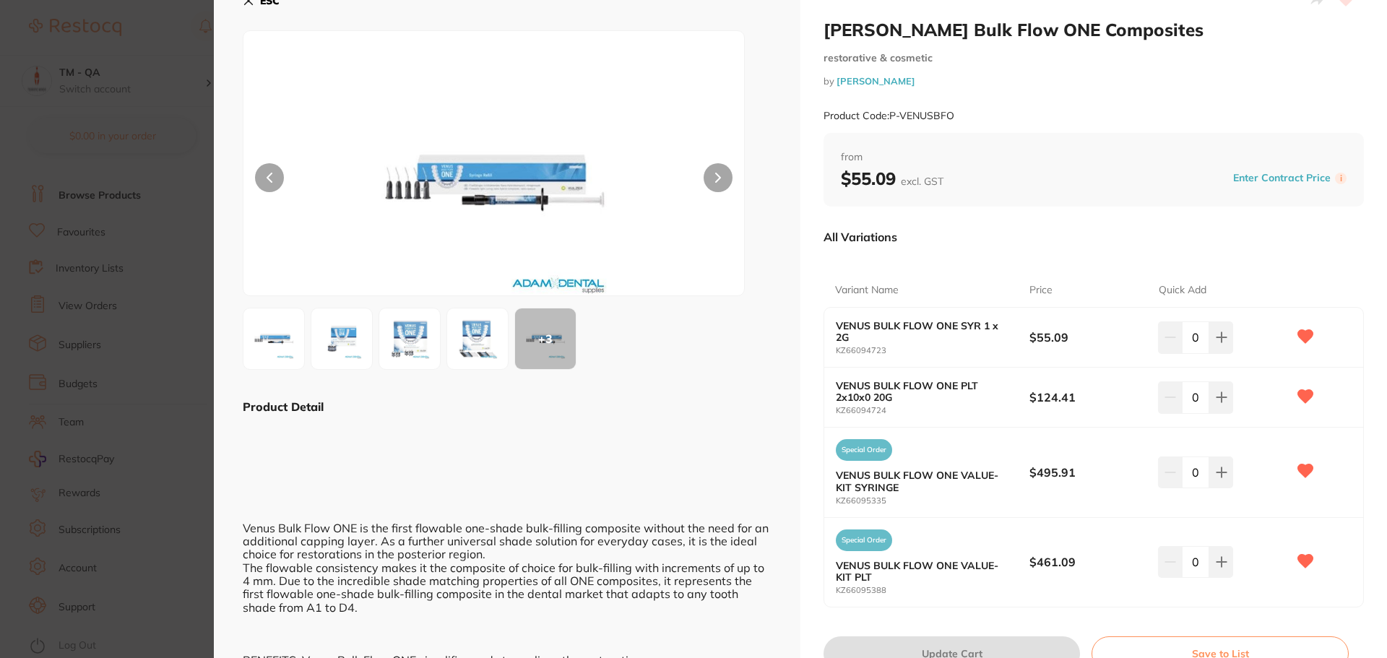
scroll to position [0, 0]
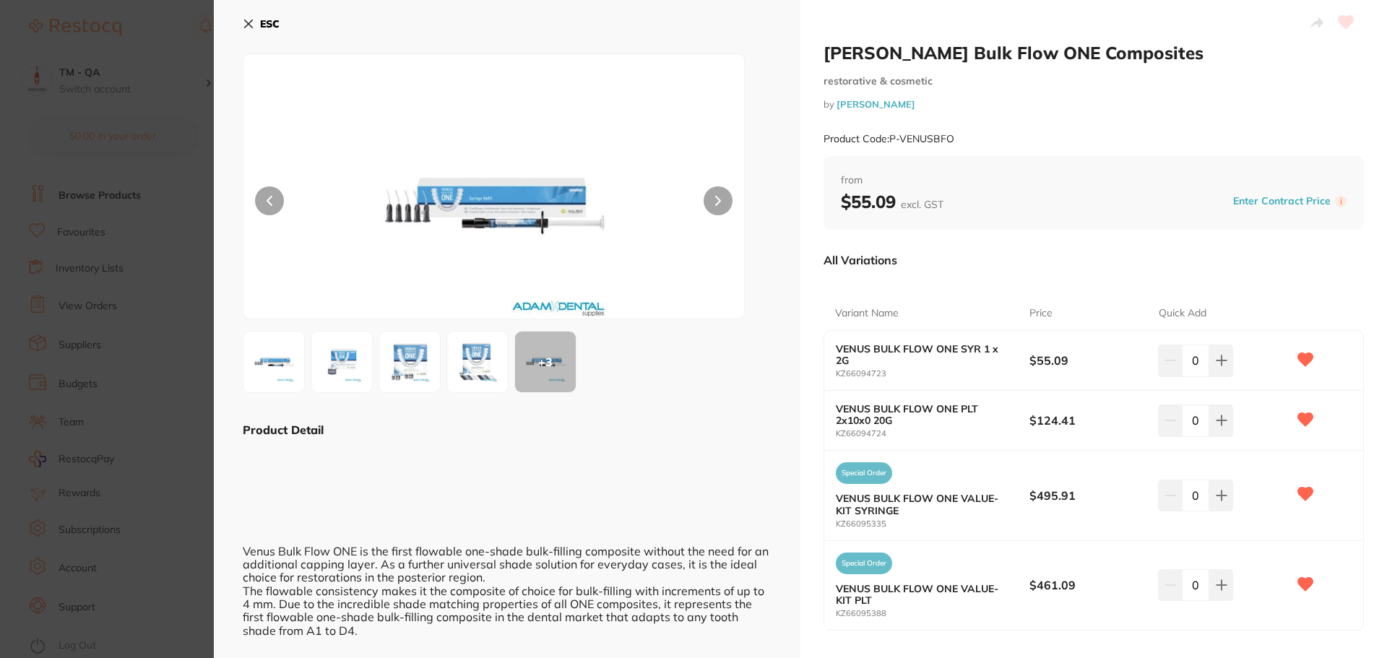
click at [1299, 584] on icon at bounding box center [1305, 583] width 15 height 13
click at [1302, 492] on icon at bounding box center [1305, 494] width 15 height 13
click at [1302, 417] on icon at bounding box center [1305, 419] width 15 height 13
click at [1298, 357] on icon at bounding box center [1305, 359] width 15 height 13
click at [1312, 275] on div "All Variations" at bounding box center [1093, 260] width 540 height 38
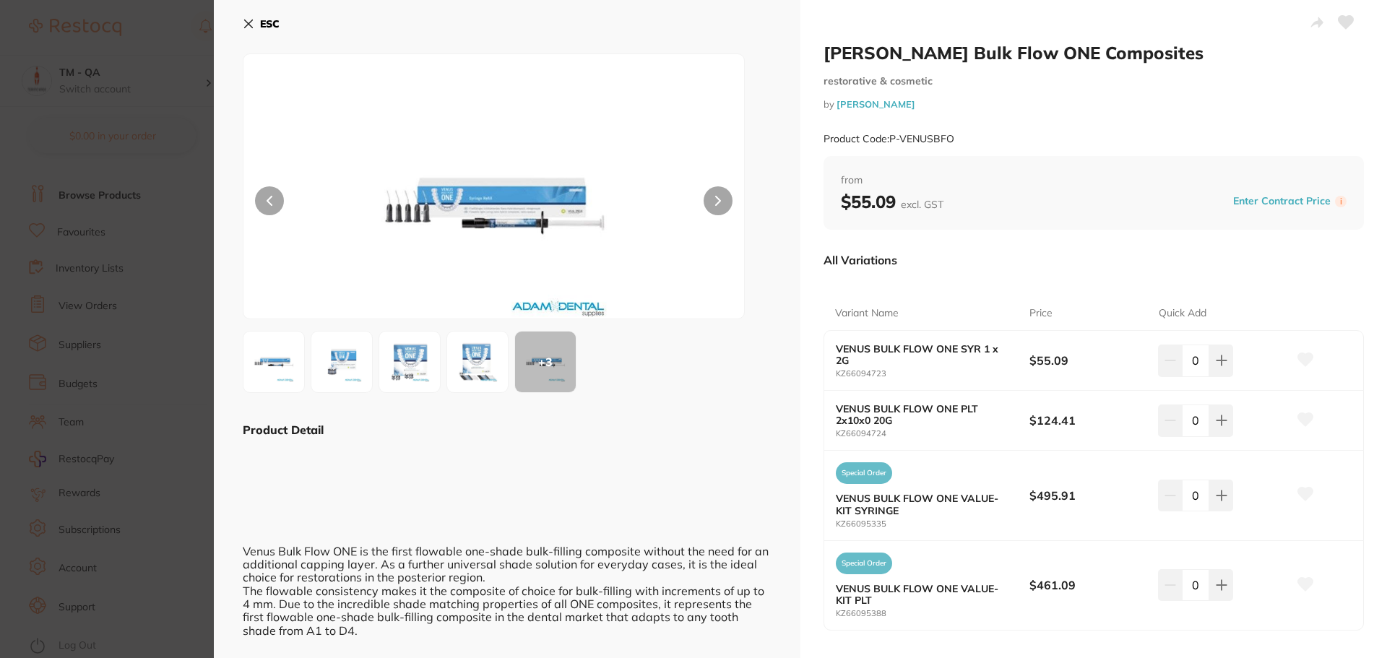
click at [1338, 21] on icon at bounding box center [1345, 22] width 15 height 13
click at [110, 304] on section "Kulzer Venus Bulk Flow ONE Composites restorative & cosmetic by Adam Dental Pro…" at bounding box center [693, 329] width 1387 height 658
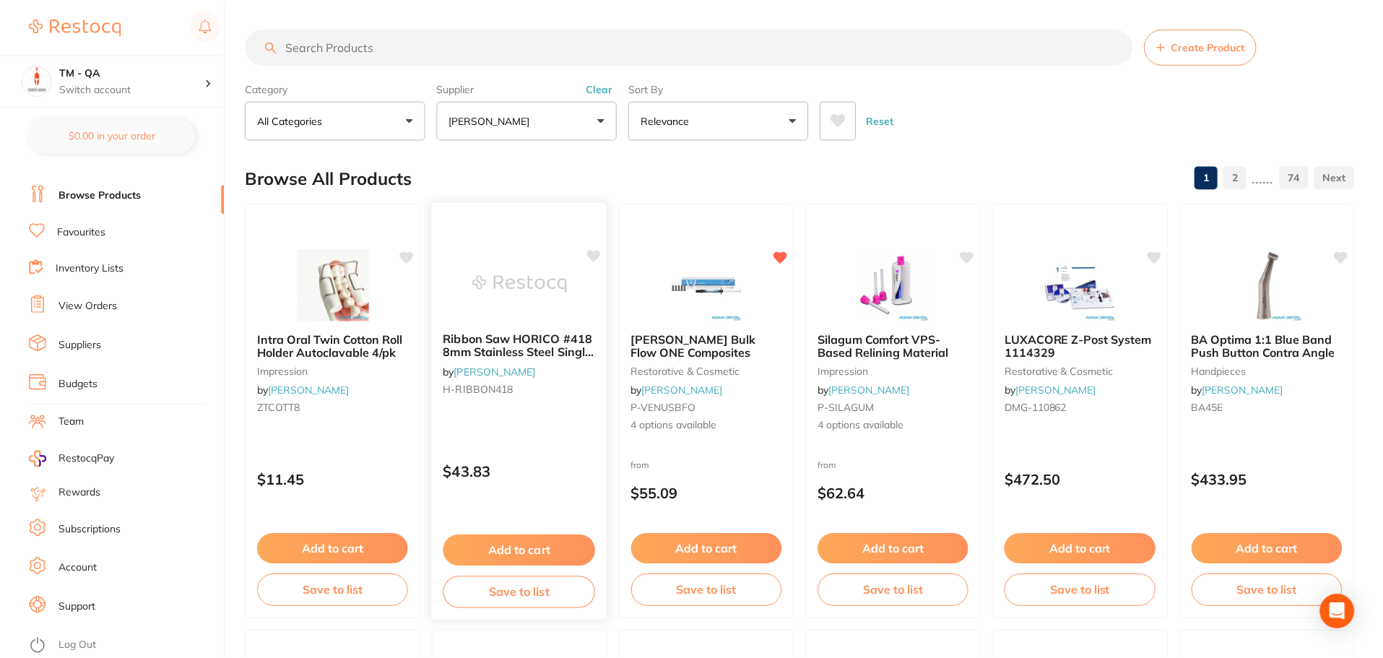
scroll to position [1, 0]
click at [763, 300] on div at bounding box center [707, 284] width 174 height 72
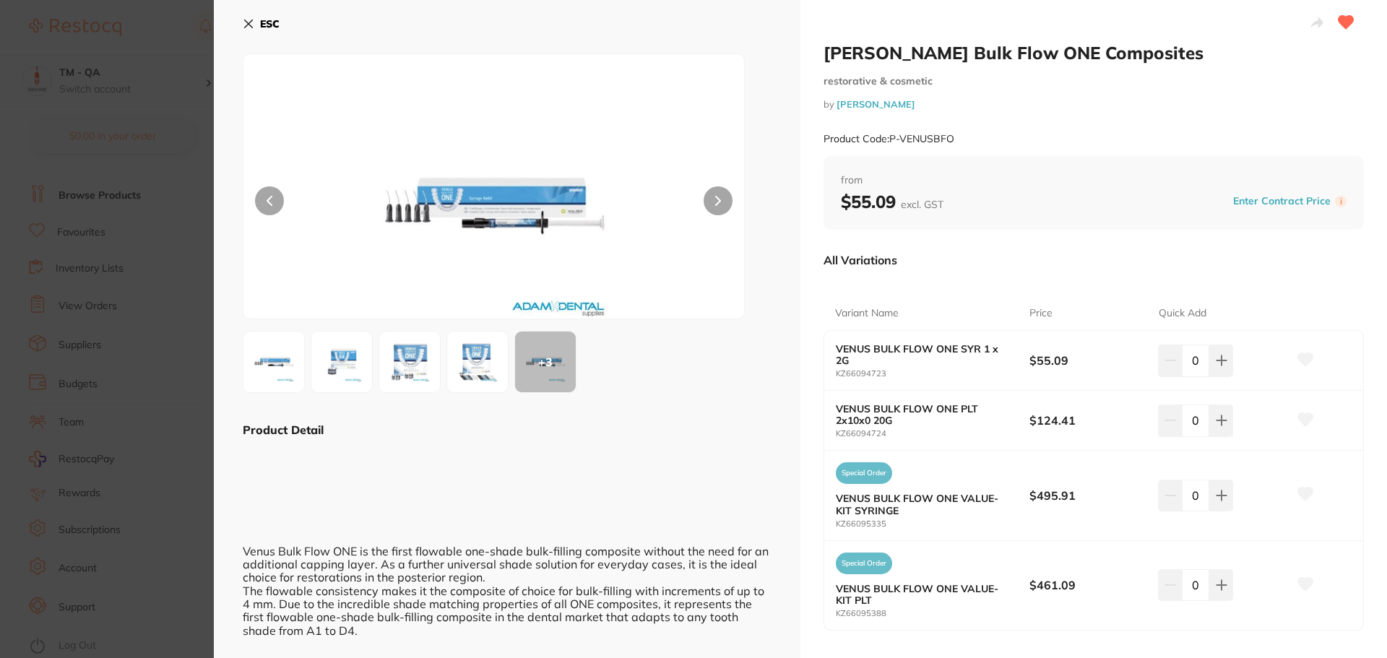
click at [1306, 355] on icon at bounding box center [1305, 359] width 15 height 13
click at [1304, 357] on icon at bounding box center [1305, 359] width 15 height 13
click at [1340, 21] on icon at bounding box center [1345, 22] width 15 height 13
click at [1302, 360] on icon at bounding box center [1305, 359] width 15 height 13
click at [1303, 419] on icon at bounding box center [1305, 419] width 15 height 13
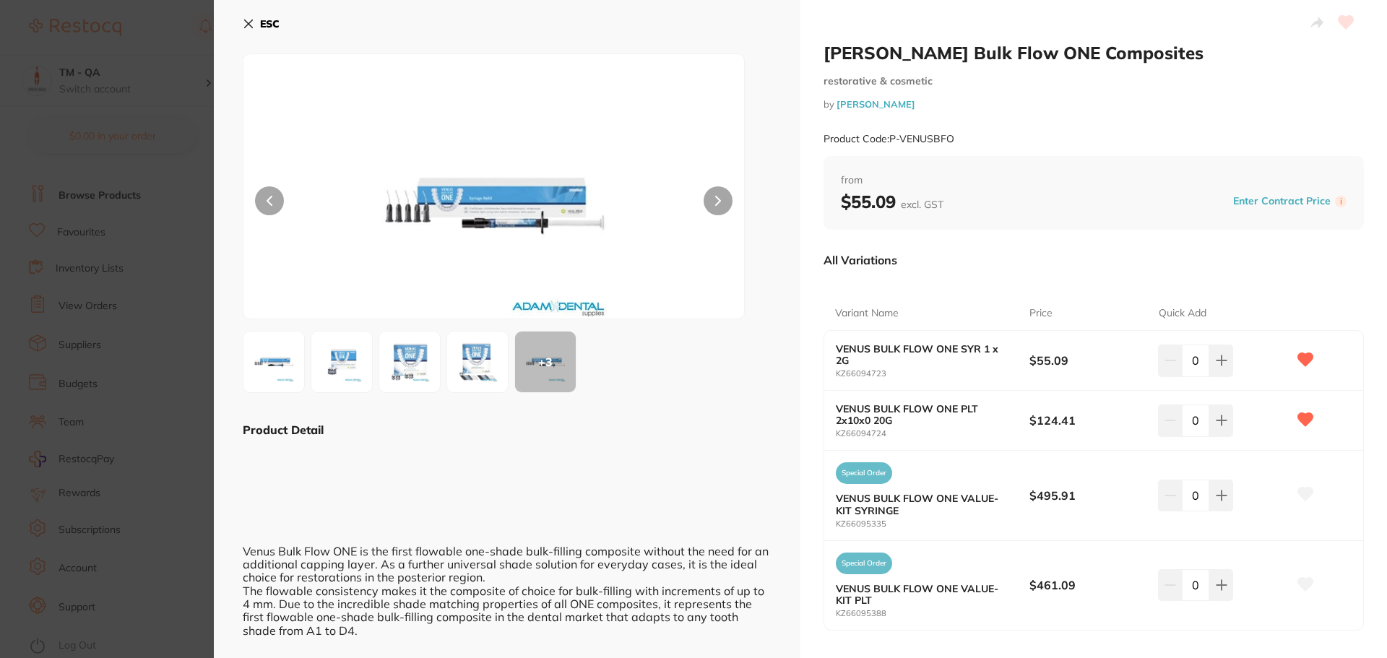
click at [1307, 492] on icon at bounding box center [1305, 494] width 15 height 13
click at [99, 181] on section "Kulzer Venus Bulk Flow ONE Composites restorative & cosmetic by Adam Dental Pro…" at bounding box center [693, 329] width 1387 height 658
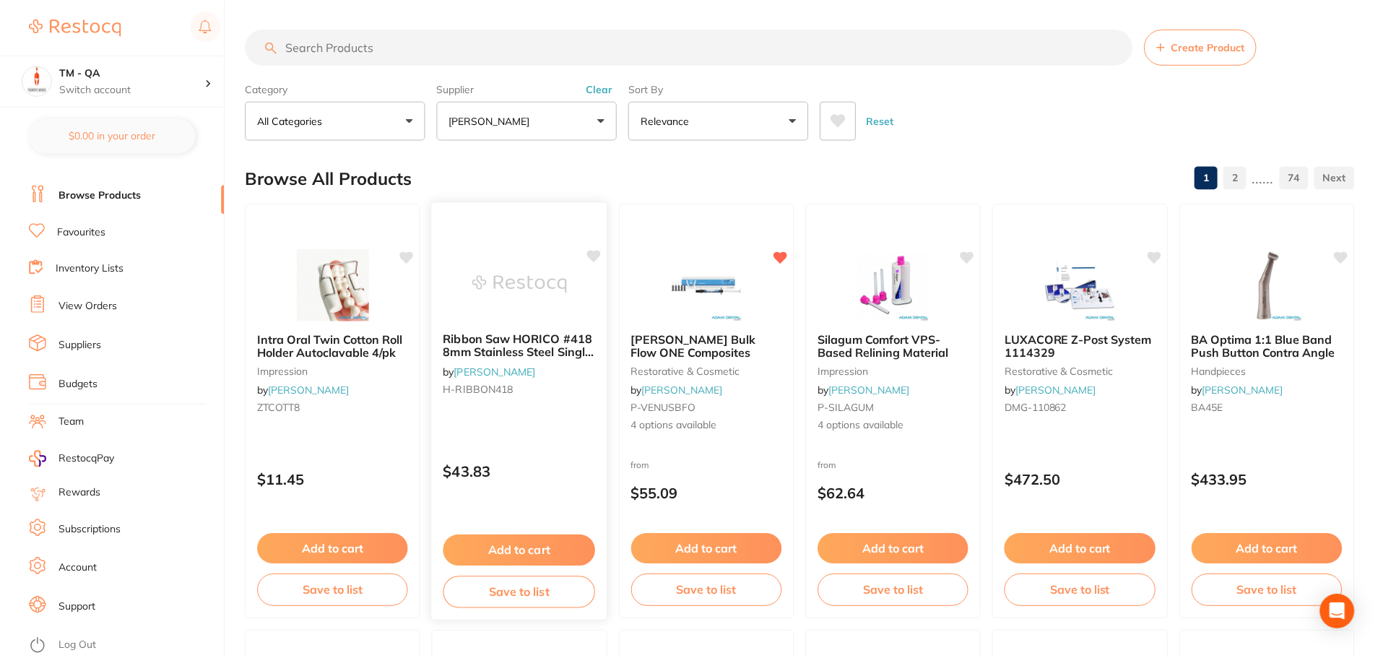
scroll to position [1, 0]
click at [732, 417] on div "Kulzer Venus Bulk Flow ONE Composites restorative & cosmetic by Adam Dental P-V…" at bounding box center [707, 382] width 176 height 125
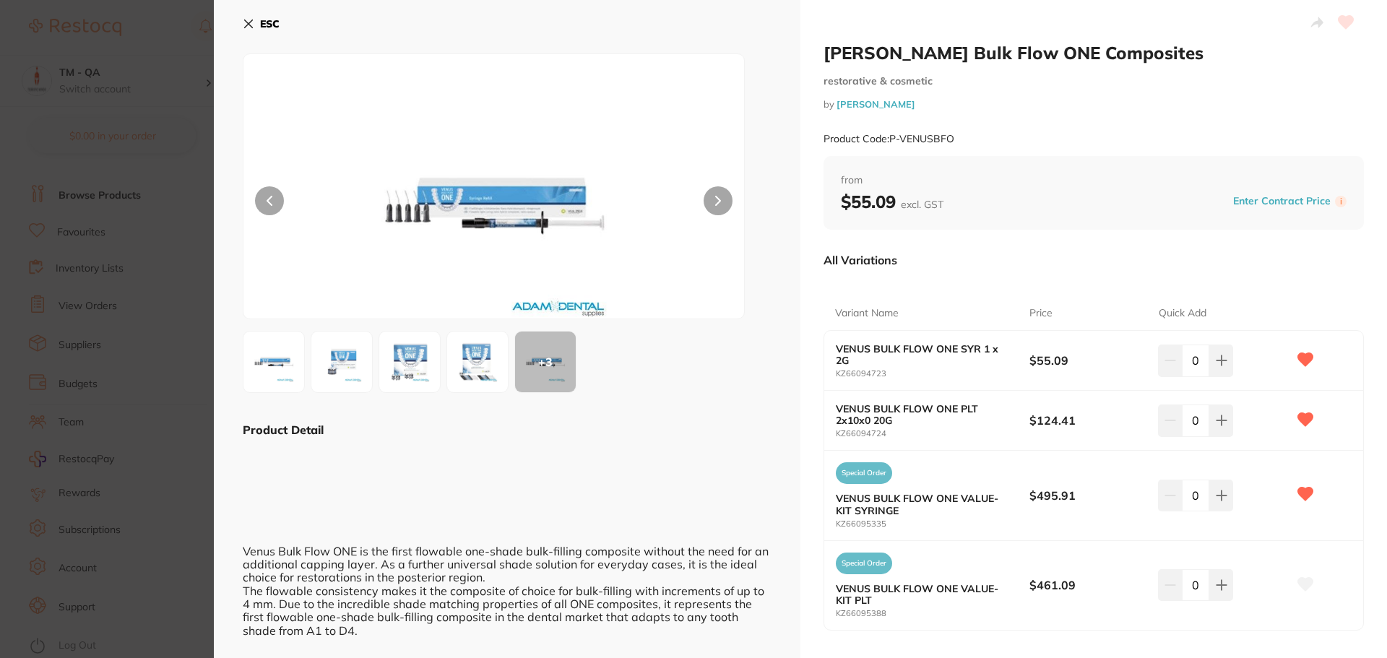
drag, startPoint x: 1306, startPoint y: 581, endPoint x: 1336, endPoint y: 542, distance: 50.0
click at [1336, 542] on div "Special Order VENUS BULK FLOW ONE VALUE-KIT PLT KZ66095388 $461.09 0" at bounding box center [1093, 585] width 539 height 89
click at [1302, 579] on icon at bounding box center [1305, 583] width 15 height 13
click at [1299, 488] on icon at bounding box center [1305, 494] width 15 height 13
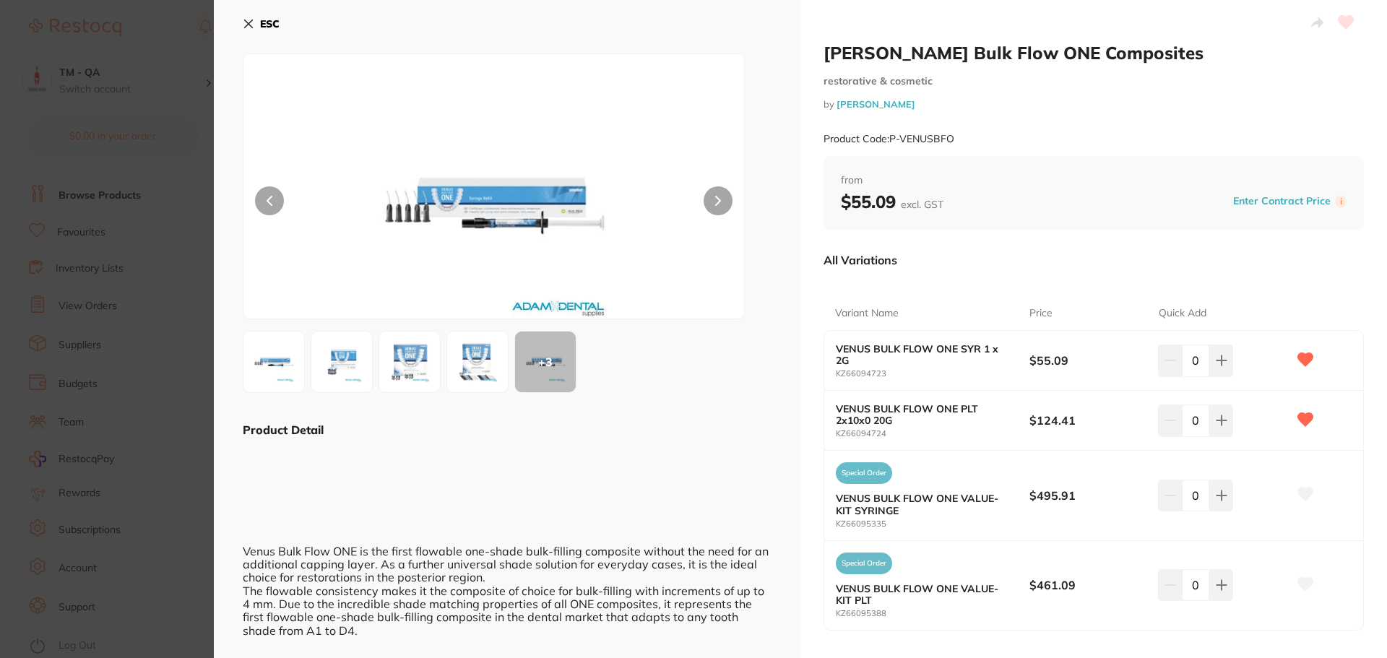
click at [1302, 411] on button at bounding box center [1305, 420] width 36 height 36
click at [1304, 355] on icon at bounding box center [1305, 359] width 15 height 13
click at [1345, 22] on icon at bounding box center [1345, 22] width 15 height 13
click at [248, 20] on icon at bounding box center [249, 24] width 12 height 12
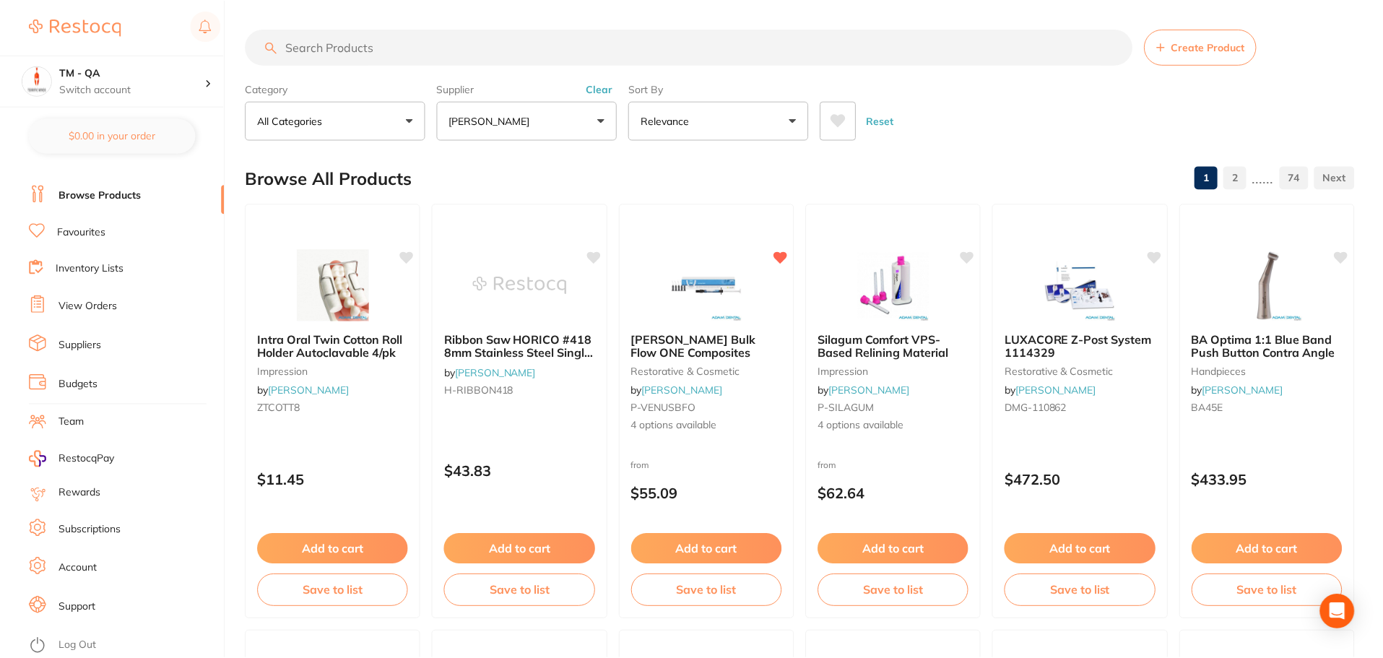
scroll to position [1, 0]
click at [836, 124] on icon at bounding box center [840, 120] width 16 height 14
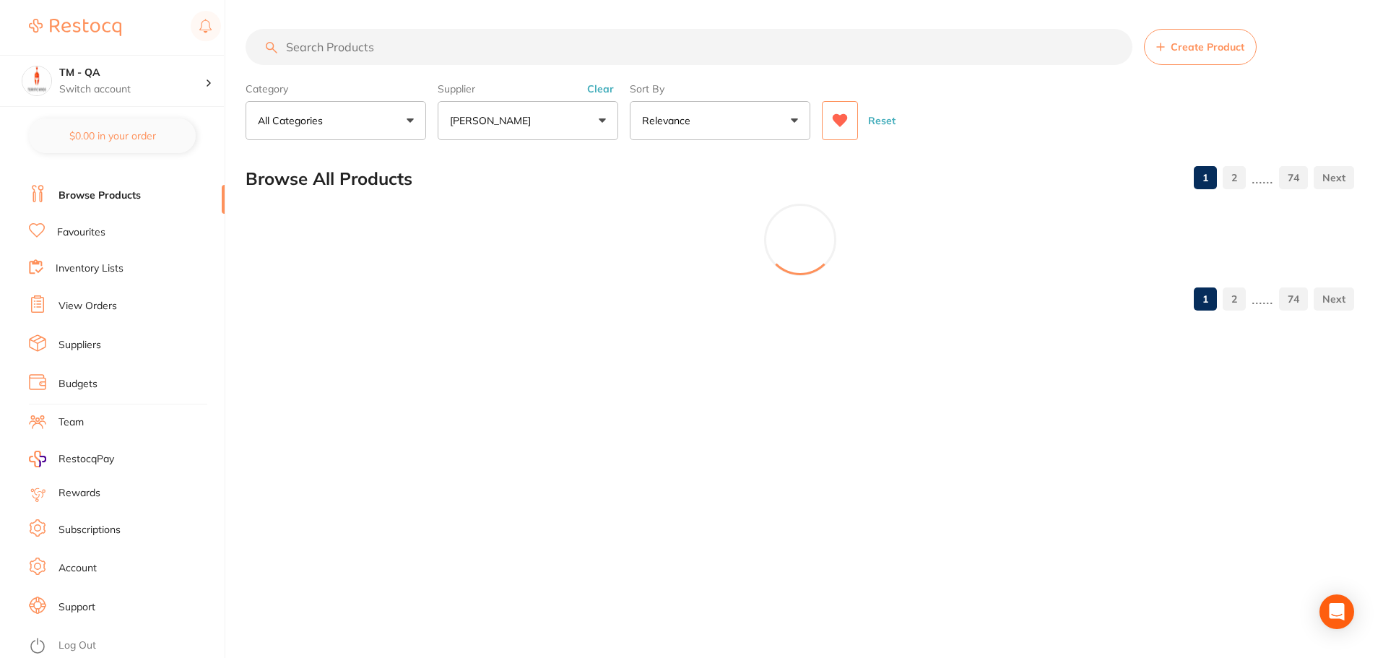
scroll to position [0, 0]
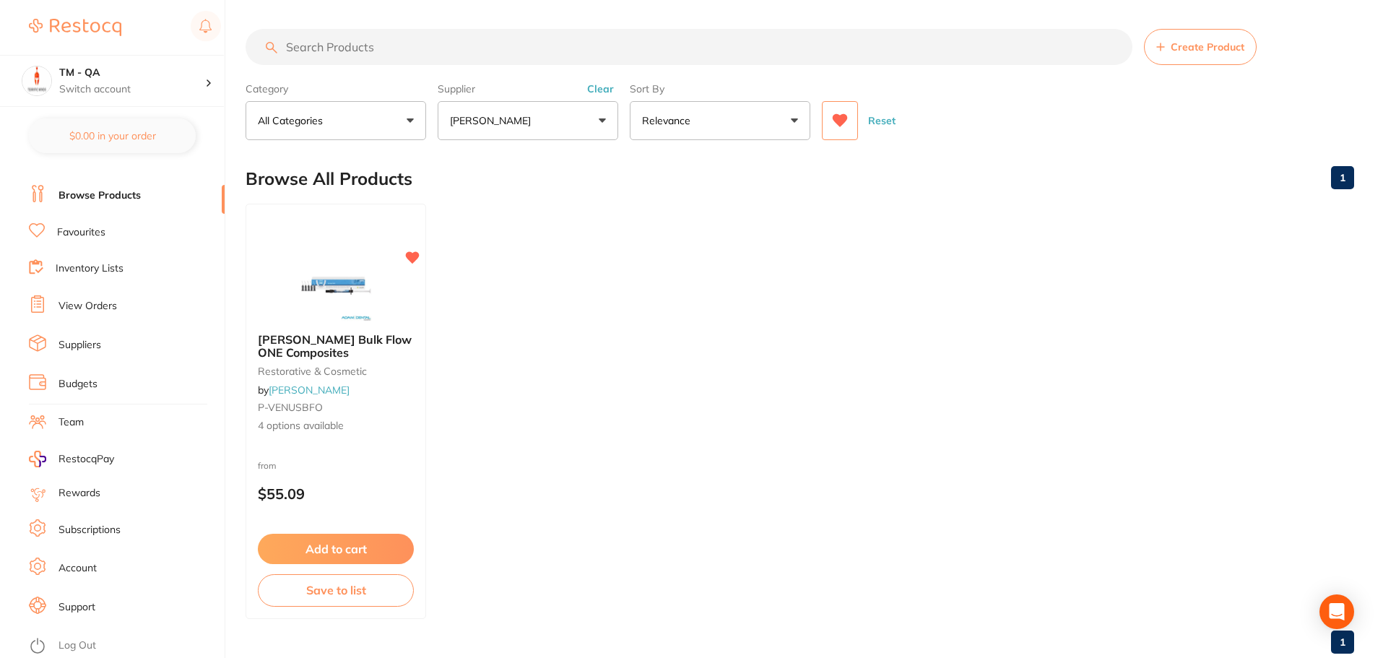
click at [574, 130] on button "[PERSON_NAME]" at bounding box center [528, 120] width 181 height 39
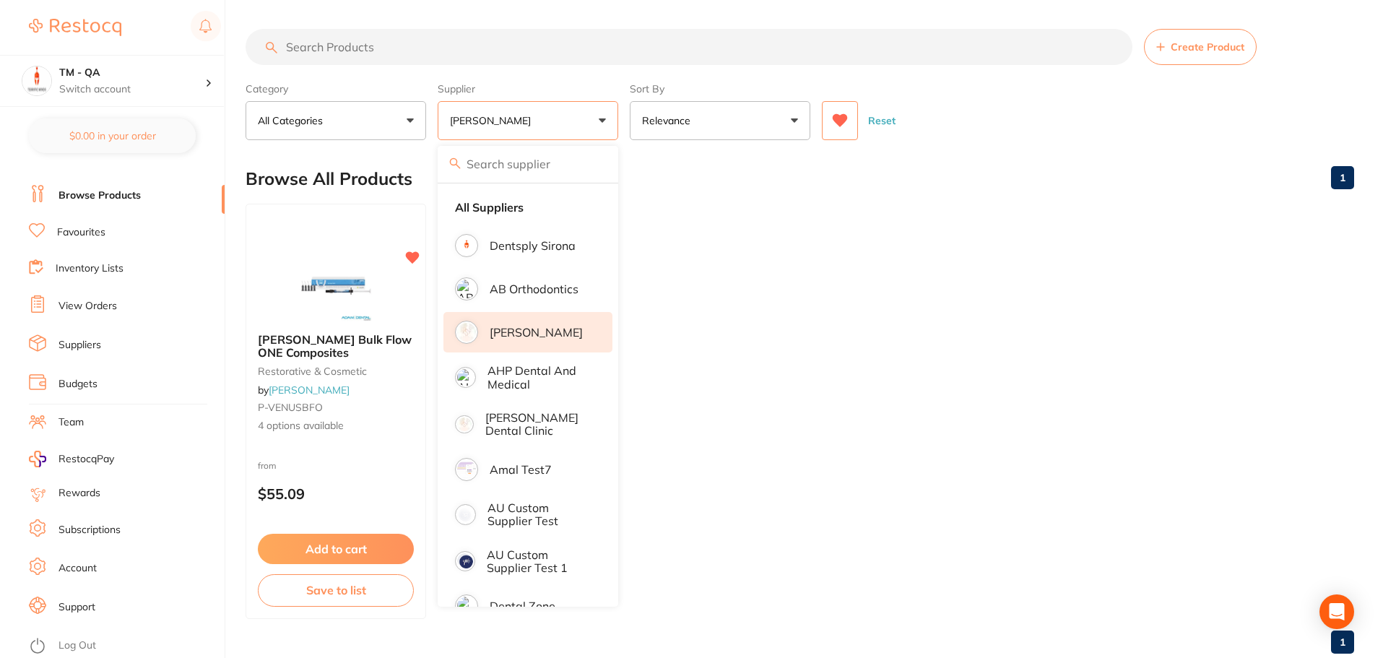
click at [883, 120] on button "Reset" at bounding box center [882, 120] width 36 height 39
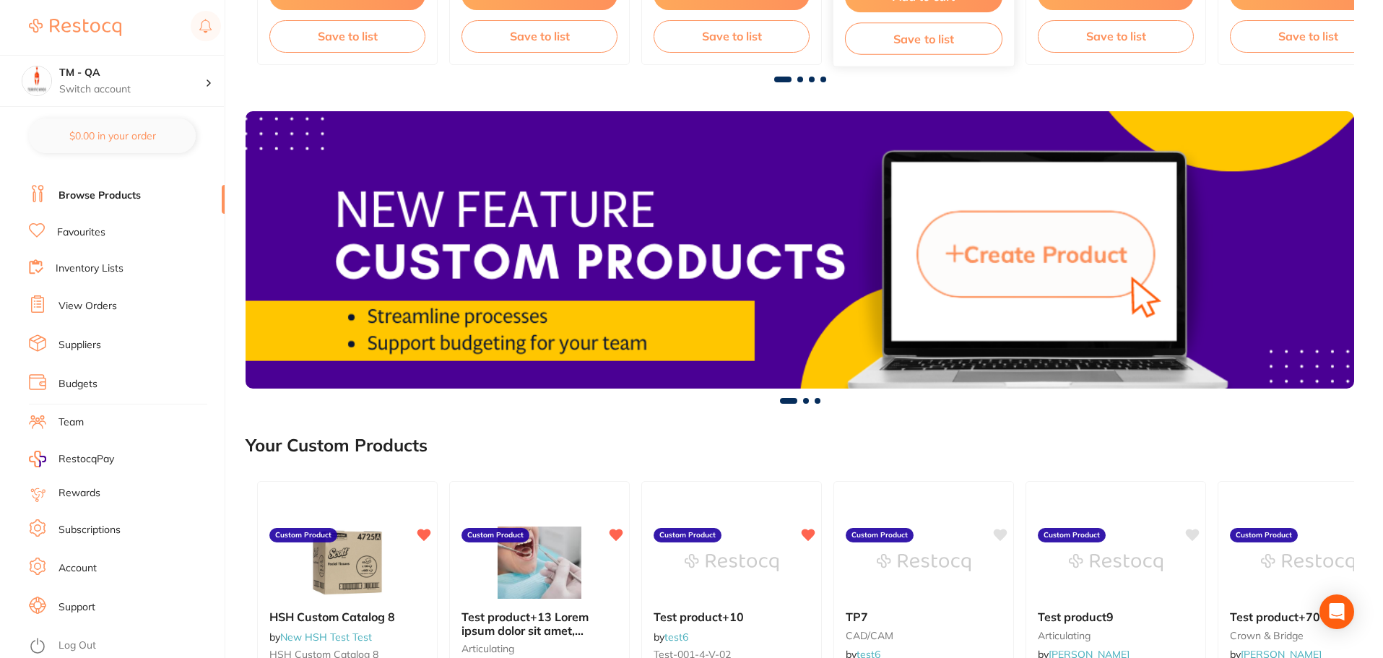
scroll to position [650, 0]
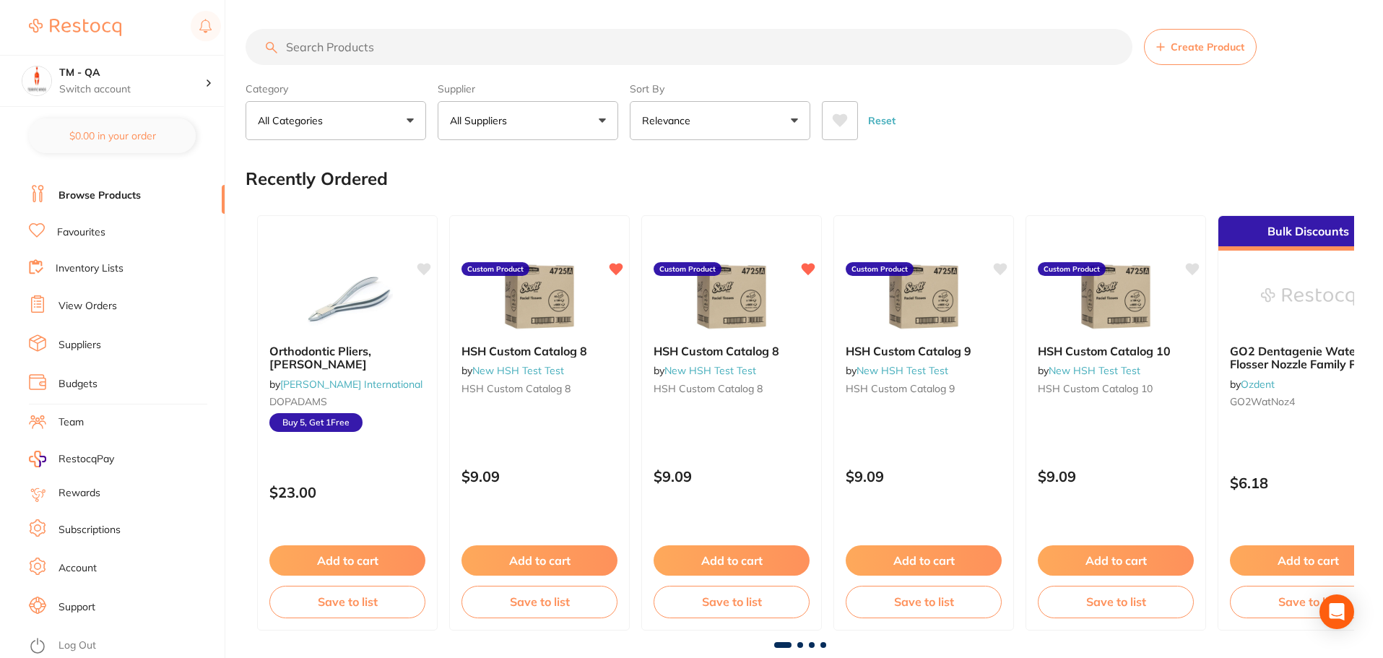
click at [567, 120] on button "All Suppliers" at bounding box center [528, 120] width 181 height 39
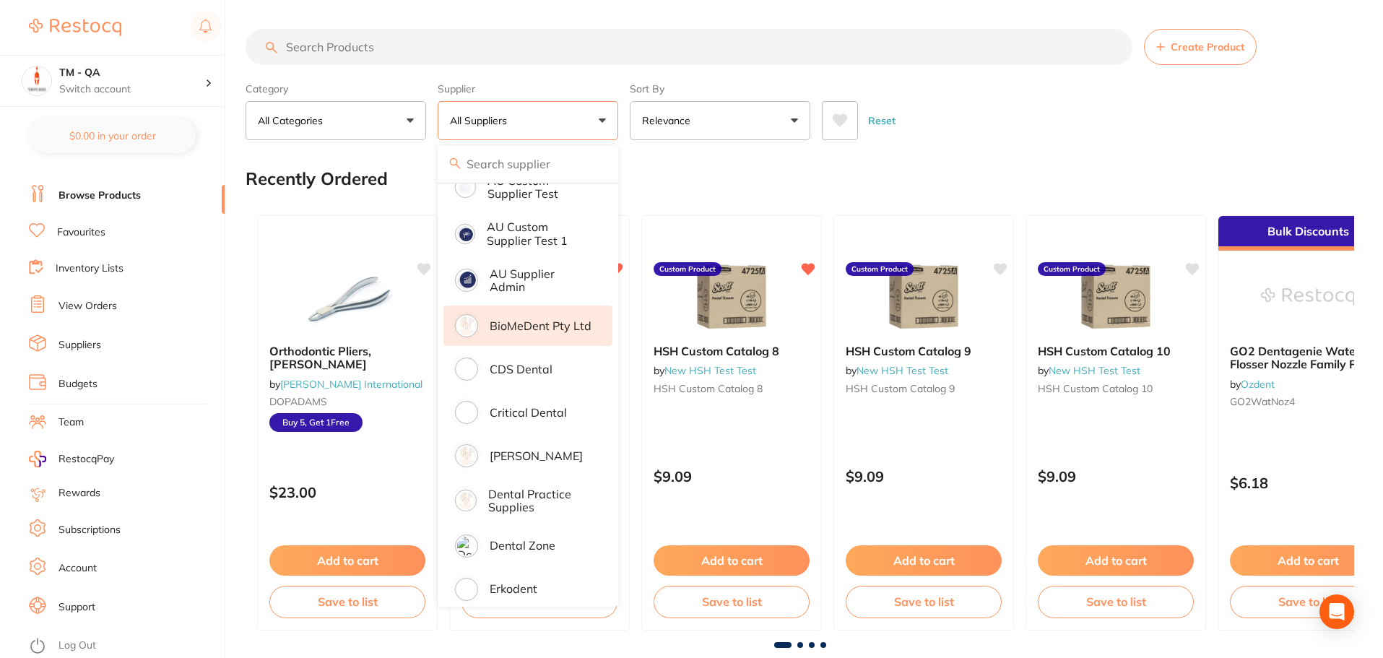
scroll to position [506, 0]
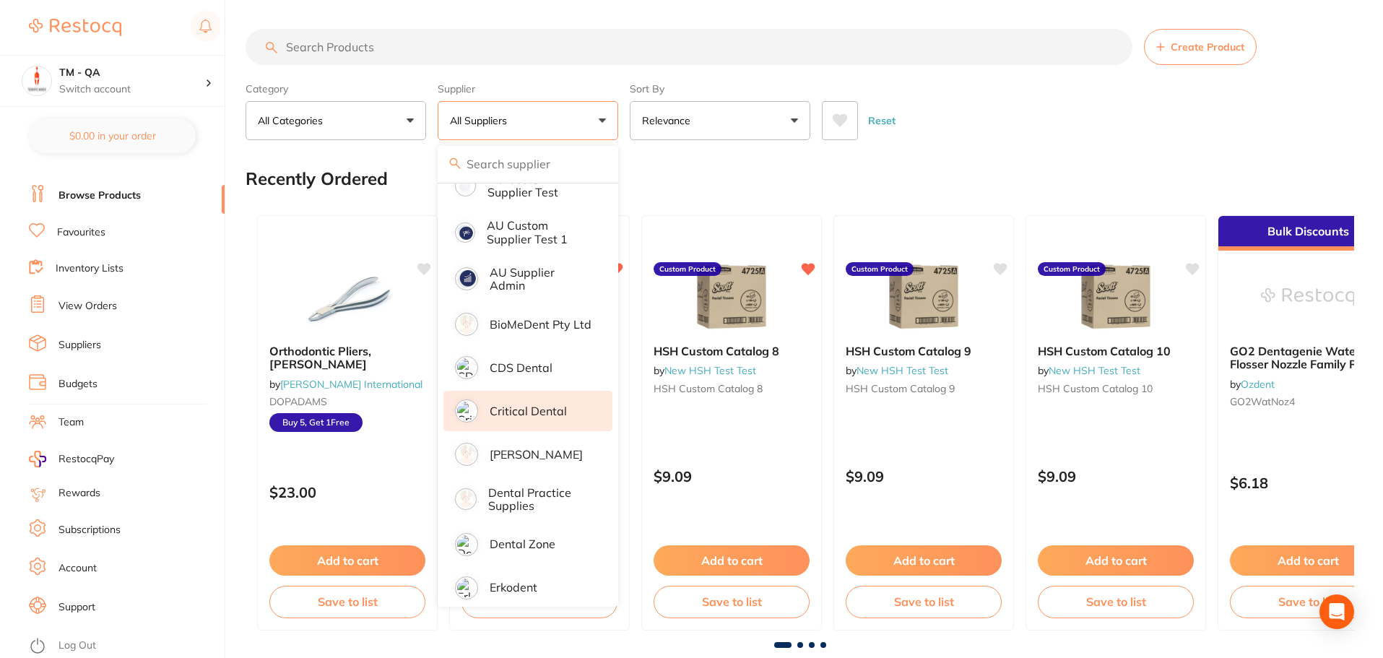
click at [522, 405] on p "Critical Dental" at bounding box center [528, 410] width 77 height 13
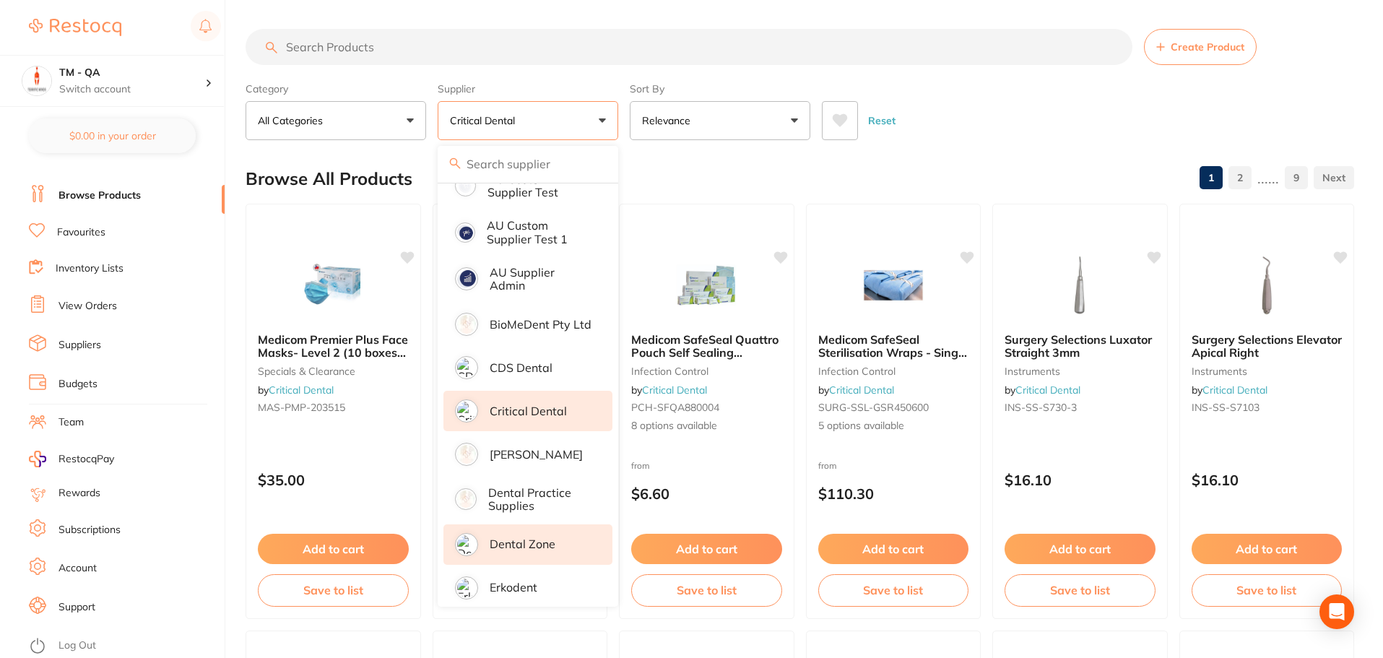
click at [531, 537] on p "Dental Zone" at bounding box center [523, 543] width 66 height 13
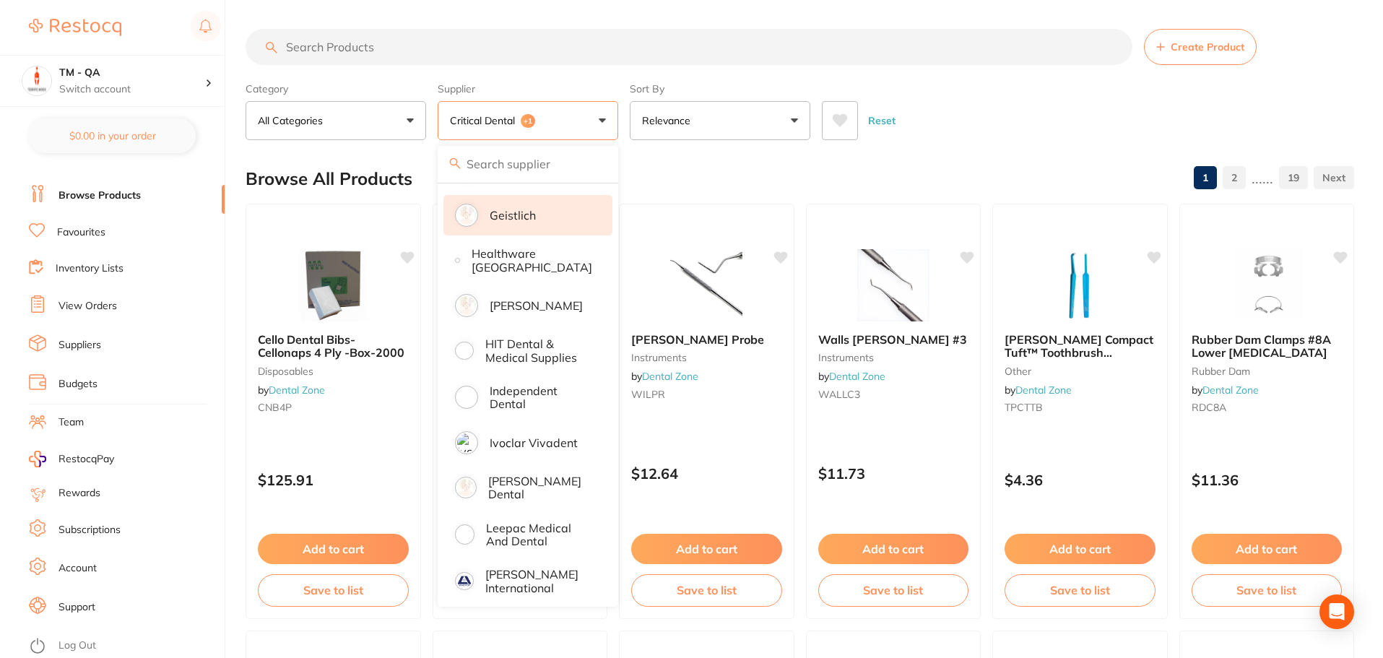
scroll to position [939, 0]
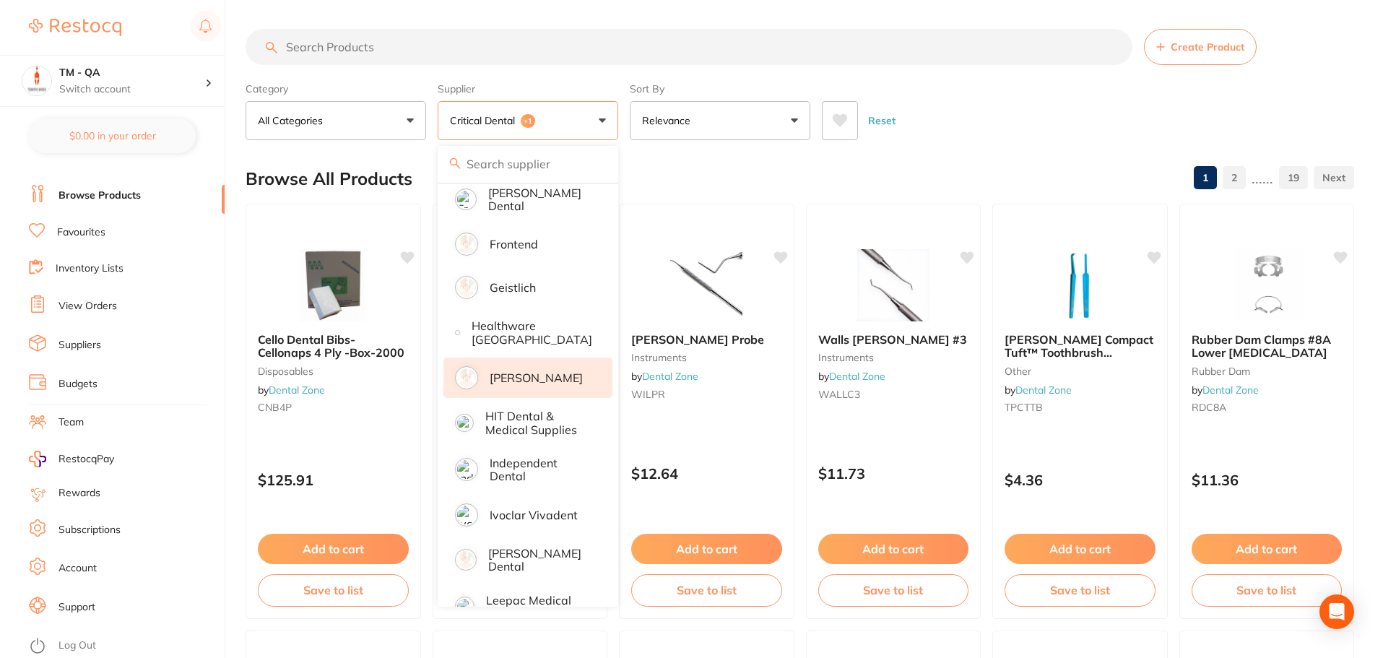
click at [524, 371] on p "[PERSON_NAME]" at bounding box center [536, 377] width 93 height 13
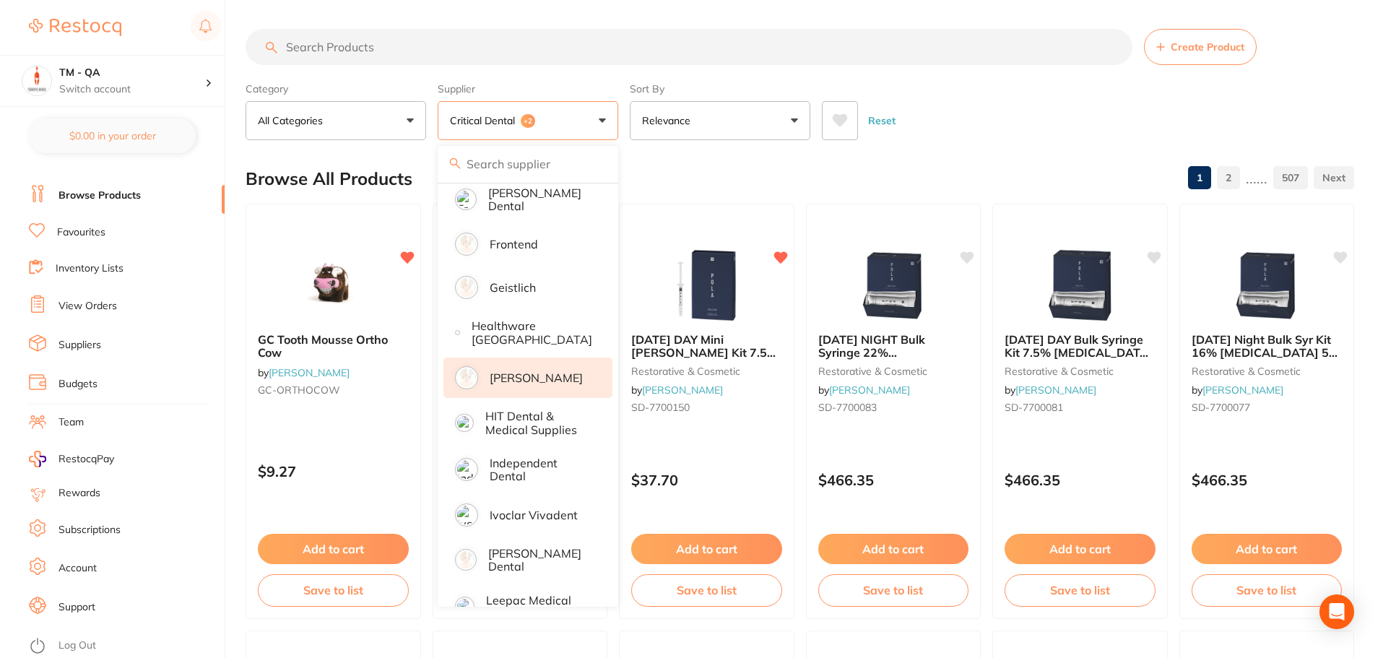
click at [623, 118] on div "Category All Categories All Categories 3D Printing anaesthetic articulating bur…" at bounding box center [800, 109] width 1109 height 64
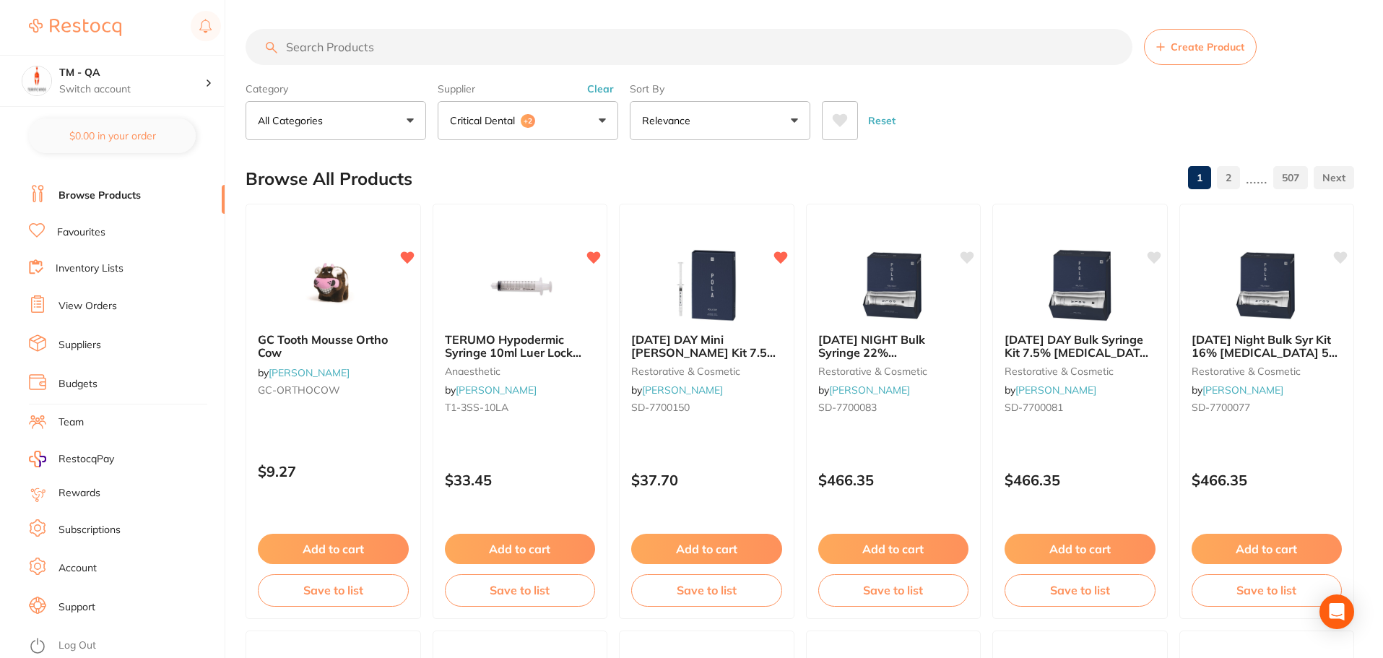
click at [843, 119] on icon at bounding box center [840, 120] width 15 height 13
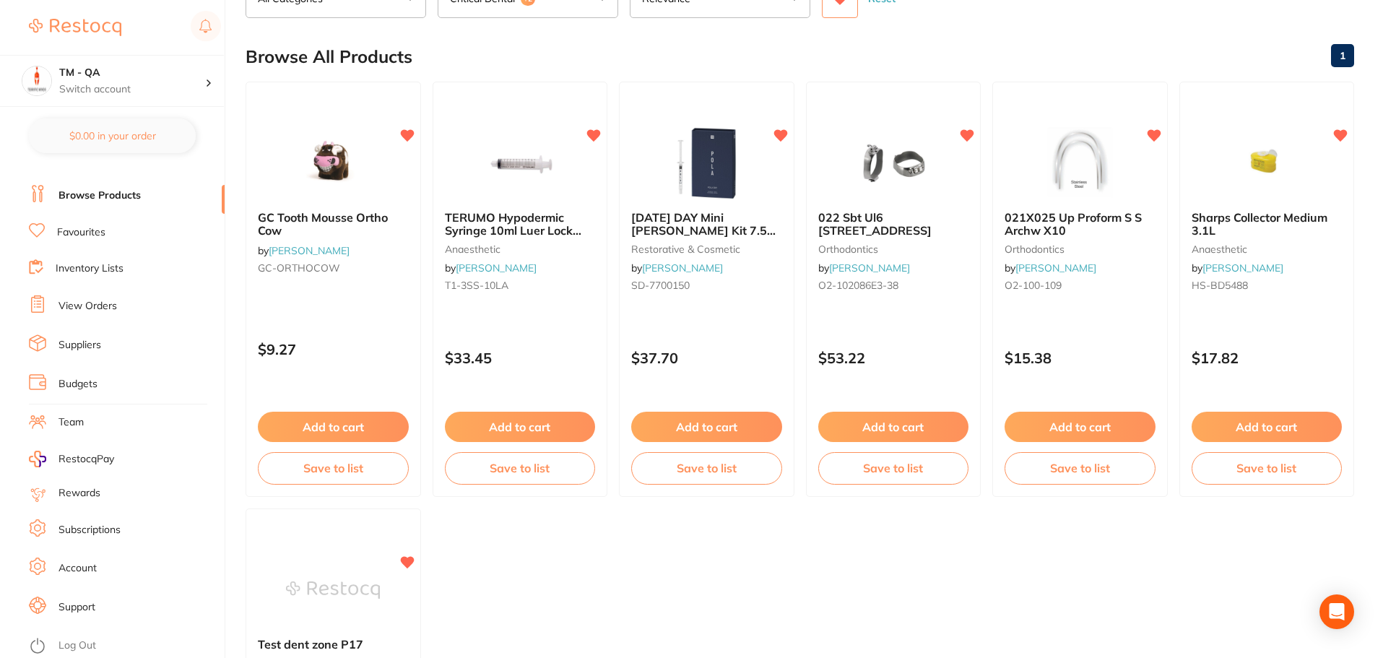
scroll to position [0, 0]
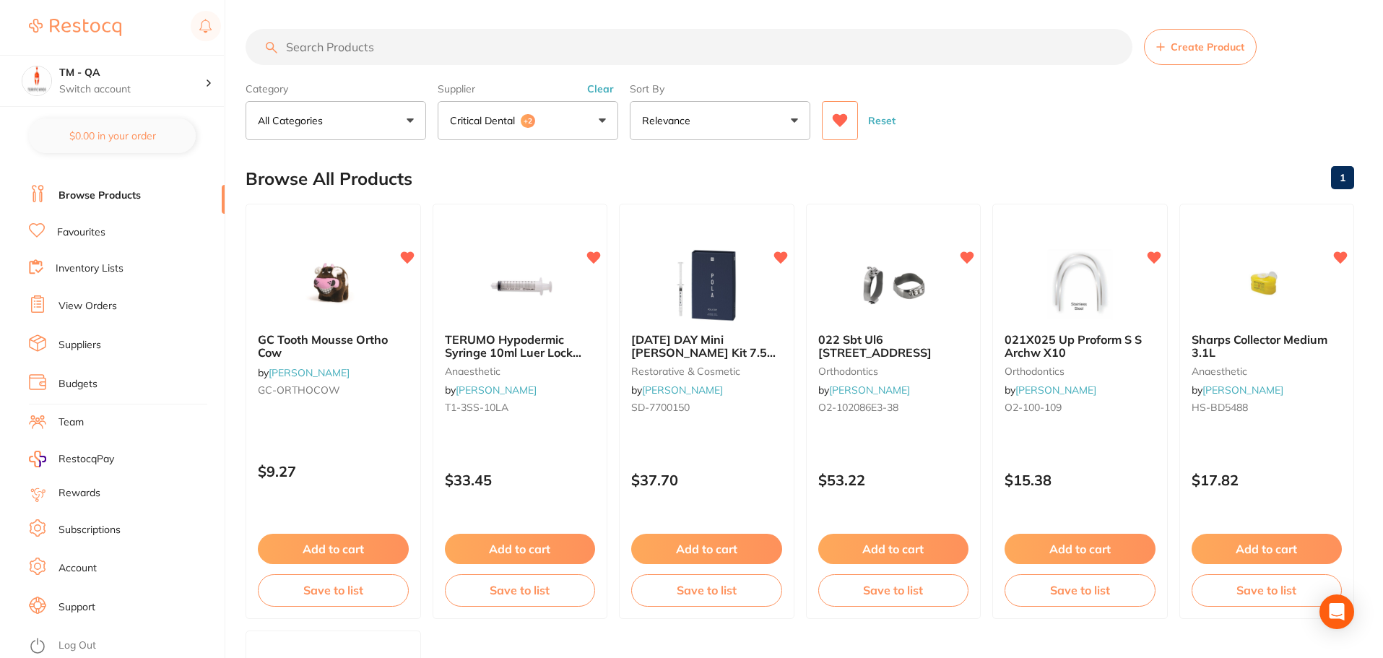
click at [564, 123] on button "Critical Dental +2" at bounding box center [528, 120] width 181 height 39
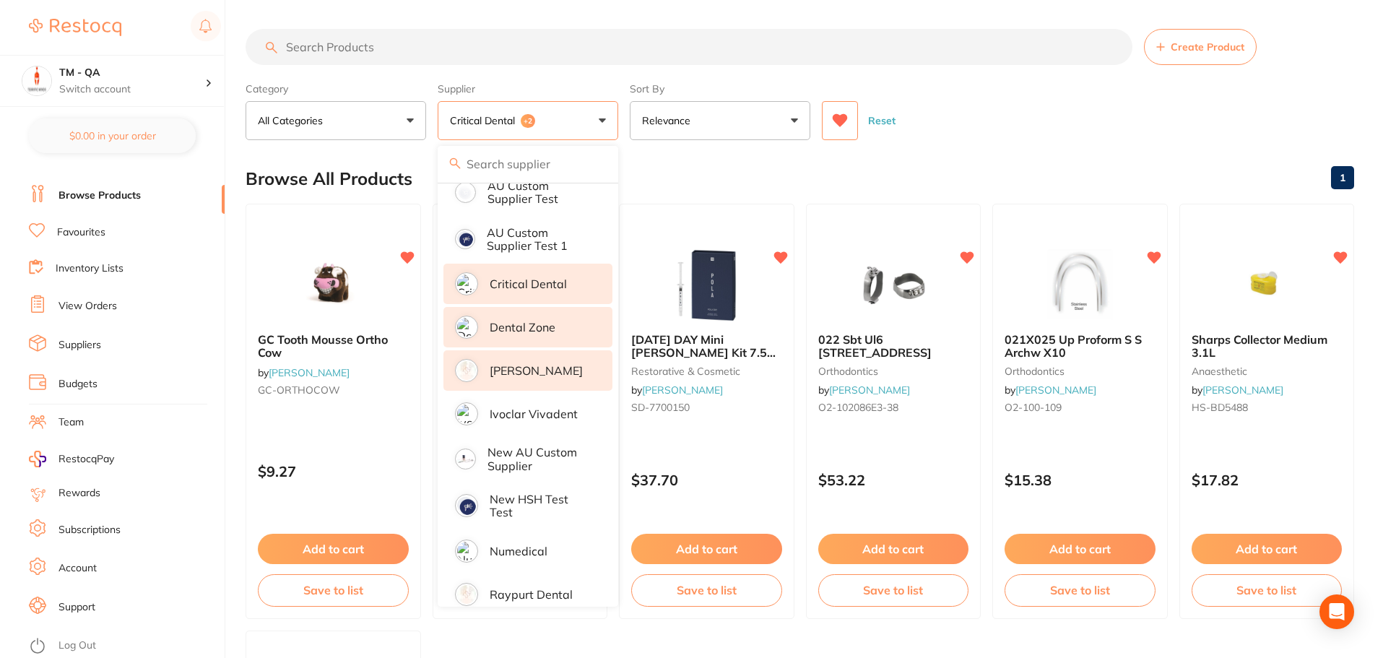
click at [566, 290] on li "Critical Dental" at bounding box center [527, 284] width 169 height 40
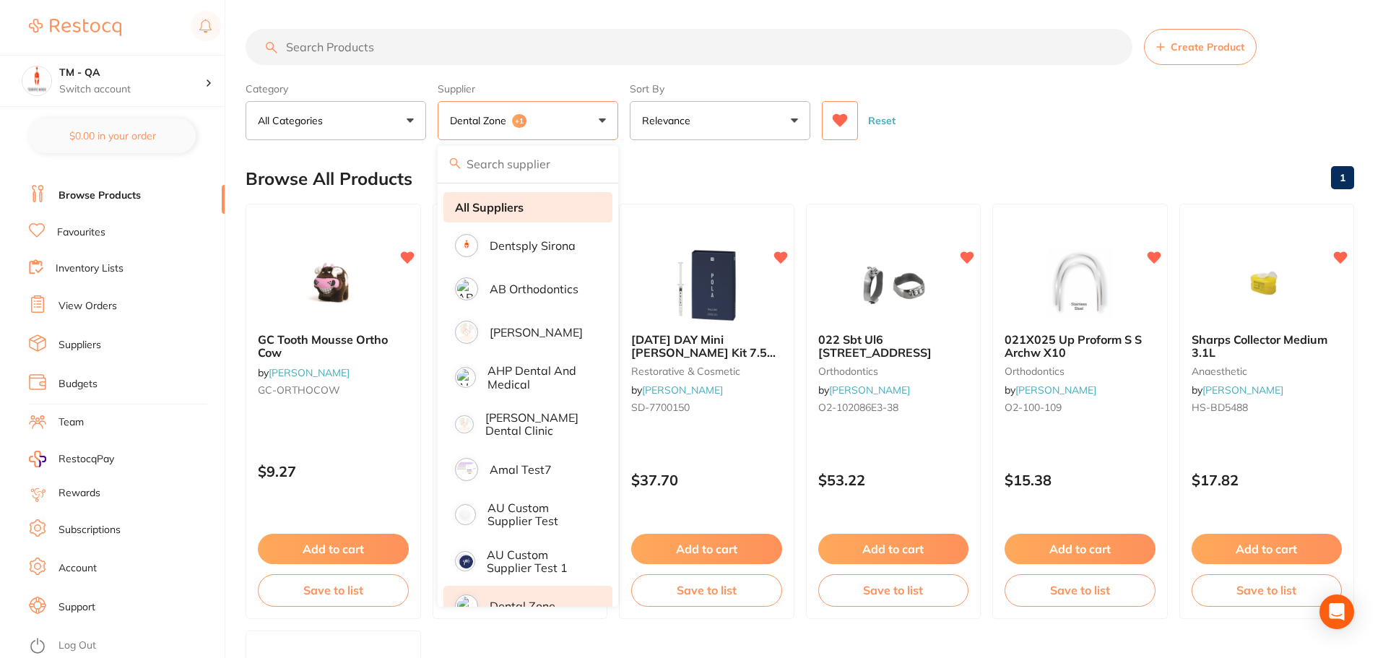
click at [554, 202] on li "All Suppliers" at bounding box center [527, 207] width 169 height 30
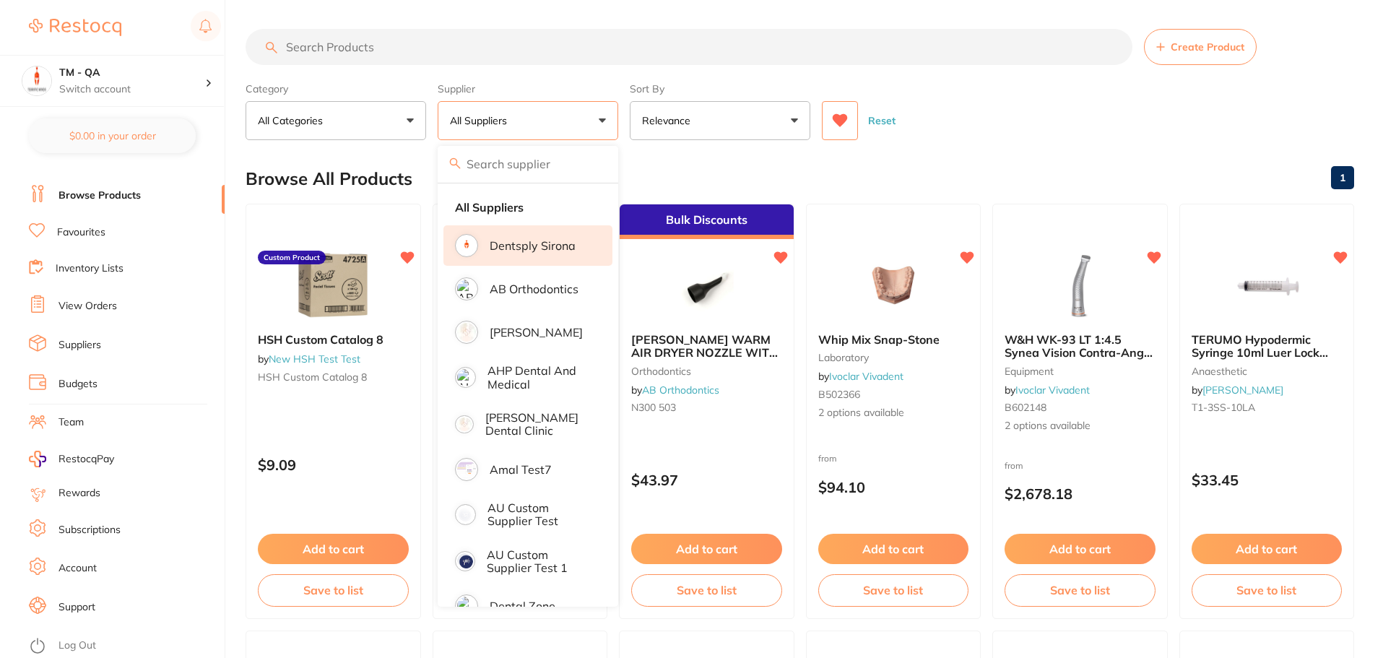
click at [553, 239] on p "Dentsply Sirona" at bounding box center [533, 245] width 86 height 13
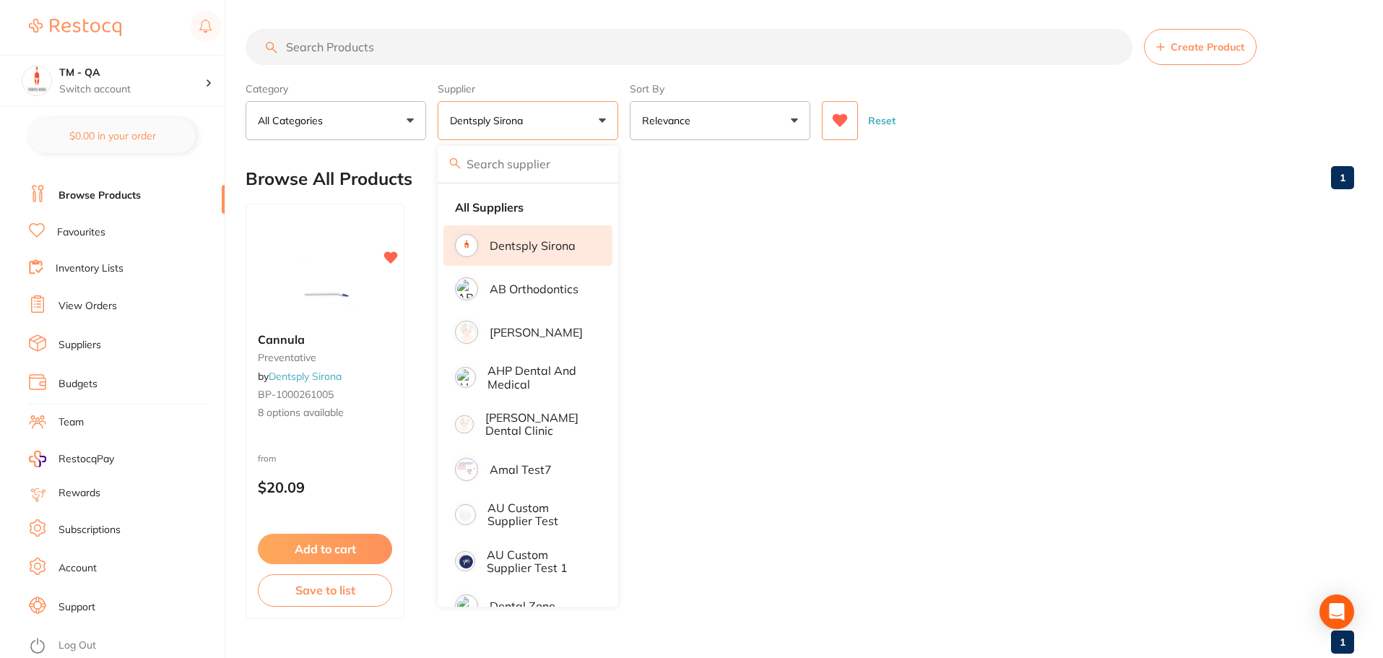
click at [626, 150] on main "Create Product Category All Categories All Categories preventative Clear Catego…" at bounding box center [815, 347] width 1138 height 694
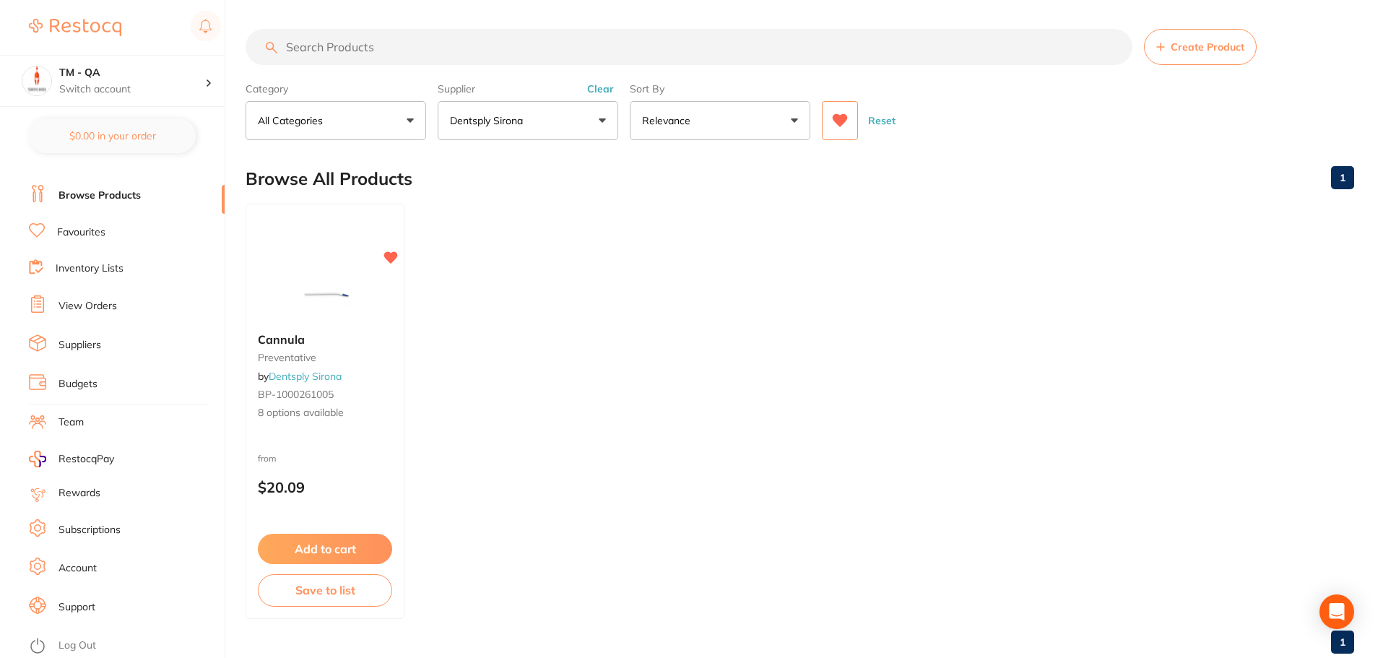
click at [554, 132] on button "Dentsply Sirona" at bounding box center [528, 120] width 181 height 39
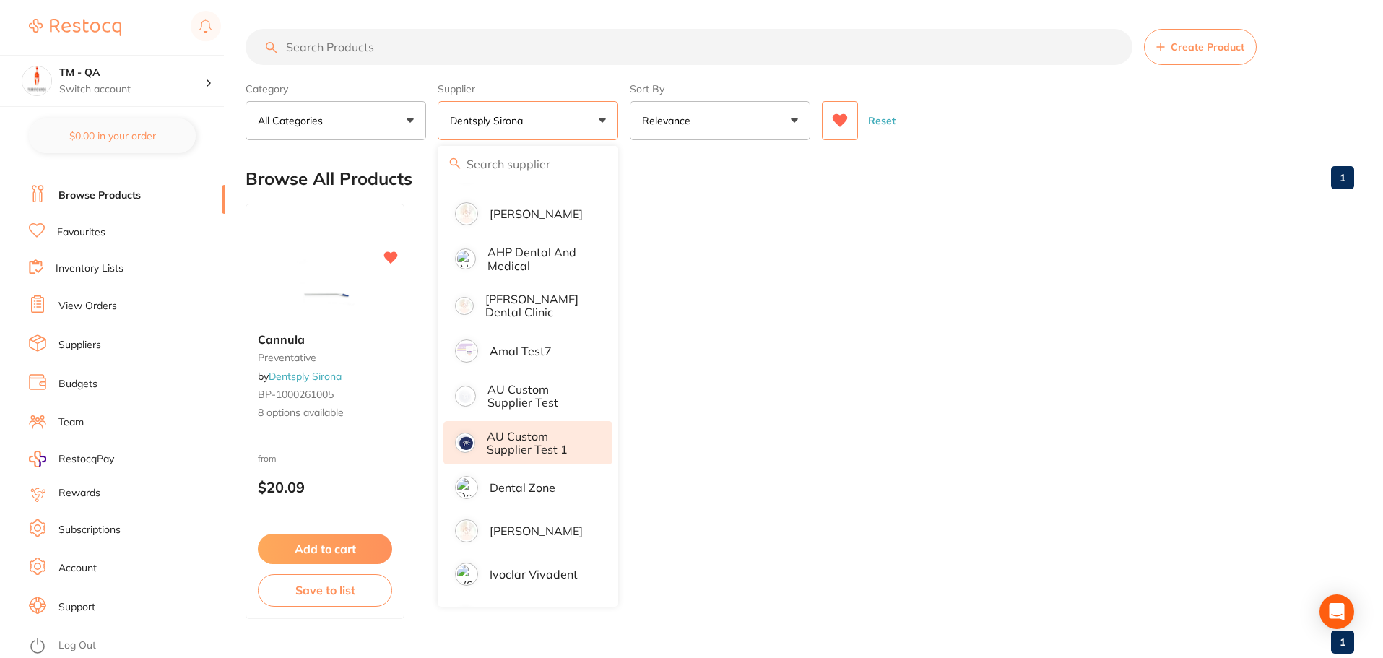
scroll to position [72, 0]
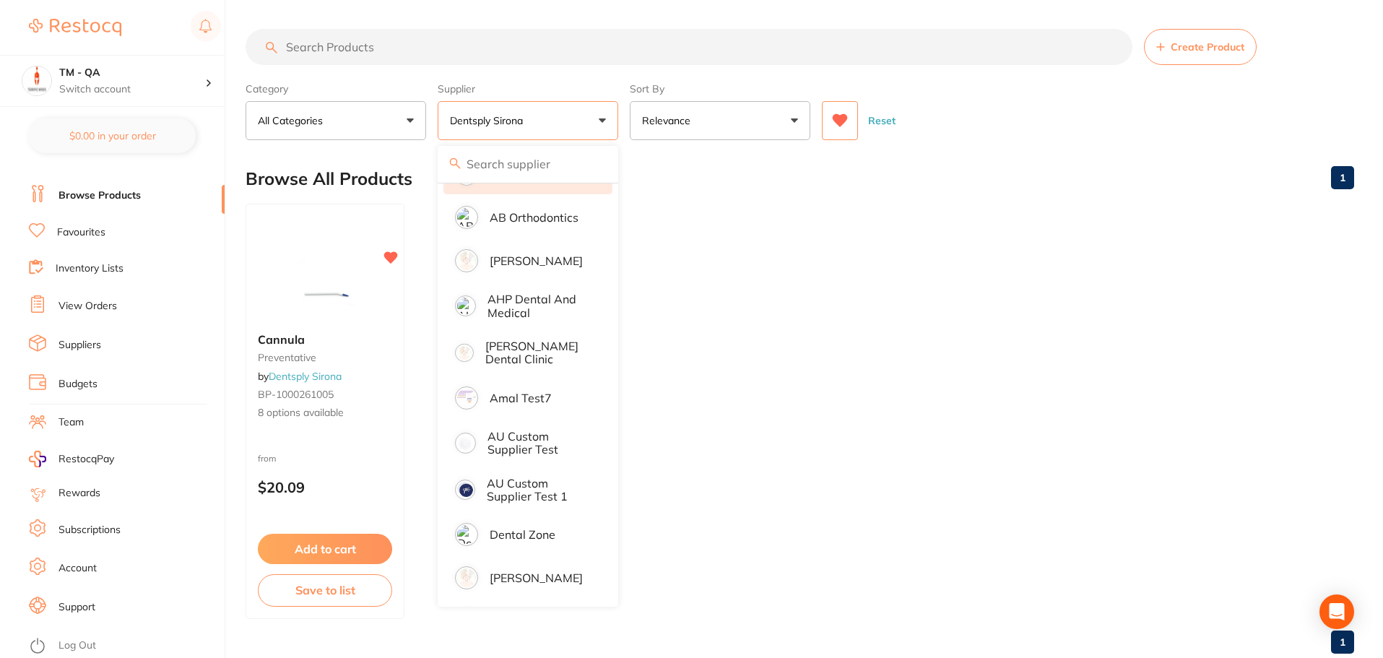
click at [896, 126] on button "Reset" at bounding box center [882, 120] width 36 height 39
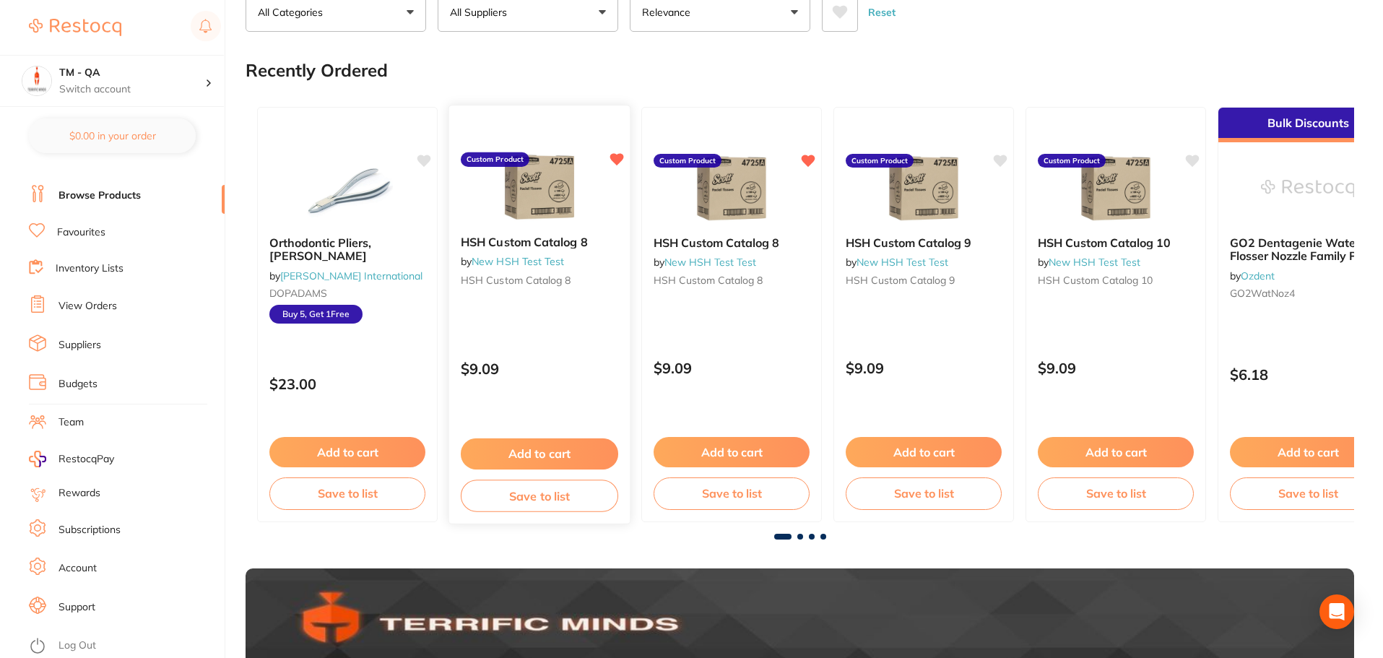
scroll to position [0, 0]
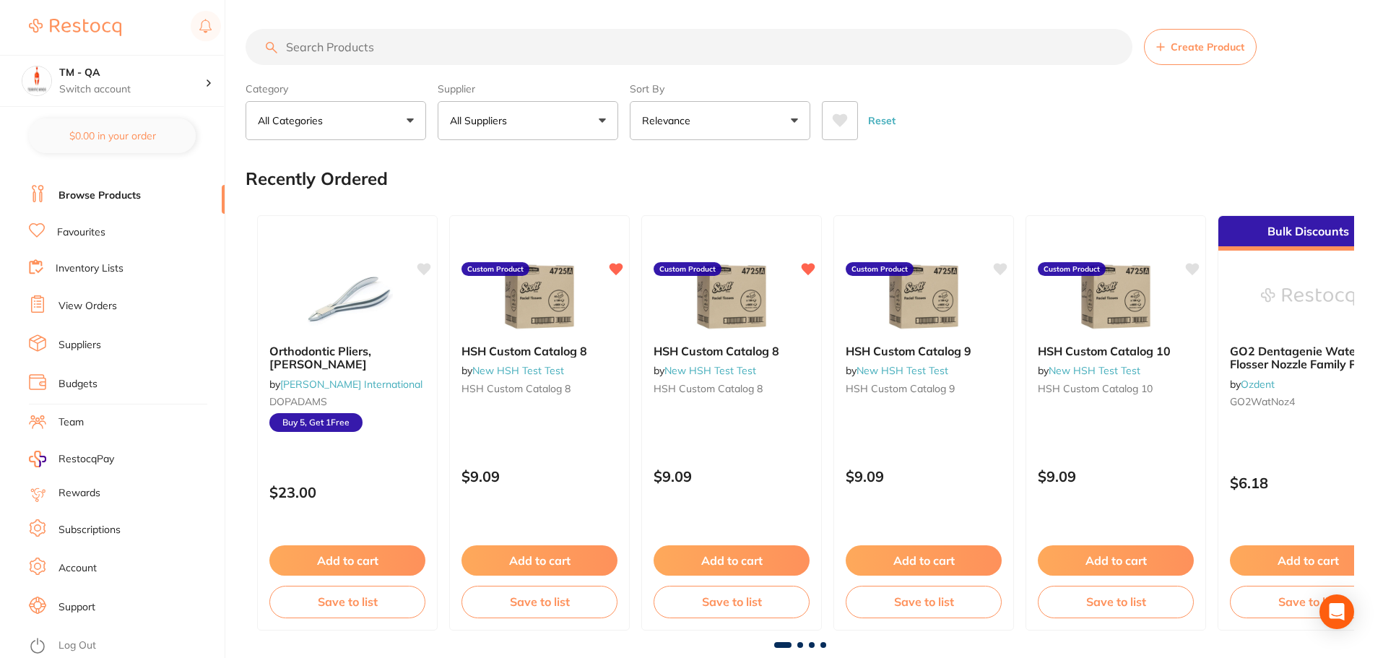
click at [567, 111] on button "All Suppliers" at bounding box center [528, 120] width 181 height 39
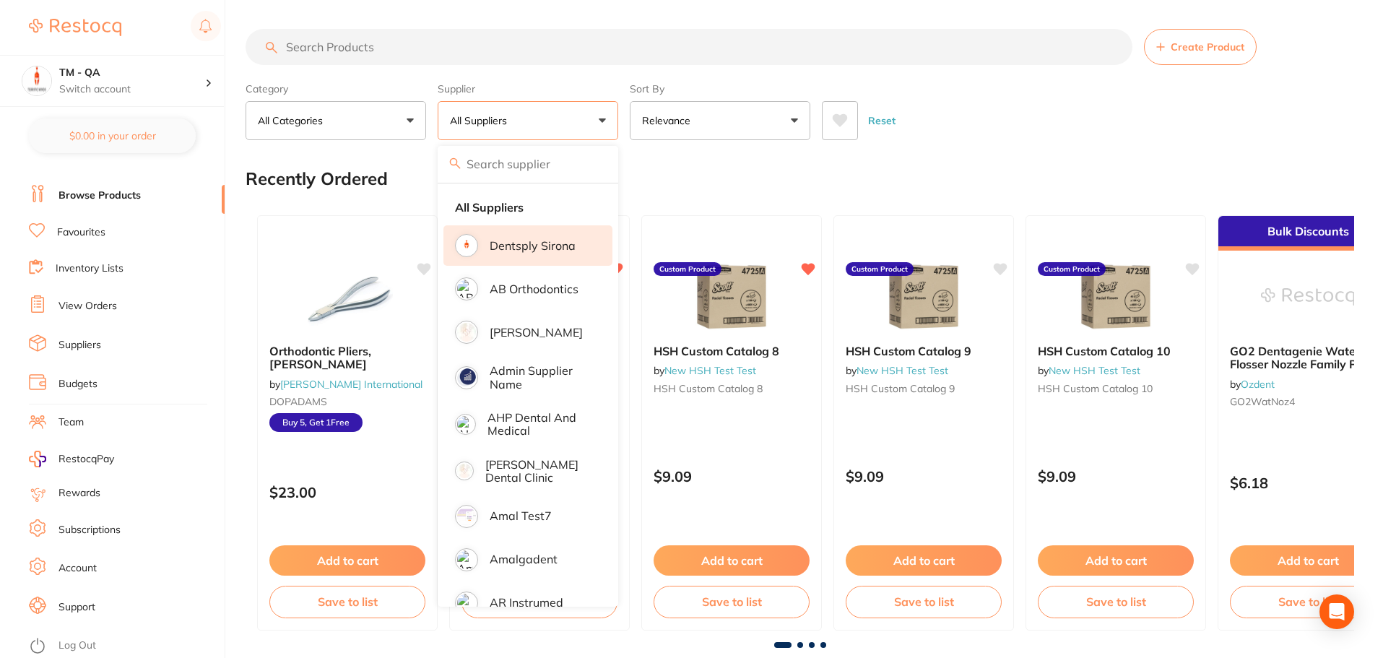
click at [536, 239] on p "Dentsply Sirona" at bounding box center [533, 245] width 86 height 13
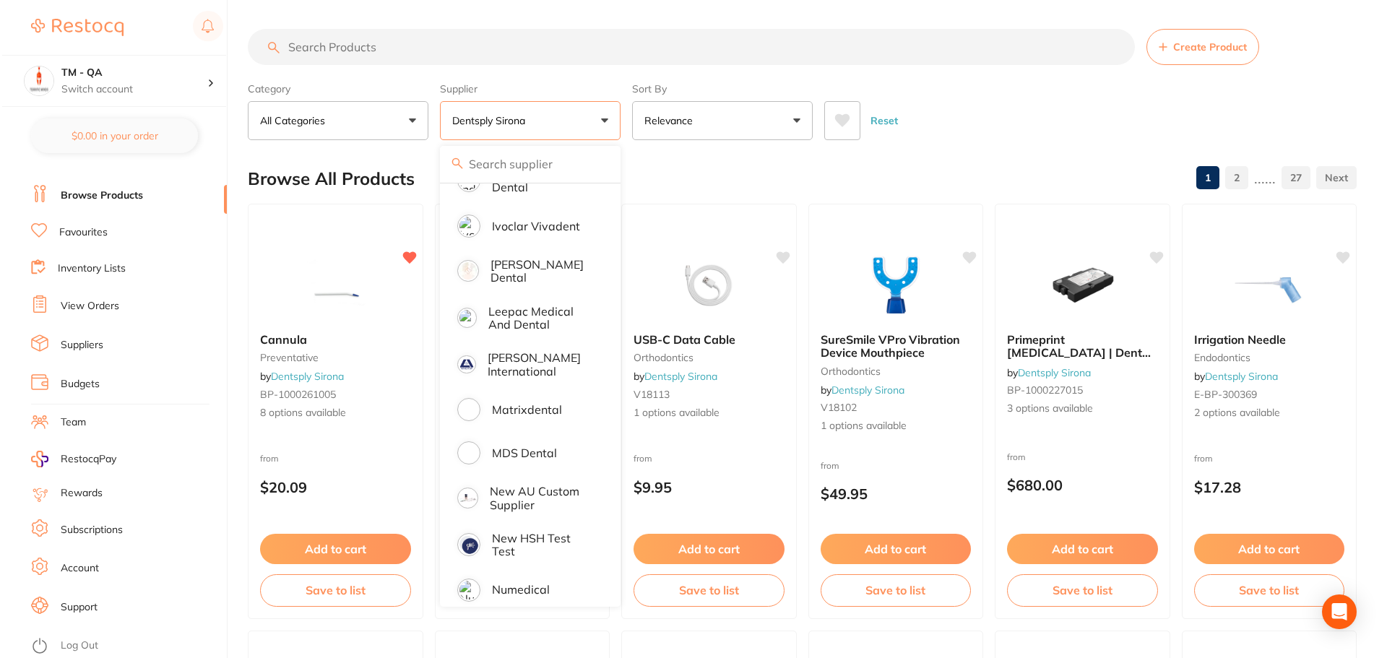
scroll to position [1300, 0]
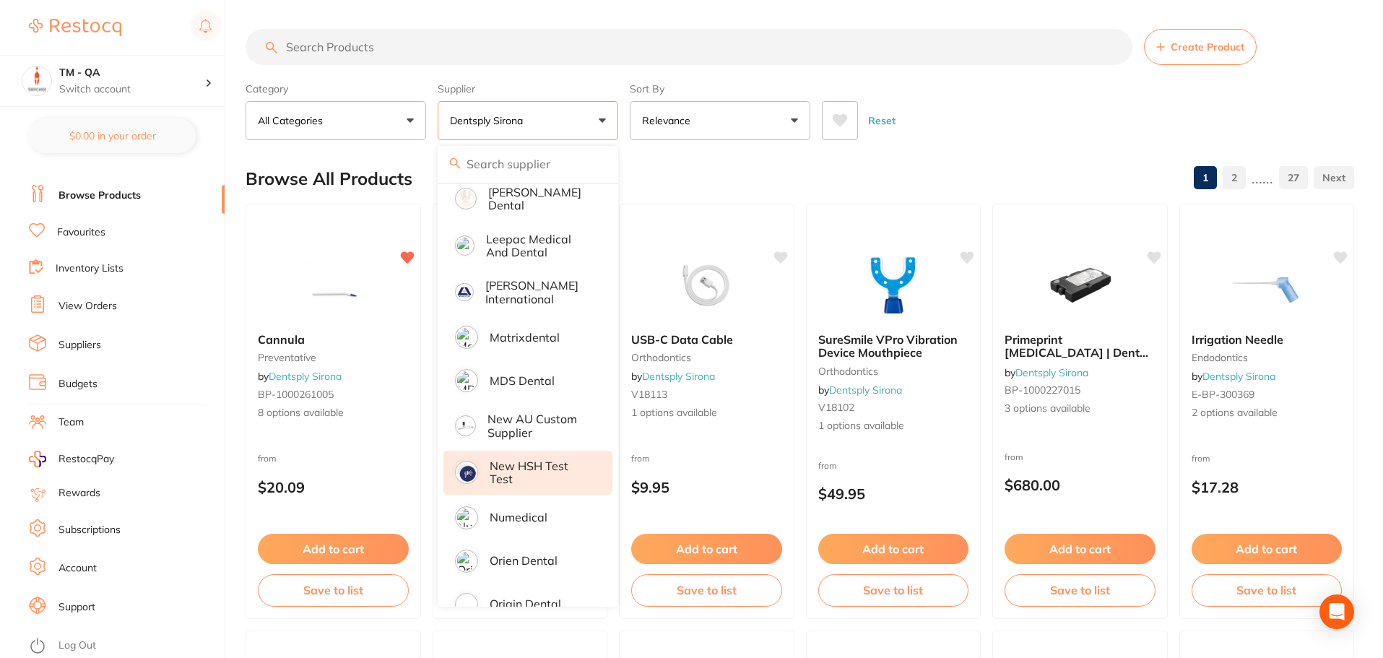
click at [529, 467] on p "New HSH Test Test" at bounding box center [541, 472] width 103 height 27
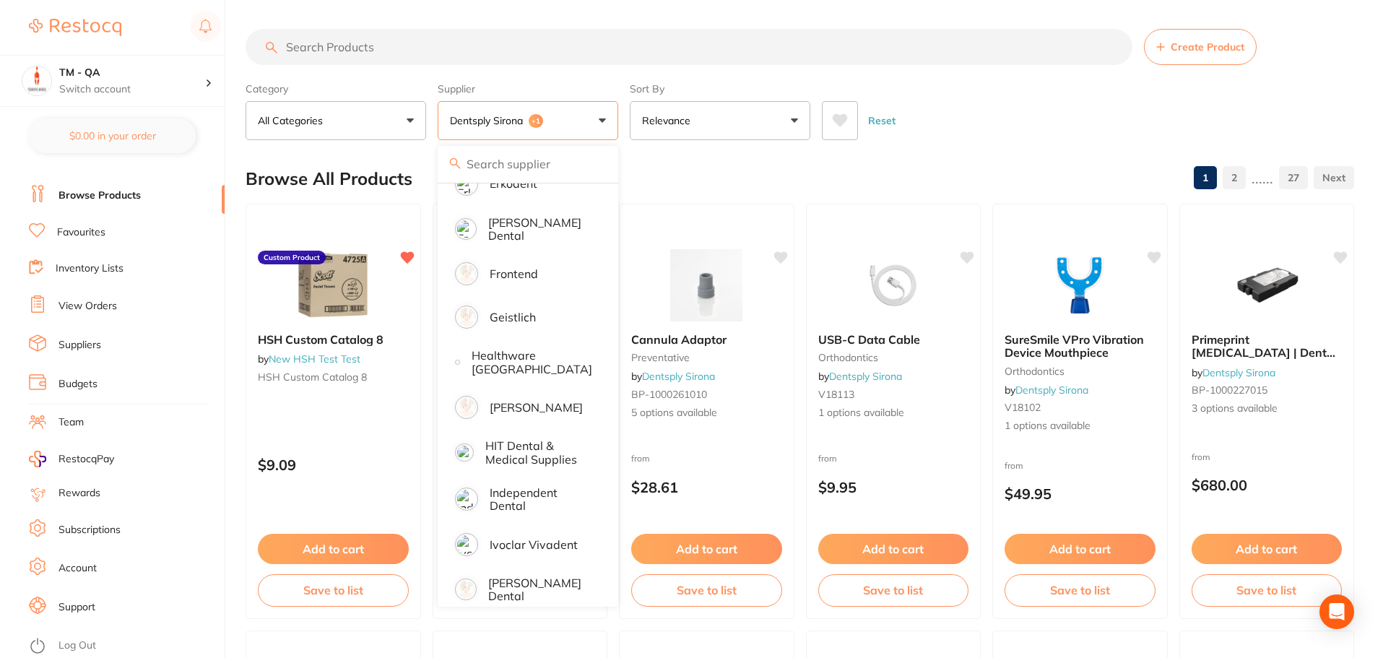
scroll to position [867, 0]
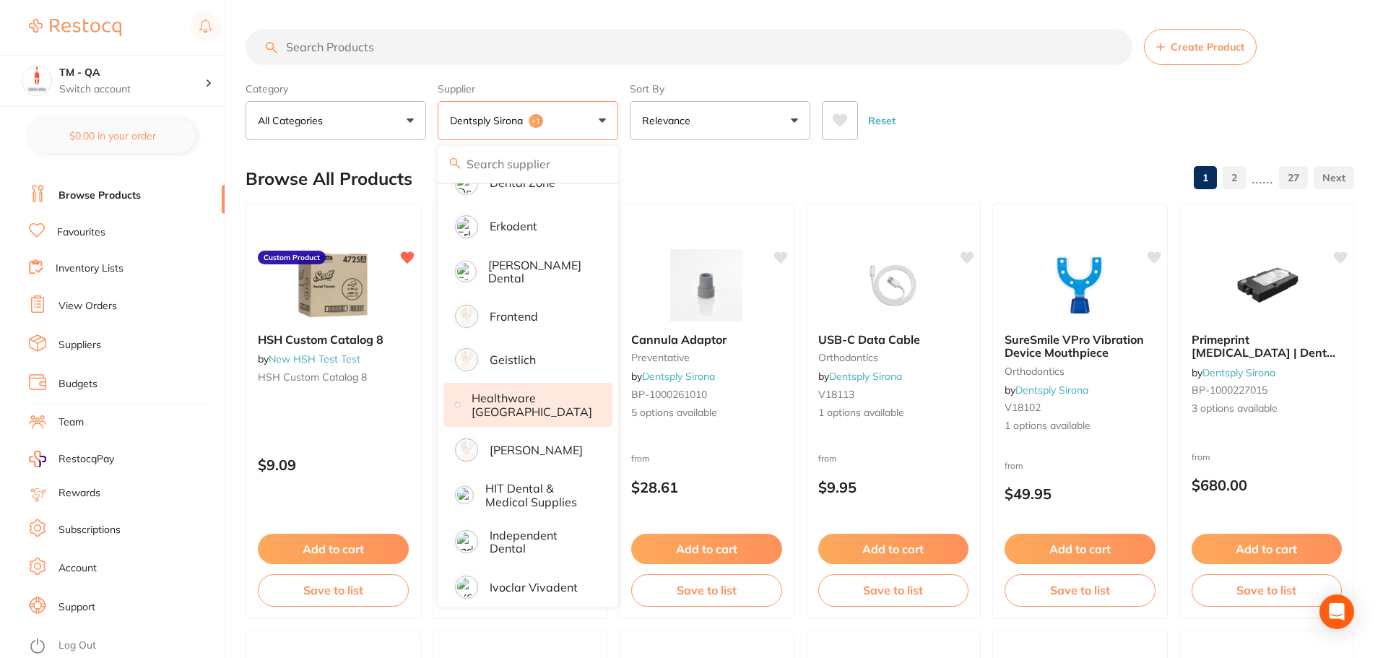
click at [545, 443] on p "[PERSON_NAME]" at bounding box center [536, 449] width 93 height 13
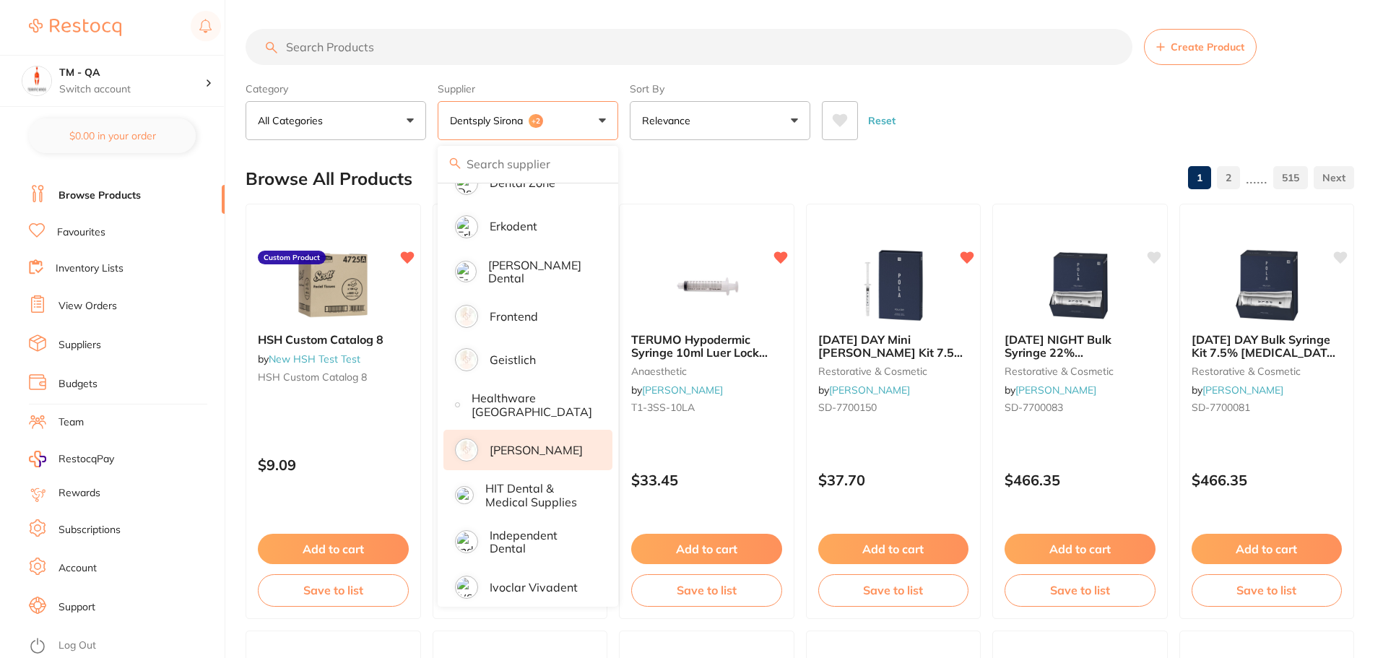
click at [624, 126] on div "Category All Categories All Categories 3D Printing anaesthetic articulating bur…" at bounding box center [800, 109] width 1109 height 64
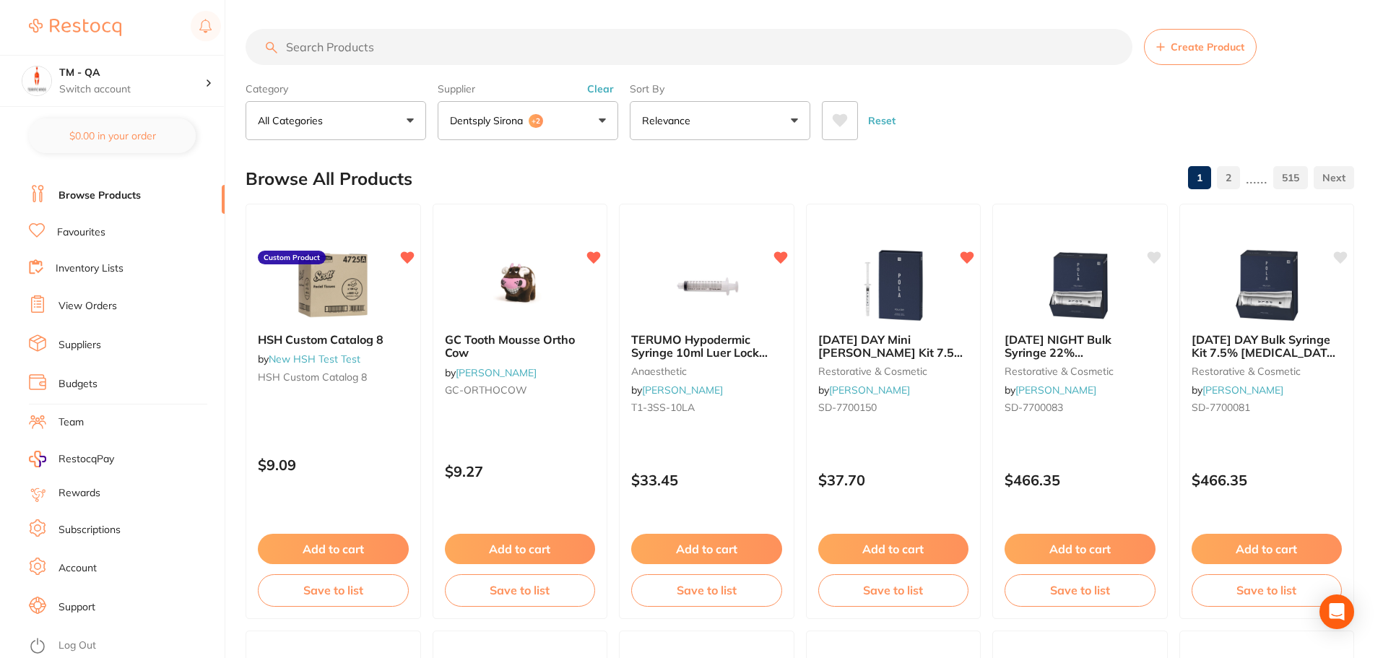
click at [839, 125] on icon at bounding box center [840, 120] width 15 height 13
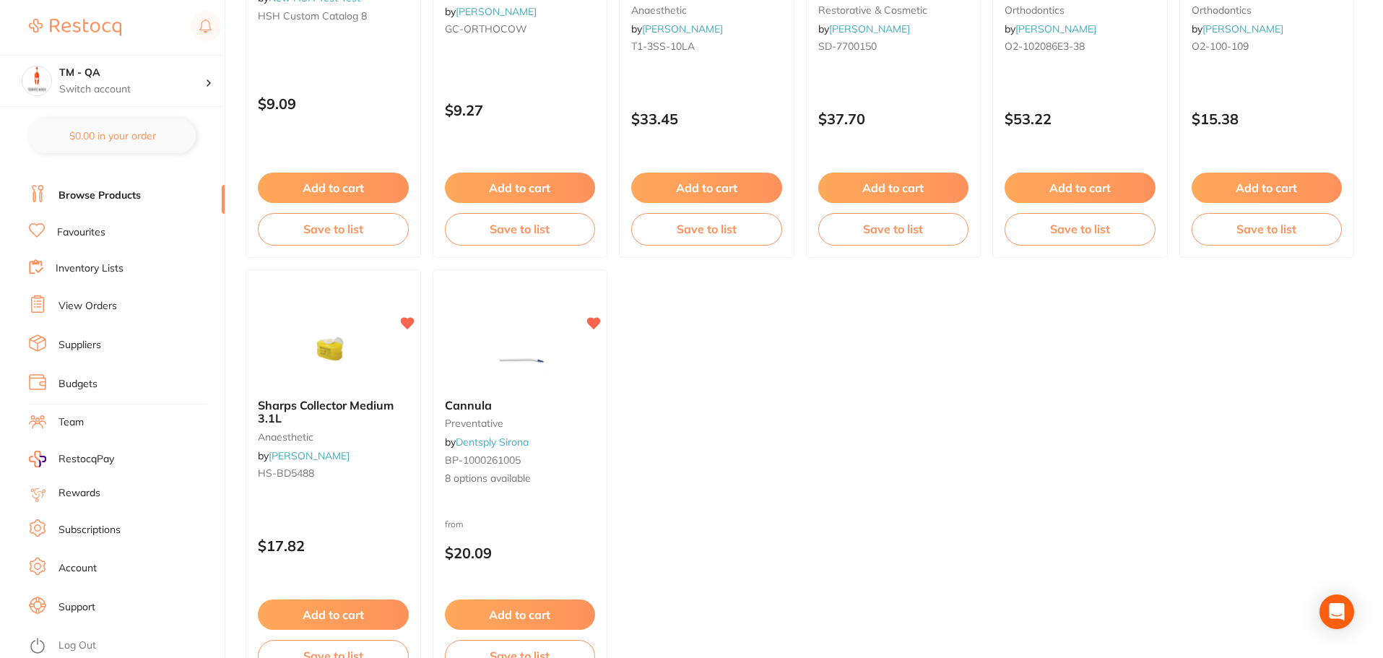
scroll to position [0, 0]
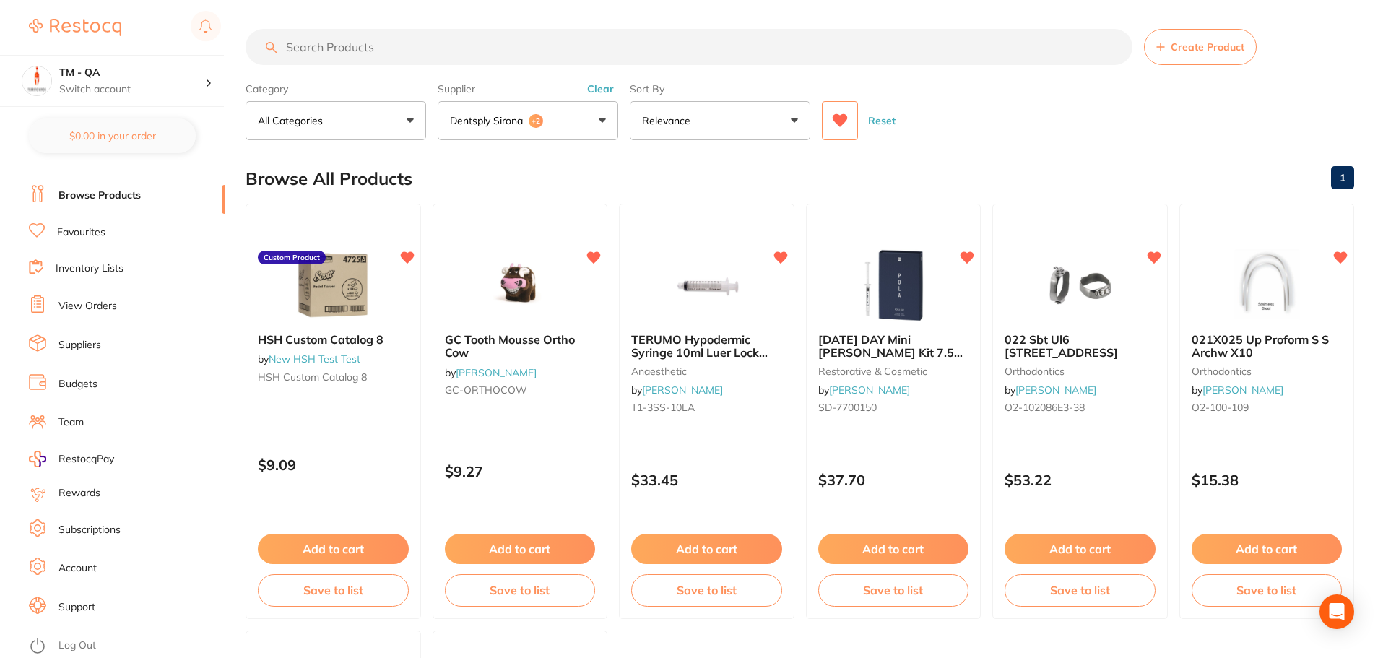
click at [841, 124] on icon at bounding box center [840, 120] width 15 height 13
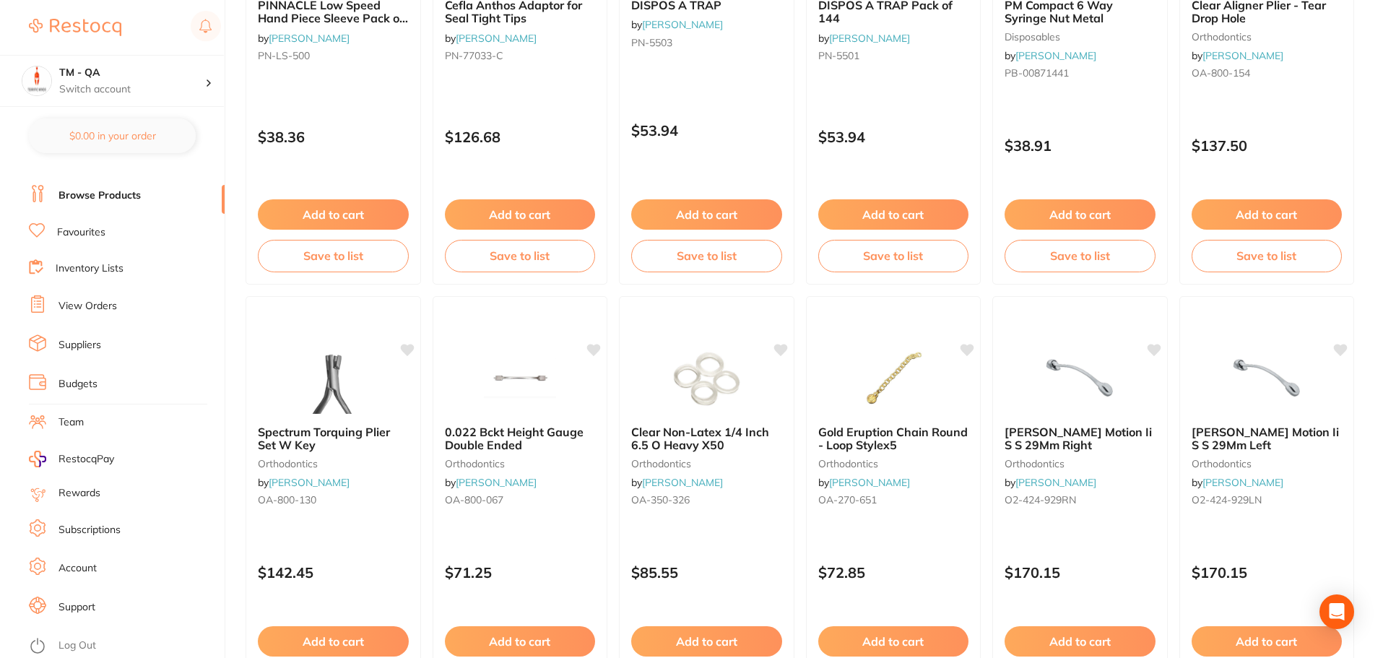
scroll to position [3451, 0]
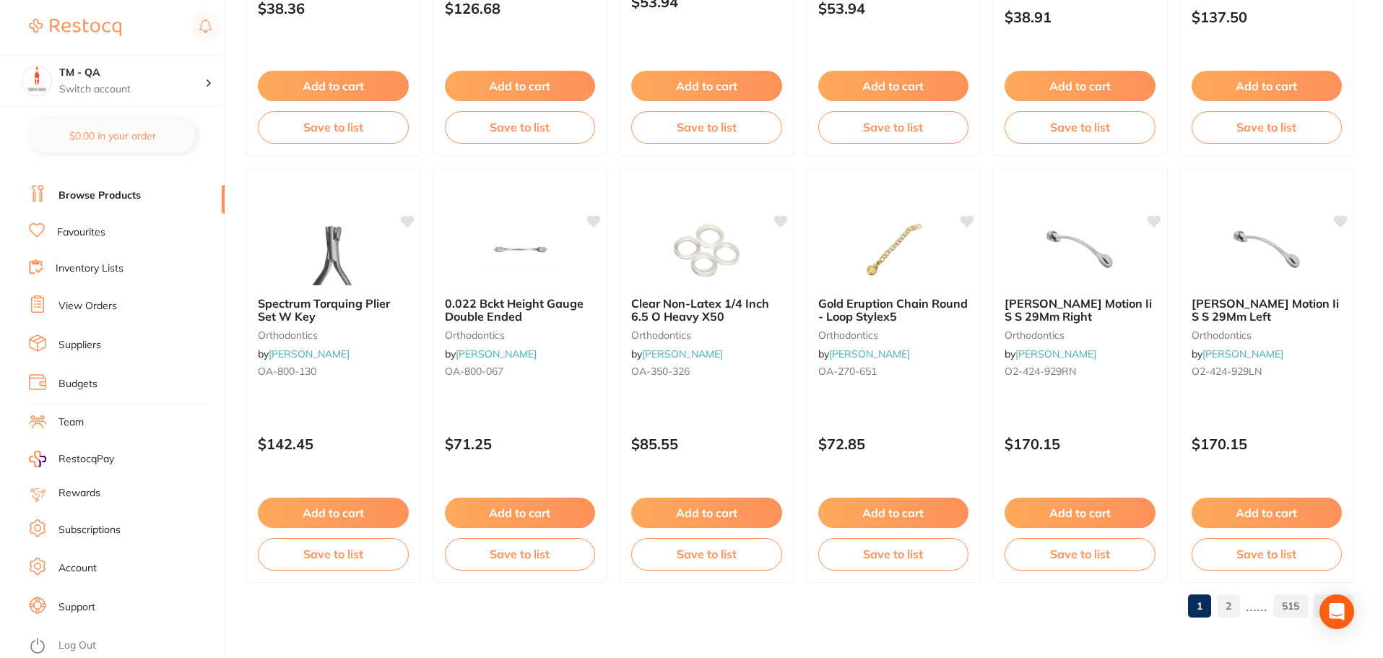
click at [1286, 604] on link "515" at bounding box center [1290, 606] width 35 height 29
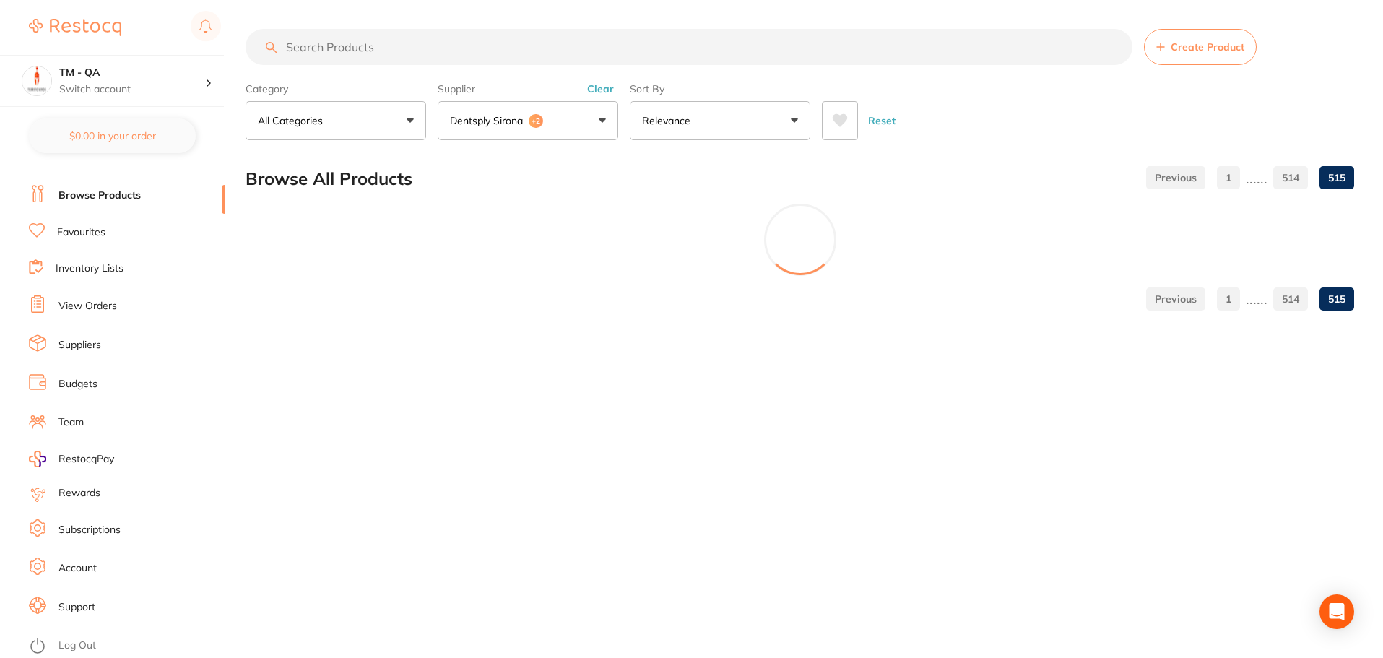
scroll to position [0, 0]
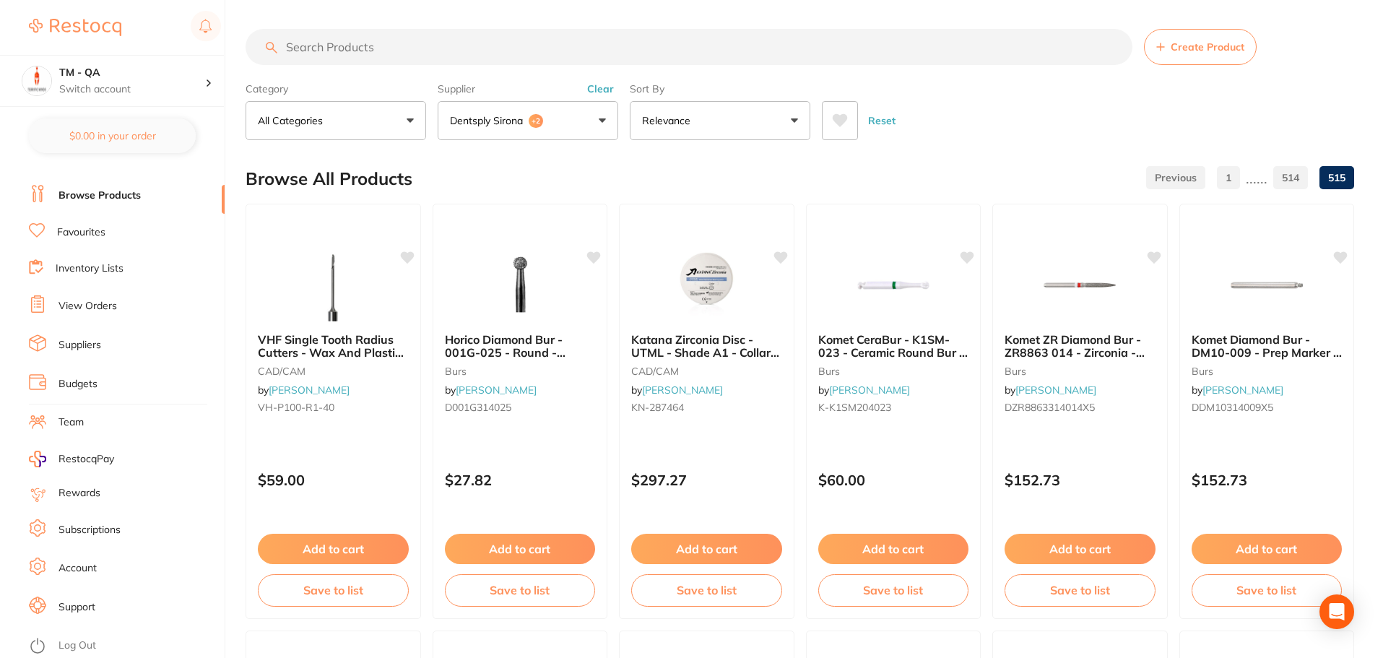
click at [584, 119] on button "Dentsply Sirona +2" at bounding box center [528, 120] width 181 height 39
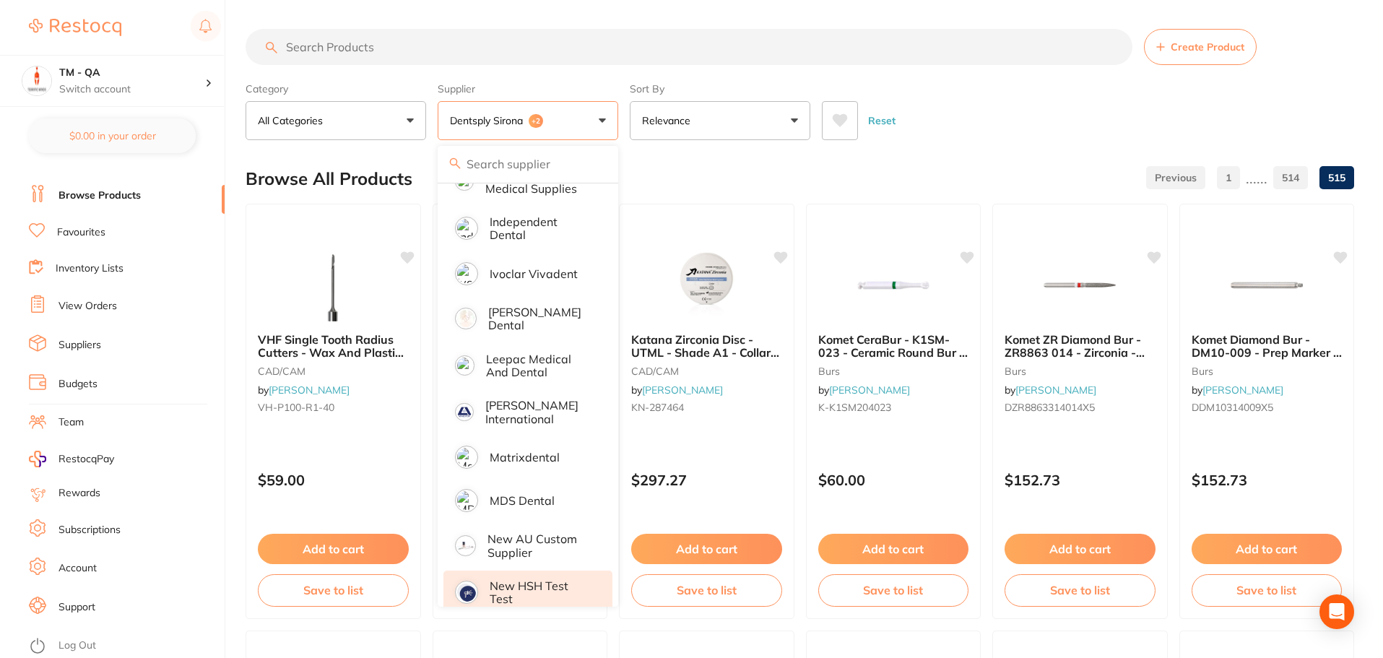
scroll to position [1300, 0]
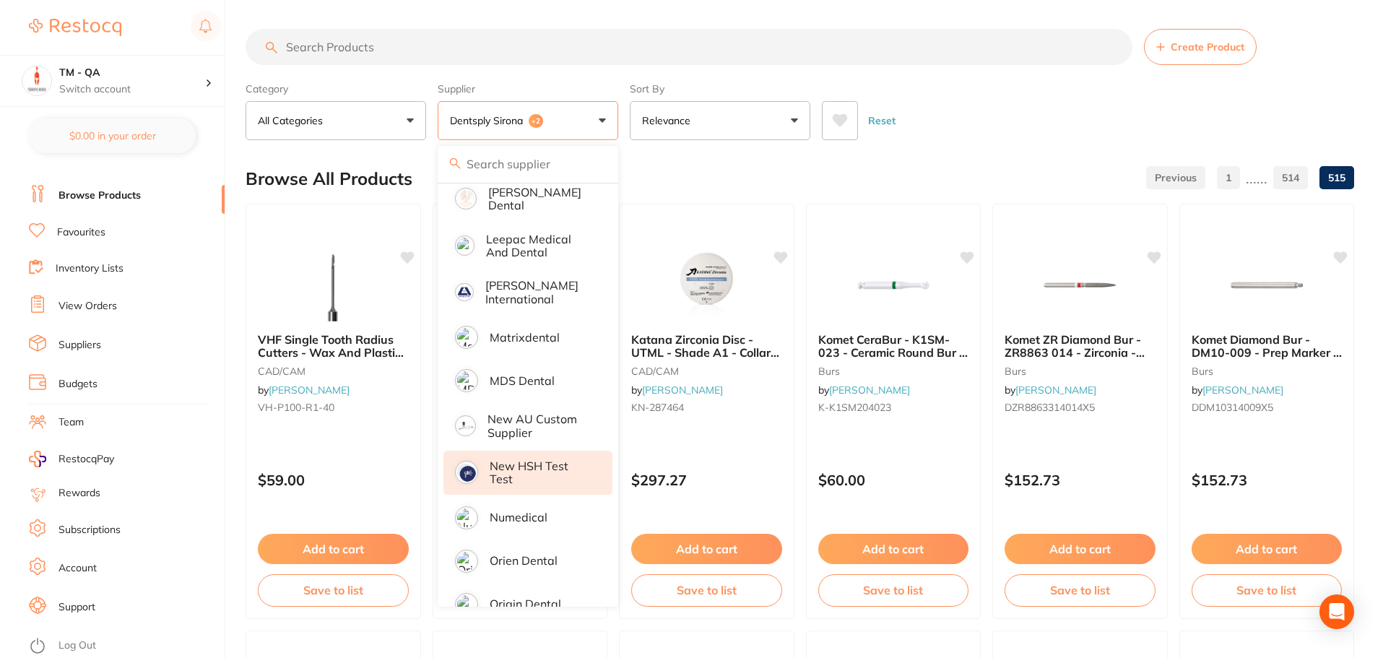
click at [986, 108] on div "Reset" at bounding box center [1082, 115] width 521 height 51
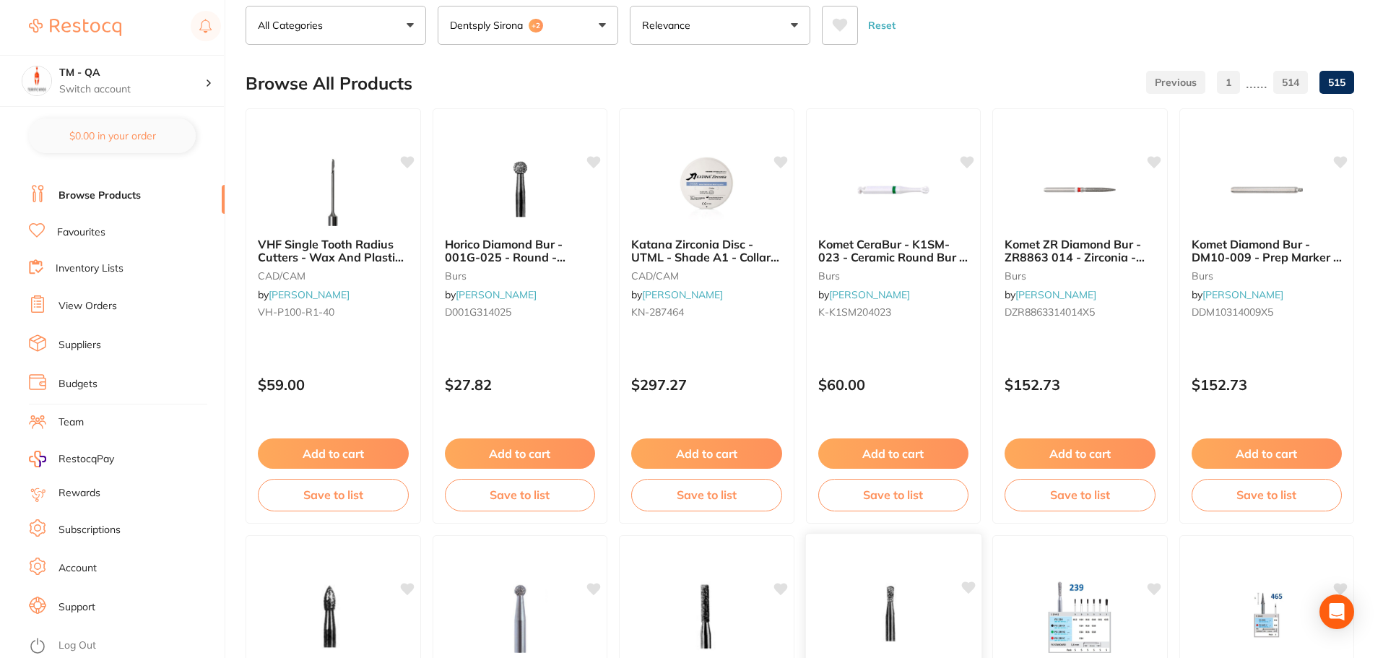
scroll to position [0, 0]
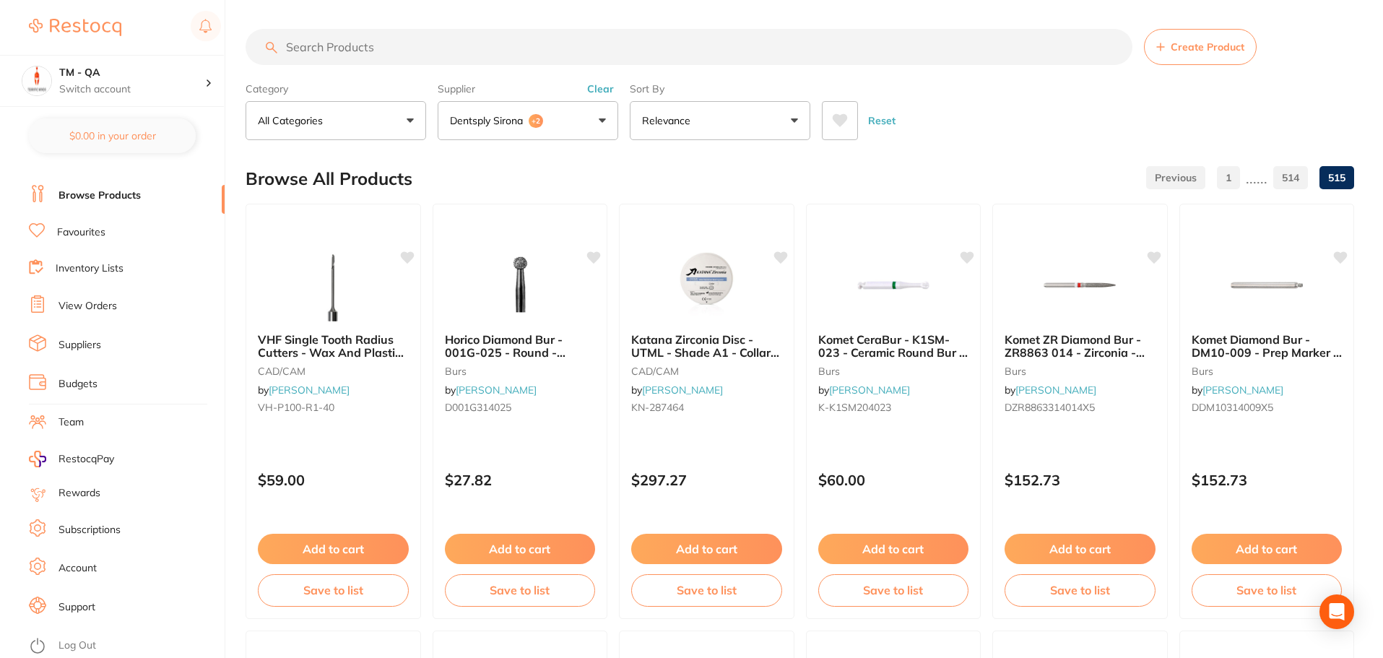
click at [1226, 174] on link "1" at bounding box center [1228, 177] width 23 height 29
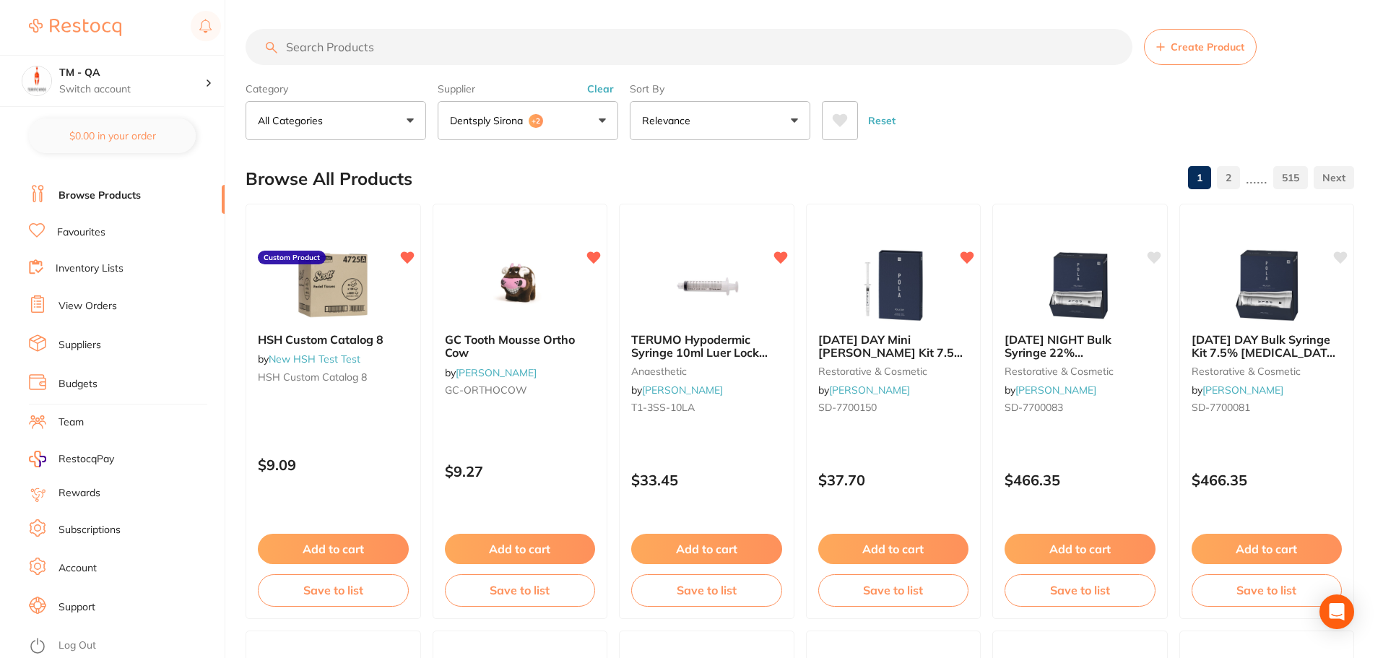
click at [875, 121] on button "Reset" at bounding box center [882, 120] width 36 height 39
